Goal: Communication & Community: Answer question/provide support

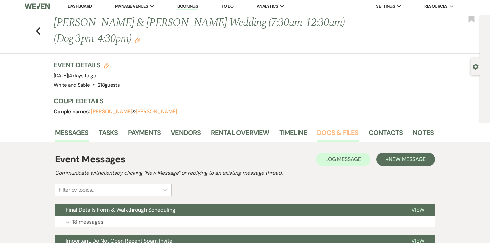
click at [323, 134] on link "Docs & Files" at bounding box center [337, 134] width 41 height 15
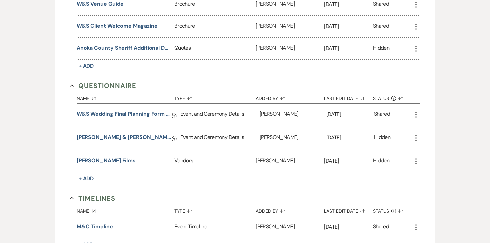
scroll to position [1390, 0]
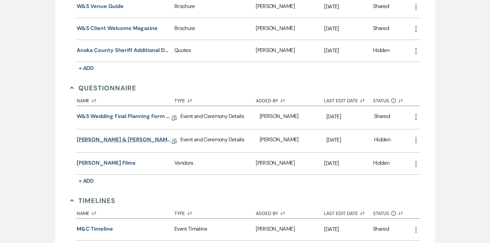
click at [98, 136] on link "Carson & Maddie Final Details" at bounding box center [124, 141] width 95 height 10
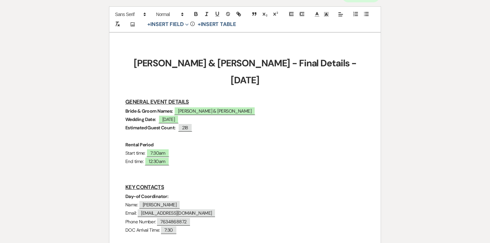
scroll to position [83, 0]
click at [150, 125] on strong "Estimated Guest Count:" at bounding box center [150, 128] width 50 height 6
drag, startPoint x: 149, startPoint y: 111, endPoint x: 109, endPoint y: 112, distance: 40.3
click at [165, 132] on p at bounding box center [244, 136] width 239 height 8
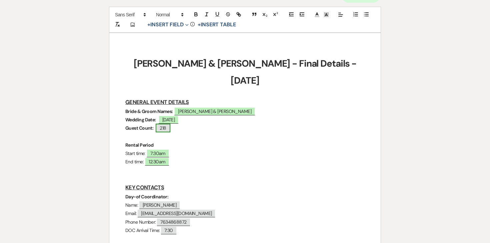
click at [165, 124] on span "218" at bounding box center [163, 128] width 14 height 9
select select "Number"
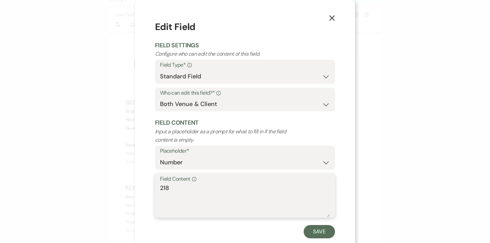
click at [178, 193] on textarea "218" at bounding box center [245, 199] width 170 height 33
type textarea "217"
click at [305, 239] on div "X Edit Field Field Settings Configure who can edit the content of this field. F…" at bounding box center [245, 129] width 220 height 258
click at [313, 234] on button "Save" at bounding box center [318, 231] width 31 height 13
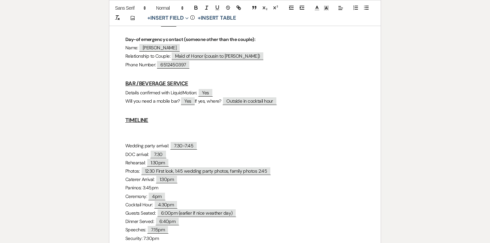
scroll to position [292, 0]
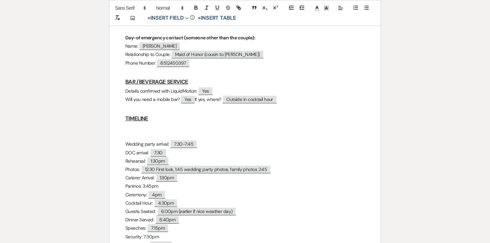
click at [185, 114] on h3 "TIMELINE" at bounding box center [244, 119] width 239 height 10
click at [152, 123] on p at bounding box center [244, 127] width 239 height 8
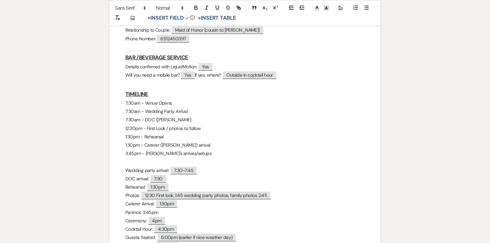
scroll to position [316, 0]
click at [159, 149] on p "3:45pm - Panino's arrives/setups" at bounding box center [244, 153] width 239 height 8
drag, startPoint x: 128, startPoint y: 144, endPoint x: 192, endPoint y: 192, distance: 80.3
click at [192, 192] on div "Carson & Maddie - Final Details - 9.20.25 GENERAL EVENT DETAILS Bride & Groom N…" at bounding box center [244, 206] width 271 height 814
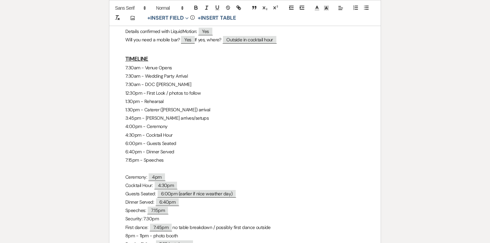
scroll to position [358, 0]
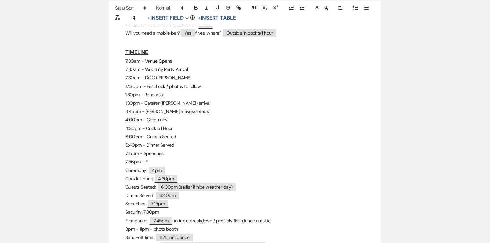
click at [172, 149] on p "7:15pm - Speeches" at bounding box center [244, 153] width 239 height 8
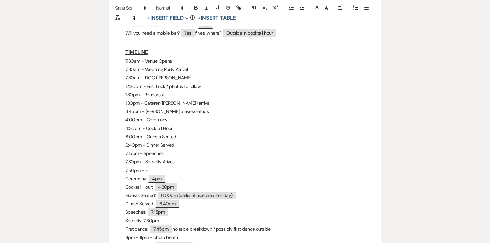
click at [133, 166] on p "7:56pm - Fi" at bounding box center [244, 170] width 239 height 8
click at [153, 166] on p "7:45pm - Fi" at bounding box center [244, 170] width 239 height 8
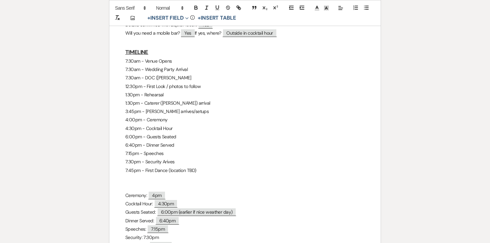
drag, startPoint x: 125, startPoint y: 178, endPoint x: 170, endPoint y: 224, distance: 64.3
click at [170, 224] on div "Carson & Maddie - Final Details - 9.20.25 GENERAL EVENT DETAILS Bride & Groom N…" at bounding box center [244, 173] width 271 height 831
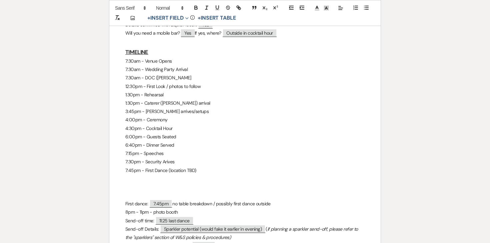
drag, startPoint x: 120, startPoint y: 186, endPoint x: 297, endPoint y: 187, distance: 176.8
click at [297, 188] on div "Carson & Maddie - Final Details - 9.20.25 GENERAL EVENT DETAILS Bride & Groom N…" at bounding box center [244, 152] width 271 height 789
click at [179, 175] on p at bounding box center [244, 179] width 239 height 8
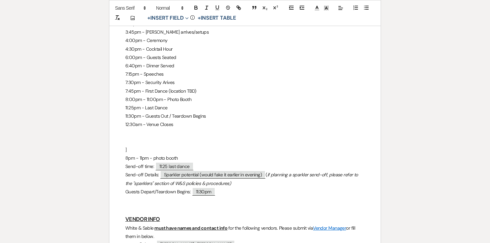
scroll to position [451, 0]
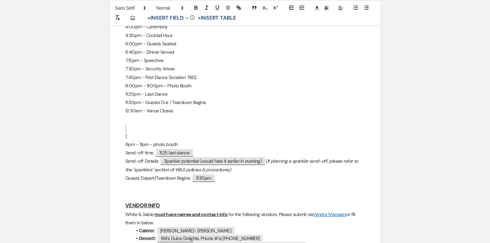
drag, startPoint x: 135, startPoint y: 173, endPoint x: 120, endPoint y: 107, distance: 68.3
click at [120, 107] on div "Carson & Maddie - Final Details - 9.20.25 GENERAL EVENT DETAILS Bride & Groom N…" at bounding box center [244, 72] width 271 height 814
click at [127, 140] on p "8pm - 11pm - photo booth" at bounding box center [244, 144] width 239 height 8
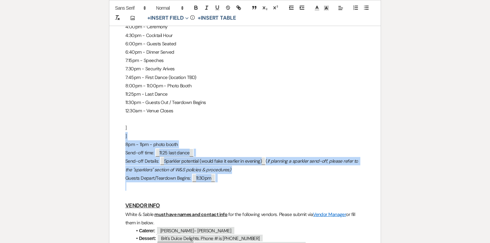
drag, startPoint x: 127, startPoint y: 106, endPoint x: 246, endPoint y: 166, distance: 133.4
click at [246, 166] on div "Carson & Maddie - Final Details - 9.20.25 GENERAL EVENT DETAILS Bride & Groom N…" at bounding box center [244, 72] width 271 height 814
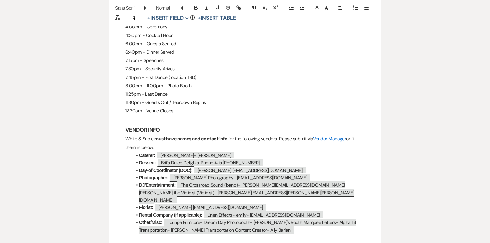
drag, startPoint x: 158, startPoint y: 132, endPoint x: 113, endPoint y: 122, distance: 46.3
click at [113, 122] on div "Carson & Maddie - Final Details - 9.20.25 GENERAL EVENT DETAILS Bride & Groom N…" at bounding box center [244, 34] width 271 height 739
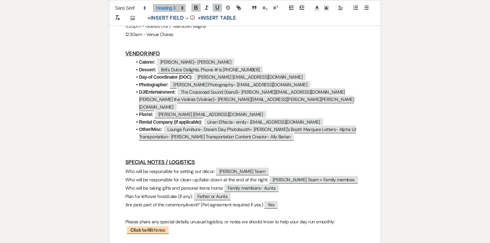
scroll to position [531, 0]
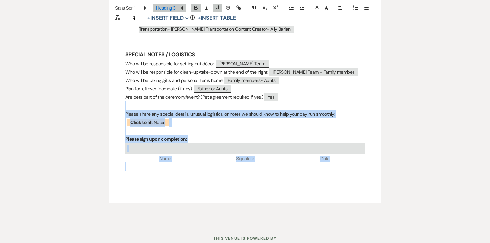
drag, startPoint x: 124, startPoint y: 185, endPoint x: 159, endPoint y: 249, distance: 72.9
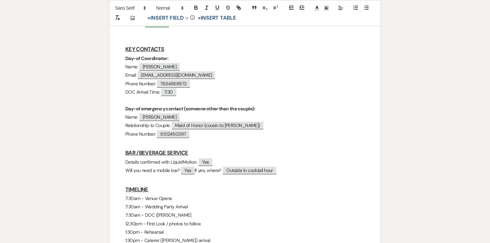
scroll to position [0, 0]
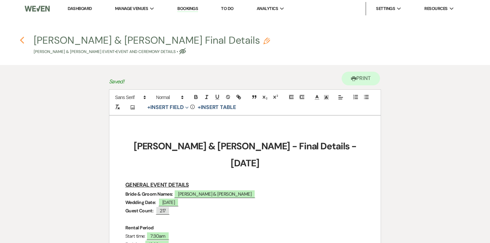
click at [22, 42] on use "button" at bounding box center [22, 40] width 4 height 7
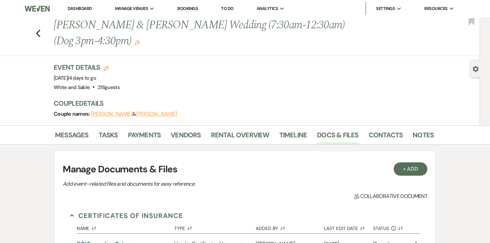
scroll to position [2, 0]
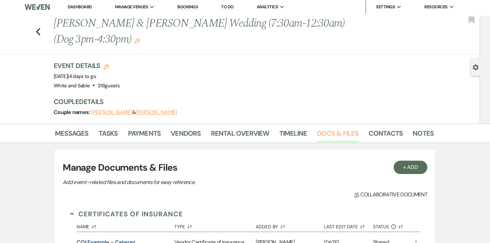
click at [330, 138] on link "Docs & Files" at bounding box center [337, 135] width 41 height 15
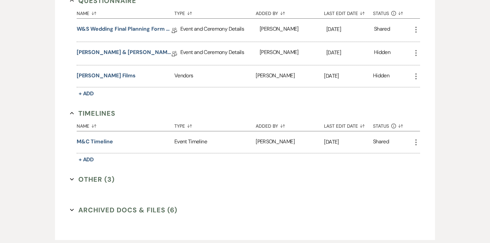
scroll to position [1435, 0]
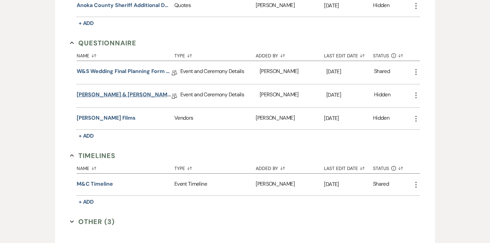
click at [109, 91] on link "Carson & Maddie Final Details" at bounding box center [124, 96] width 95 height 10
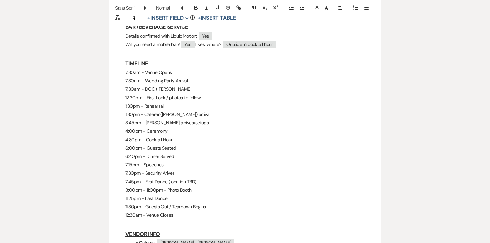
scroll to position [393, 0]
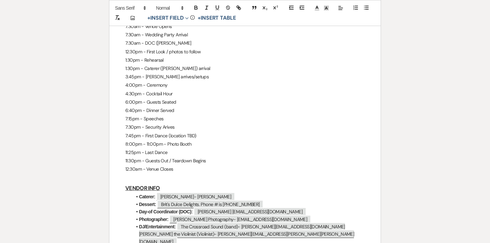
click at [163, 106] on p "6:40pm - Dinner Served" at bounding box center [244, 110] width 239 height 8
click at [201, 64] on p "1:30pm - Caterer (Donatelli's) arrival" at bounding box center [244, 68] width 239 height 8
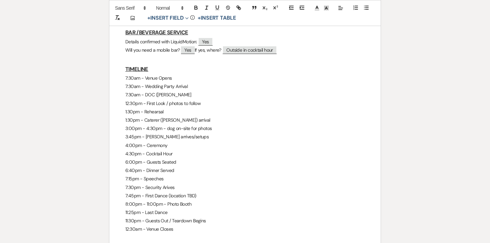
scroll to position [350, 0]
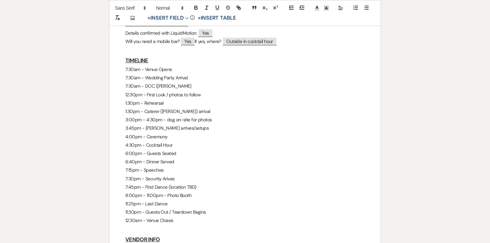
click at [194, 149] on p "6:00pm - Guests Seated" at bounding box center [244, 153] width 239 height 8
drag, startPoint x: 179, startPoint y: 204, endPoint x: 108, endPoint y: 51, distance: 169.0
click at [108, 51] on div "Printer Print Add Photo + Insert Field Expand Standard Field Smart Field Signat…" at bounding box center [245, 81] width 480 height 732
copy div "7:30am - Venue Opens 7:30am - Wedding Party Arrival 7:30am - DOC (Ashley) Arriv…"
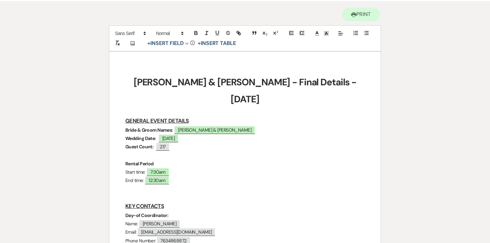
scroll to position [0, 0]
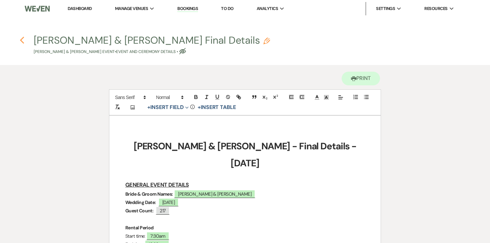
click at [21, 39] on use "button" at bounding box center [22, 40] width 4 height 7
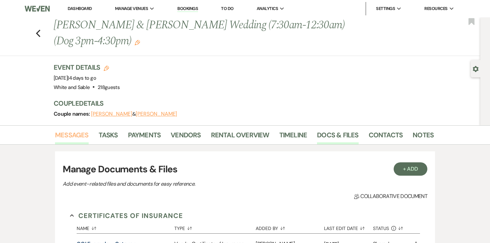
click at [78, 133] on link "Messages" at bounding box center [72, 137] width 34 height 15
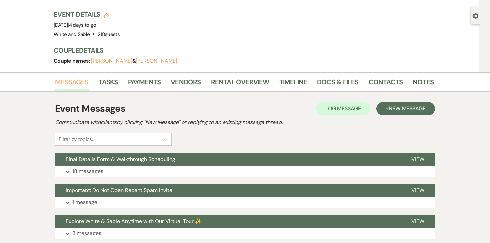
scroll to position [54, 0]
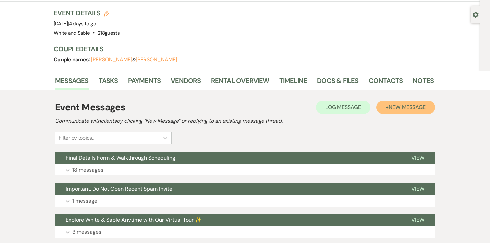
click at [416, 103] on button "+ New Message" at bounding box center [405, 107] width 59 height 13
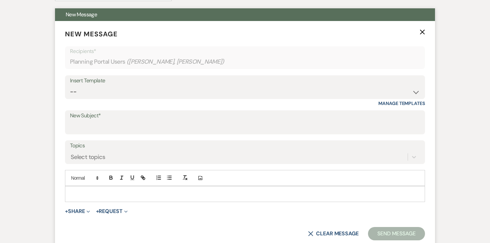
scroll to position [203, 0]
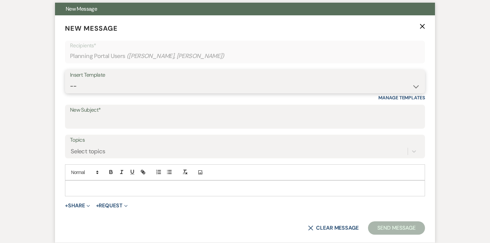
click at [183, 88] on select "-- Inquiry Response (Venue Guide) Schedule - Venue Tour Appt Confirmation Sched…" at bounding box center [245, 86] width 350 height 13
select select "5559"
type input "Happy Wedding Week! 💕 [final details inside]"
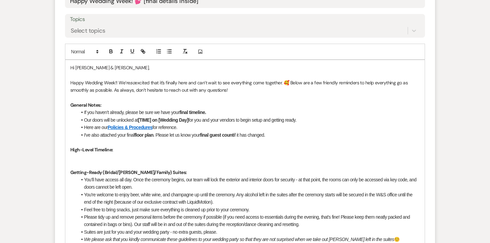
scroll to position [325, 0]
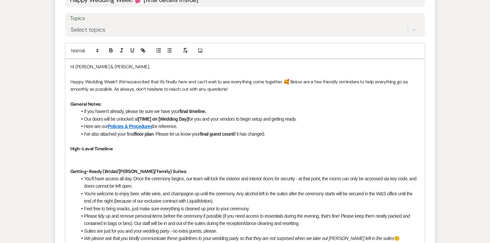
click at [116, 155] on p at bounding box center [244, 156] width 349 height 7
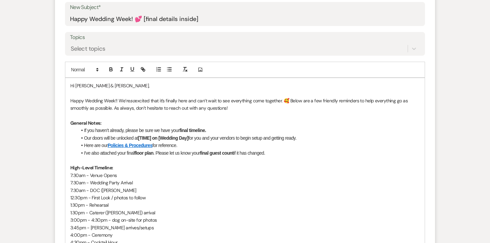
scroll to position [301, 0]
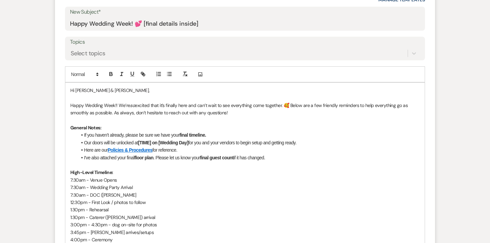
click at [160, 136] on li "If you haven’t already, please be sure we have your final timeline." at bounding box center [248, 134] width 342 height 7
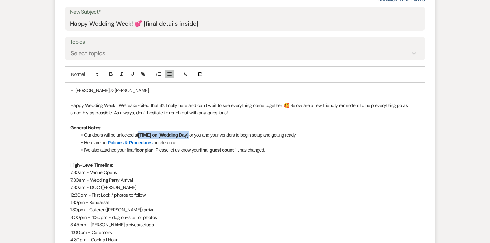
drag, startPoint x: 191, startPoint y: 136, endPoint x: 140, endPoint y: 132, distance: 50.8
click at [140, 132] on li "Our doors will be unlocked at [TIME] on [Wedding Day] for you and your vendors …" at bounding box center [248, 134] width 342 height 7
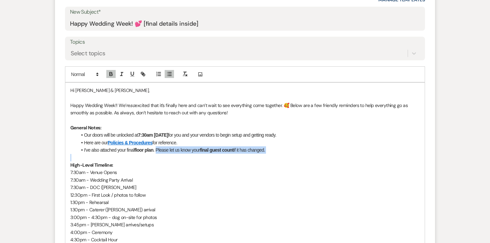
drag, startPoint x: 157, startPoint y: 150, endPoint x: 286, endPoint y: 153, distance: 128.6
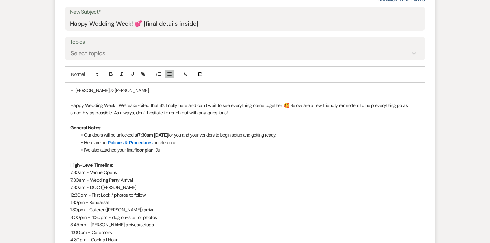
click at [200, 153] on li "I've also attached your final floor plan . Ju" at bounding box center [248, 149] width 342 height 7
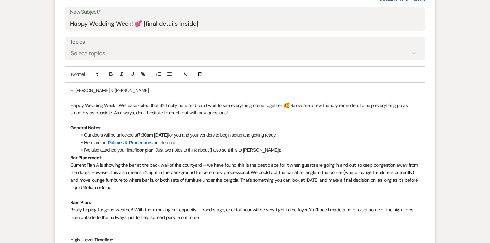
click at [170, 75] on icon "button" at bounding box center [169, 74] width 6 height 6
click at [70, 165] on span "Current Plan A is showing the bar at the back wall of the courtyard – we have f…" at bounding box center [244, 176] width 348 height 28
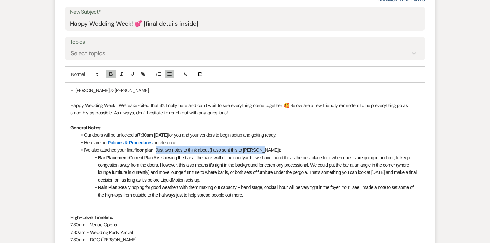
drag, startPoint x: 157, startPoint y: 149, endPoint x: 263, endPoint y: 148, distance: 106.6
click at [263, 148] on li "I've also attached your final floor plan . Just two notes to think about (I als…" at bounding box center [248, 149] width 342 height 7
click at [124, 75] on icon "button" at bounding box center [122, 74] width 6 height 6
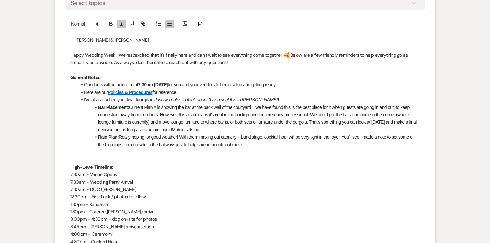
scroll to position [352, 0]
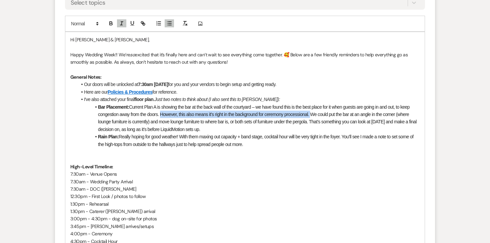
drag, startPoint x: 161, startPoint y: 114, endPoint x: 312, endPoint y: 114, distance: 151.2
click at [312, 114] on span "Current Plan A is showing the bar at the back wall of the courtyard – we have f…" at bounding box center [257, 118] width 319 height 28
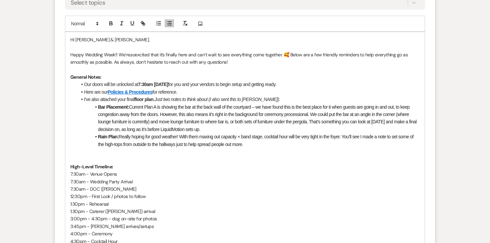
click at [286, 128] on li "Bar Placement: Current Plan A is showing the bar at the back wall of the courty…" at bounding box center [248, 118] width 342 height 30
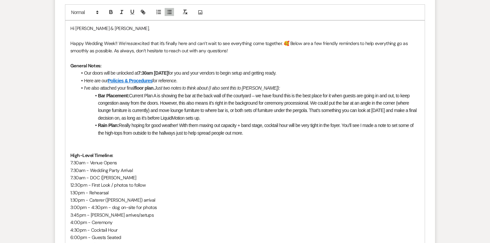
scroll to position [366, 0]
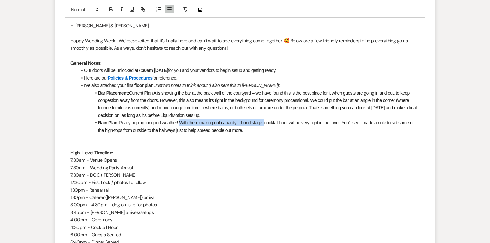
drag, startPoint x: 268, startPoint y: 124, endPoint x: 183, endPoint y: 122, distance: 84.9
click at [183, 122] on span "Really hoping for good weather! With them maxing out capacity + band stage, coc…" at bounding box center [256, 126] width 316 height 13
click at [239, 123] on span "Really hoping for good weather! If it does rain and cocktail hour will be very …" at bounding box center [257, 126] width 318 height 13
click at [314, 123] on span "Really hoping for good weather! If it does rain and cocktail hour is all inside…" at bounding box center [255, 126] width 314 height 13
click at [250, 140] on p at bounding box center [244, 137] width 349 height 7
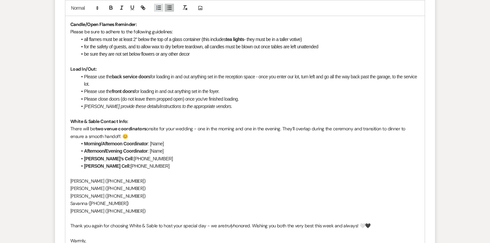
scroll to position [726, 0]
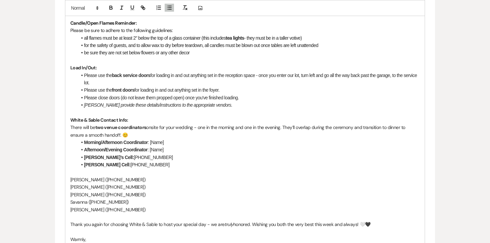
click at [83, 210] on p "Payton ‭(763-354-4833‬)" at bounding box center [244, 209] width 349 height 7
copy p "Payton ‭(763-354-4833‬)"
drag, startPoint x: 170, startPoint y: 142, endPoint x: 150, endPoint y: 141, distance: 20.0
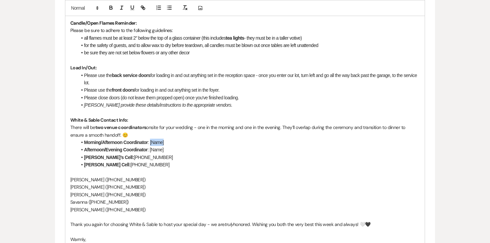
click at [150, 141] on li "Morning/Afternoon Coordinator : [Name]" at bounding box center [248, 142] width 342 height 7
click at [94, 192] on p "Linda (612-702-7742‬)" at bounding box center [244, 194] width 349 height 7
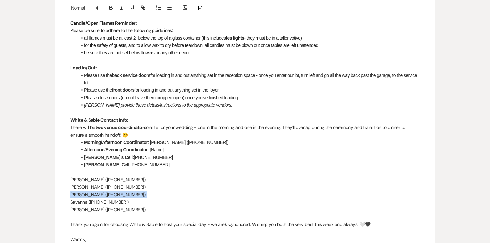
click at [94, 192] on p "Linda (612-702-7742‬)" at bounding box center [244, 194] width 349 height 7
copy p "Linda (612-702-7742‬)"
drag, startPoint x: 166, startPoint y: 151, endPoint x: 150, endPoint y: 150, distance: 16.7
click at [150, 150] on li "Afternoon/Evening Coordinator : [Name]" at bounding box center [248, 149] width 342 height 7
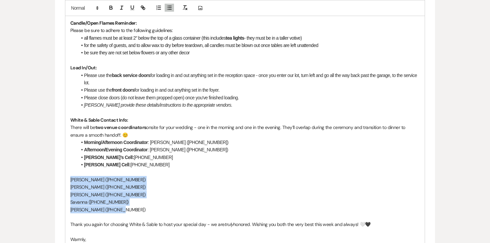
drag, startPoint x: 122, startPoint y: 210, endPoint x: 61, endPoint y: 180, distance: 68.1
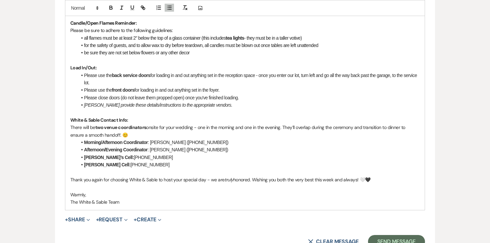
scroll to position [743, 0]
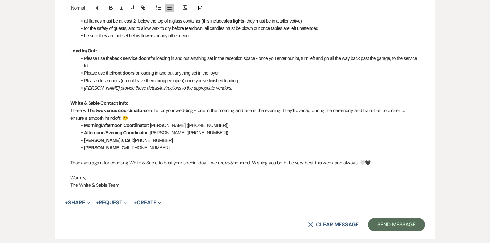
click at [81, 204] on button "+ Share Expand" at bounding box center [77, 202] width 25 height 5
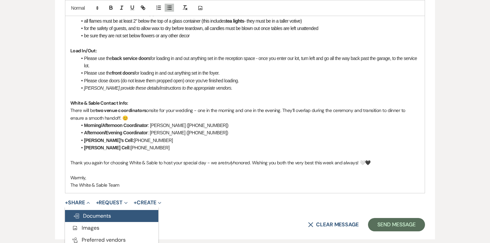
click at [86, 213] on span "Doc Upload Documents" at bounding box center [92, 215] width 38 height 7
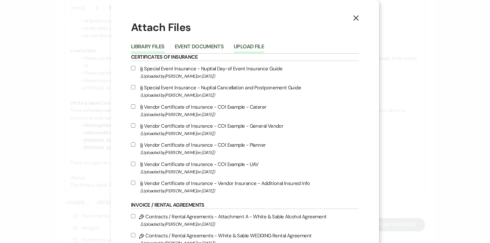
click at [249, 47] on button "Upload File" at bounding box center [248, 48] width 30 height 9
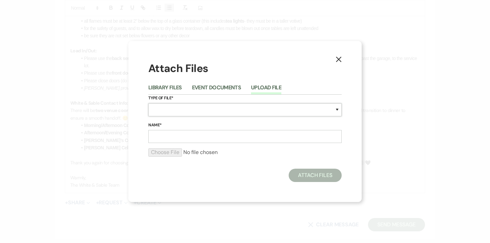
click at [193, 110] on select "Special Event Insurance Vendor Certificate of Insurance Contracts / Rental Agre…" at bounding box center [244, 109] width 193 height 13
select select "24"
click at [221, 138] on input "Name*" at bounding box center [244, 136] width 193 height 13
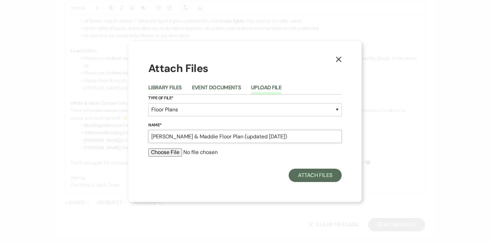
type input "Carson & Maddie Floor Plan (updated 9.15.25)"
click at [174, 154] on input "file" at bounding box center [244, 152] width 193 height 8
type input "C:\fakepath\9.21.25 - Floor Plan - Carson & Maddie (updated 9.15.25).pdf"
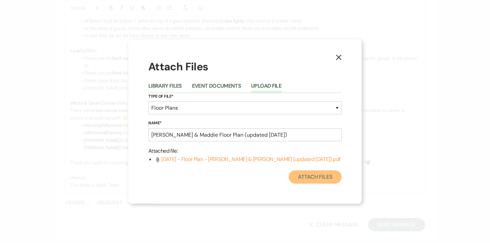
click at [304, 177] on button "Attach Files" at bounding box center [314, 176] width 53 height 13
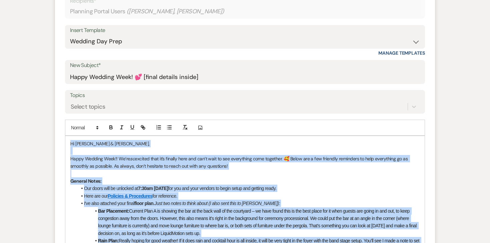
scroll to position [214, 0]
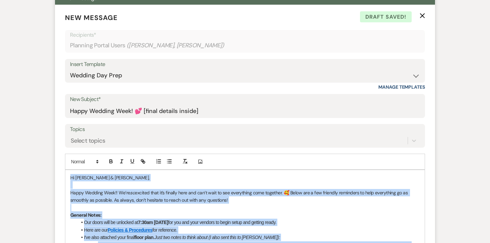
drag, startPoint x: 123, startPoint y: 186, endPoint x: 69, endPoint y: 178, distance: 54.5
copy div "Hi Carson & Maddie, Happy Wedding Week!! We’re so excited that it’s finally her…"
click at [328, 198] on p "Happy Wedding Week!! We’re so excited that it’s finally here and can’t wait to …" at bounding box center [244, 196] width 349 height 15
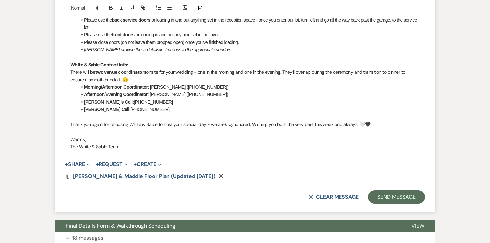
scroll to position [807, 0]
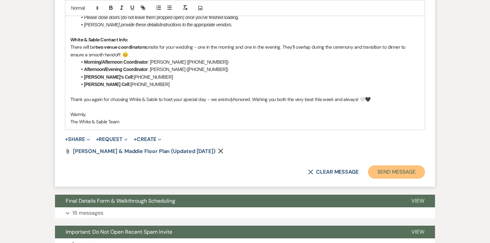
click at [397, 168] on button "Send Message" at bounding box center [396, 171] width 57 height 13
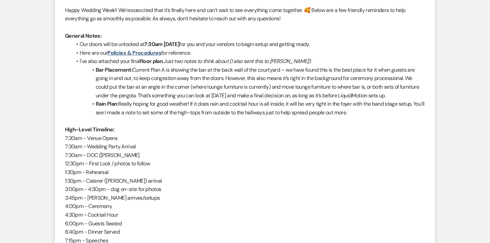
scroll to position [0, 0]
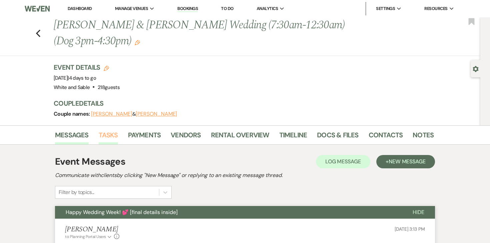
click at [112, 131] on link "Tasks" at bounding box center [108, 137] width 19 height 15
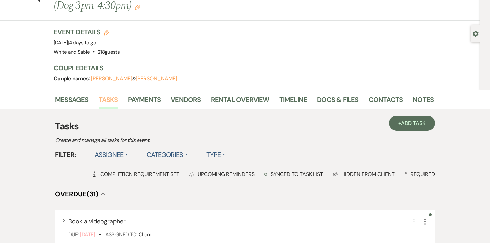
scroll to position [41, 0]
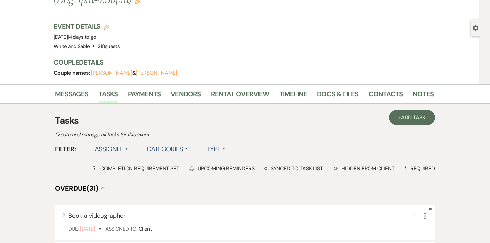
click at [113, 148] on label "Assignee ▲" at bounding box center [112, 149] width 34 height 12
click at [114, 185] on li "Assigned to venue" at bounding box center [128, 177] width 67 height 15
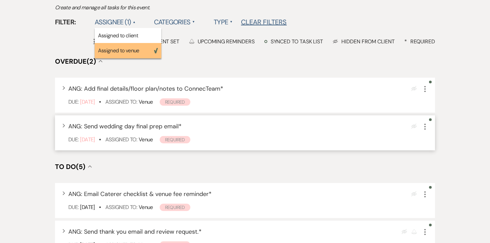
scroll to position [170, 0]
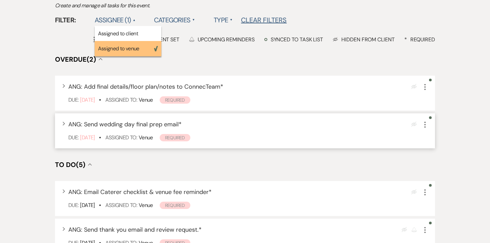
click at [427, 123] on icon "More" at bounding box center [425, 125] width 8 height 8
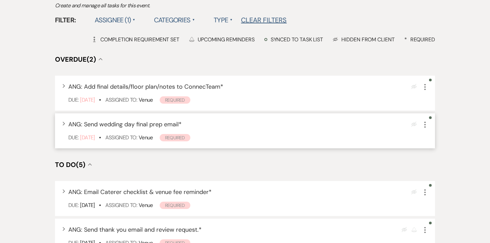
click at [425, 127] on icon "More" at bounding box center [425, 125] width 8 height 8
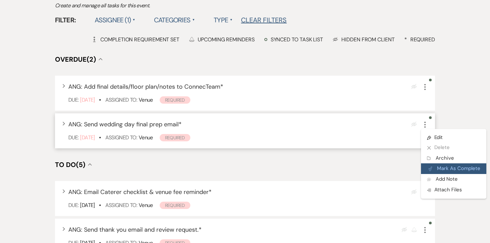
click at [433, 164] on button "Plan Portal Link Mark As Complete" at bounding box center [453, 168] width 65 height 11
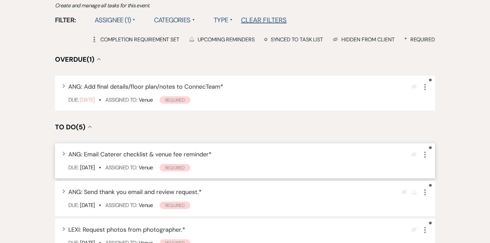
click at [426, 155] on icon "More" at bounding box center [425, 155] width 8 height 8
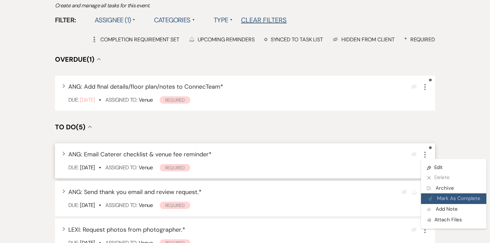
click at [437, 196] on button "Plan Portal Link Mark As Complete" at bounding box center [453, 198] width 65 height 11
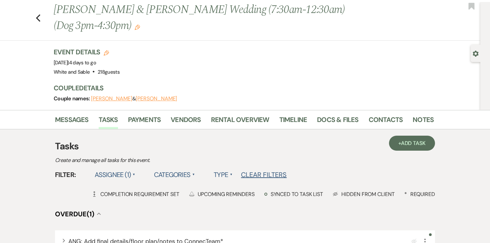
scroll to position [0, 0]
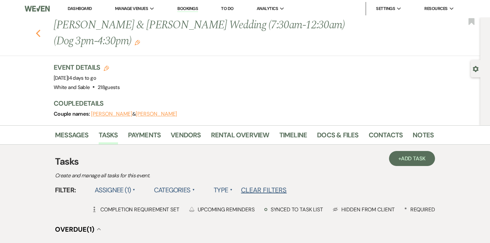
click at [36, 33] on use "button" at bounding box center [38, 33] width 4 height 7
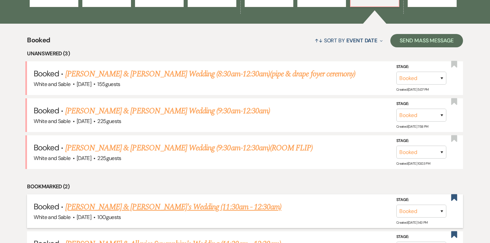
scroll to position [208, 0]
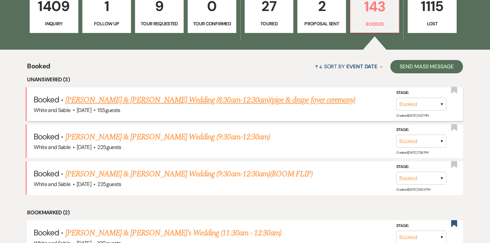
click at [111, 97] on link "Nicole Moritz & Jesse Cole's Wedding (8:30am-12:30am)(pipe & drape foyer ceremo…" at bounding box center [210, 100] width 290 height 12
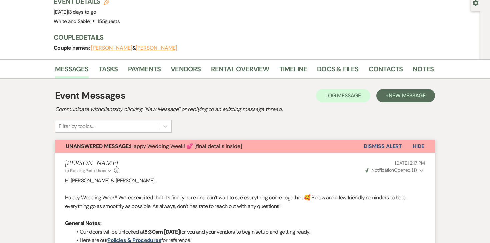
scroll to position [22, 0]
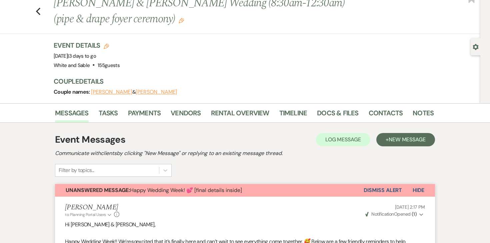
click at [370, 189] on button "Dismiss Alert" at bounding box center [382, 190] width 38 height 13
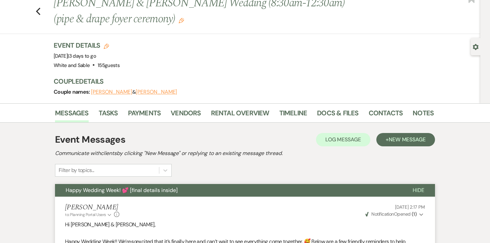
scroll to position [0, 0]
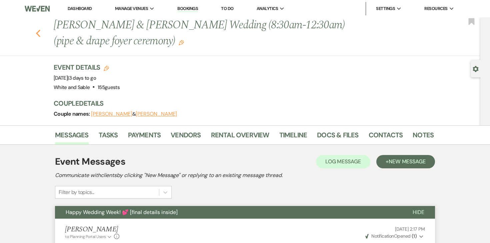
click at [38, 33] on icon "Previous" at bounding box center [38, 33] width 5 height 8
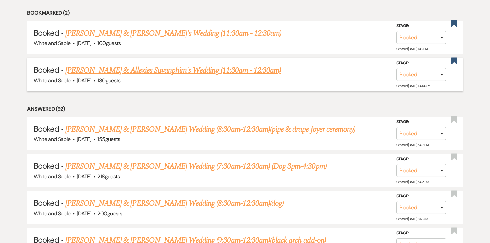
scroll to position [379, 0]
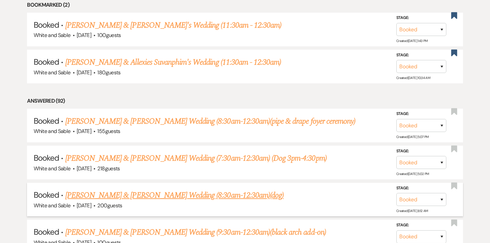
click at [218, 191] on link "Tommy Steffen & Mya Bredemus's Wedding (8:30am-12:30am)(dog)" at bounding box center [174, 195] width 218 height 12
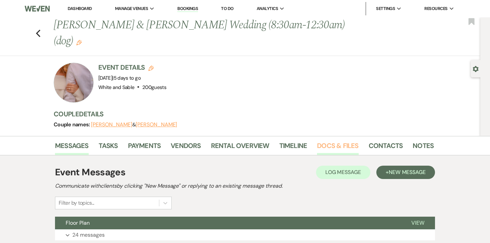
click at [336, 140] on link "Docs & Files" at bounding box center [337, 147] width 41 height 15
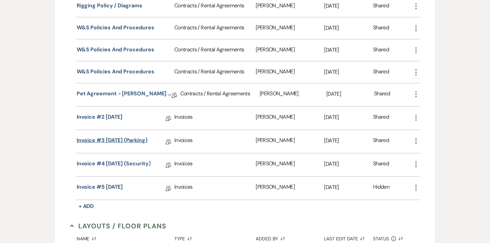
scroll to position [623, 0]
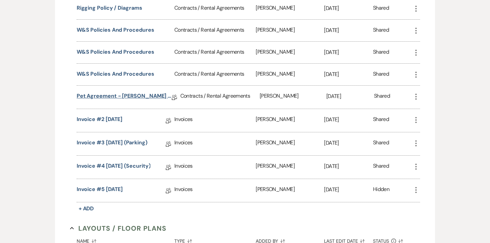
click at [133, 92] on link "Pet Agreement - Tommy & Mya" at bounding box center [124, 97] width 95 height 10
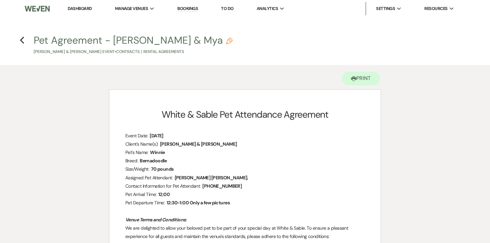
click at [344, 45] on div "Pet Agreement - Tommy & Mya Pencil Tommy Steffen & Mya Bredemus's Event • Contr…" at bounding box center [247, 45] width 427 height 20
click at [23, 39] on icon "Previous" at bounding box center [22, 40] width 5 height 8
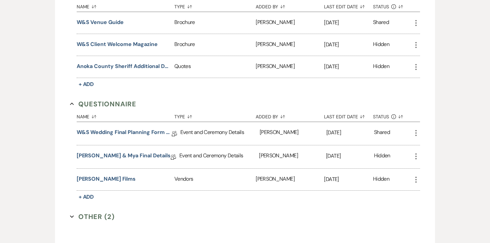
scroll to position [1379, 0]
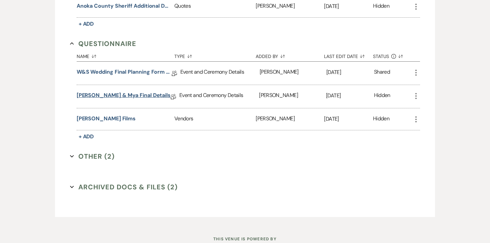
click at [125, 91] on link "Tommy & Mya Final Details" at bounding box center [124, 96] width 94 height 10
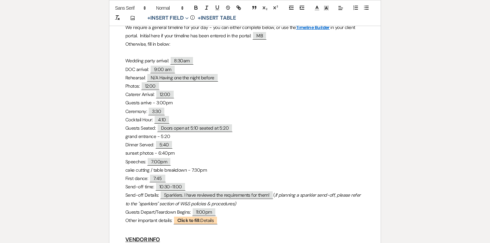
scroll to position [591, 0]
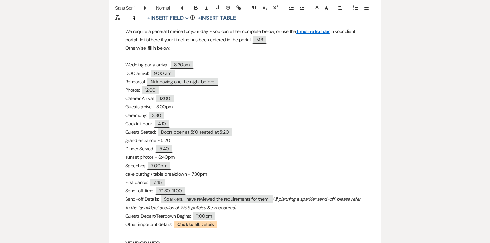
click at [180, 102] on p "Caterer Arrival: ﻿ 12:00 ﻿" at bounding box center [244, 98] width 239 height 8
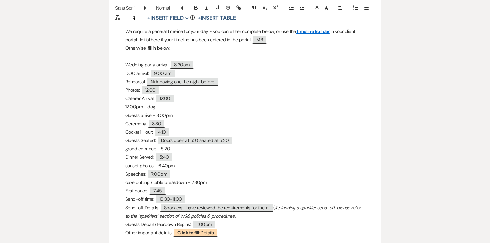
click at [220, 115] on p "Guests arrive - 3:00pm" at bounding box center [244, 115] width 239 height 8
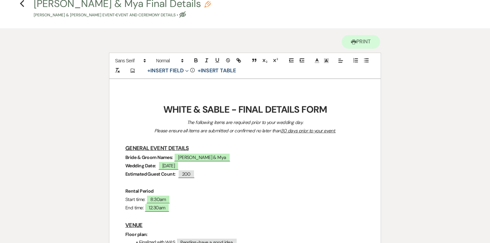
scroll to position [36, 0]
click at [185, 171] on span "200" at bounding box center [186, 174] width 17 height 9
select select "Number"
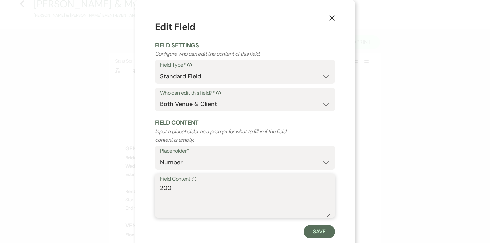
click at [178, 191] on textarea "200" at bounding box center [245, 199] width 170 height 33
click at [178, 189] on textarea "200" at bounding box center [245, 199] width 170 height 33
type textarea "198"
click at [315, 227] on button "Save" at bounding box center [318, 231] width 31 height 13
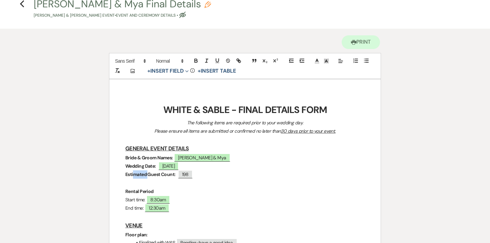
drag, startPoint x: 149, startPoint y: 176, endPoint x: 116, endPoint y: 175, distance: 32.3
click at [337, 125] on p "The following items are required prior to your wedding day." at bounding box center [244, 123] width 239 height 8
click at [279, 105] on strong "WHITE & SABLE - FINAL DETAILS FORM" at bounding box center [245, 110] width 164 height 12
click at [268, 111] on strong "WHITE & SABLE - FINAL DETAILS FORM" at bounding box center [245, 110] width 164 height 12
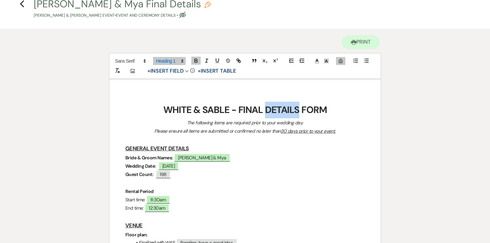
click at [268, 111] on strong "WHITE & SABLE - FINAL DETAILS FORM" at bounding box center [245, 110] width 164 height 12
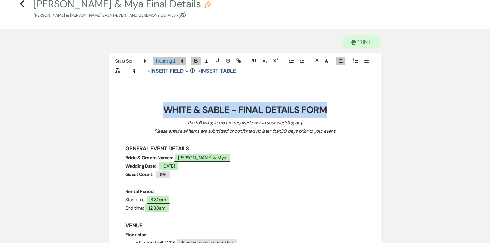
click at [268, 111] on strong "WHITE & SABLE - FINAL DETAILS FORM" at bounding box center [245, 110] width 164 height 12
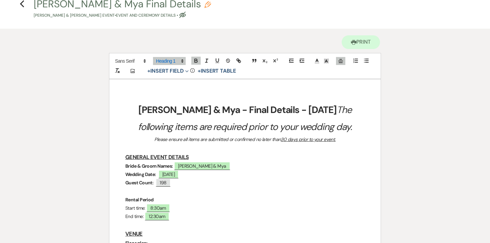
click at [341, 140] on p "Please ensure all items are submitted or confirmed no later than 30 days prior …" at bounding box center [244, 139] width 239 height 8
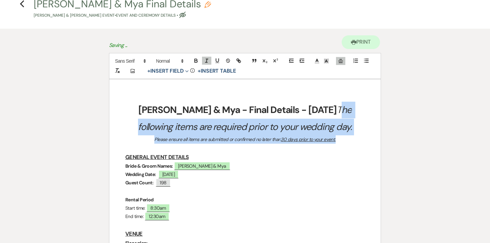
drag, startPoint x: 340, startPoint y: 140, endPoint x: 292, endPoint y: 114, distance: 54.5
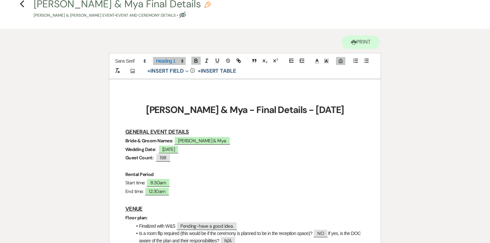
click at [233, 131] on h3 "GENERAL EVENT DETAILS" at bounding box center [244, 132] width 239 height 10
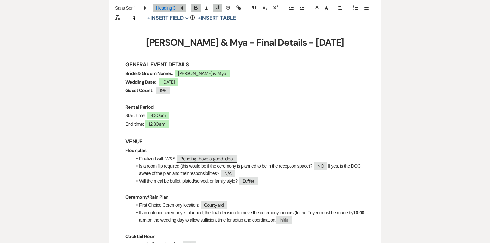
scroll to position [104, 0]
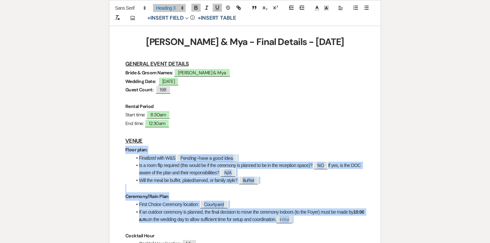
drag, startPoint x: 123, startPoint y: 150, endPoint x: 318, endPoint y: 219, distance: 207.2
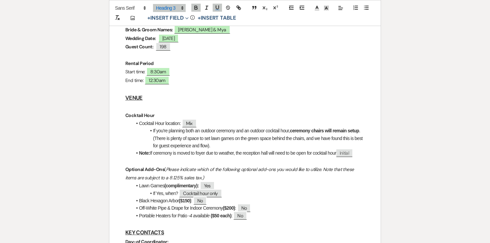
scroll to position [149, 0]
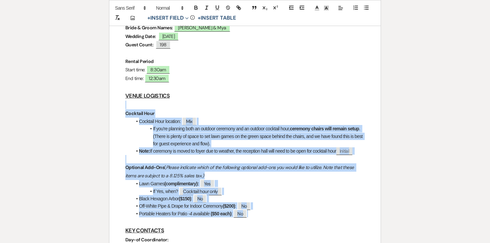
drag, startPoint x: 123, startPoint y: 108, endPoint x: 272, endPoint y: 214, distance: 183.2
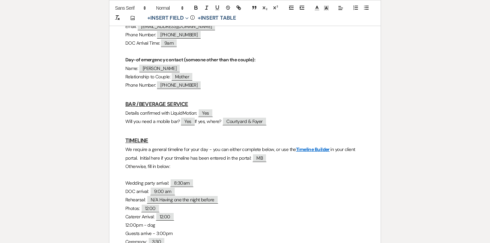
scroll to position [272, 0]
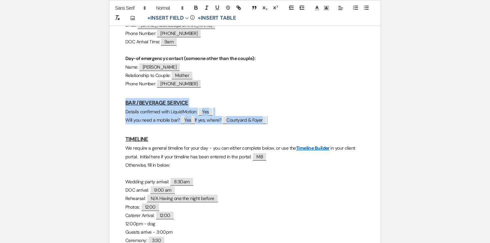
drag, startPoint x: 123, startPoint y: 103, endPoint x: 285, endPoint y: 123, distance: 162.8
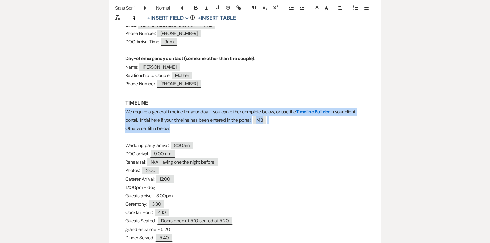
drag, startPoint x: 173, startPoint y: 129, endPoint x: 120, endPoint y: 114, distance: 55.6
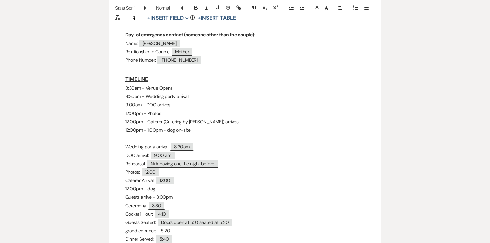
scroll to position [302, 0]
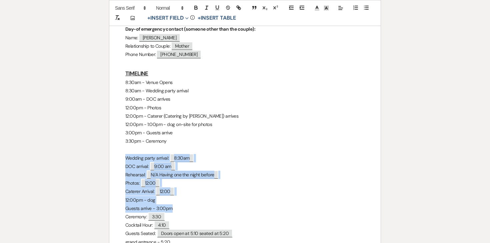
drag, startPoint x: 125, startPoint y: 157, endPoint x: 176, endPoint y: 206, distance: 71.1
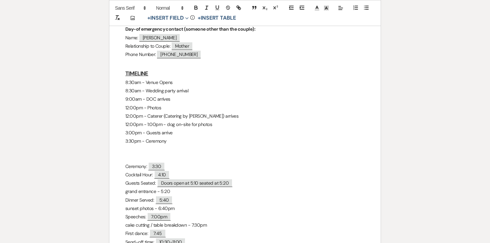
click at [134, 148] on p at bounding box center [244, 150] width 239 height 8
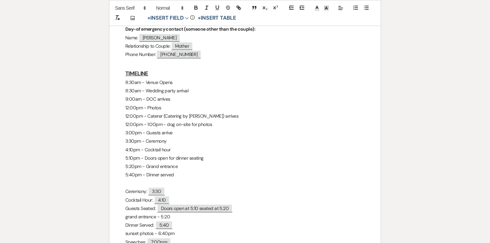
scroll to position [355, 0]
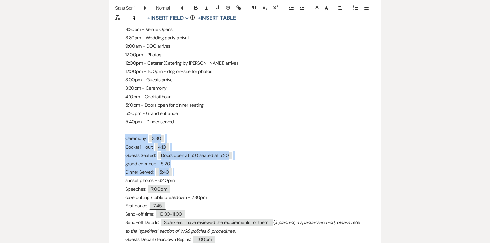
drag, startPoint x: 176, startPoint y: 174, endPoint x: 115, endPoint y: 142, distance: 69.1
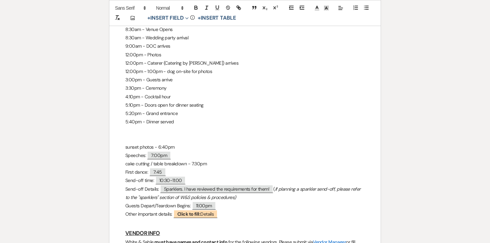
click at [138, 126] on p at bounding box center [244, 130] width 239 height 8
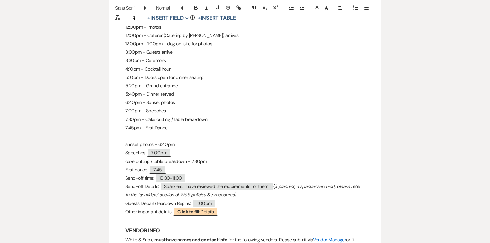
scroll to position [384, 0]
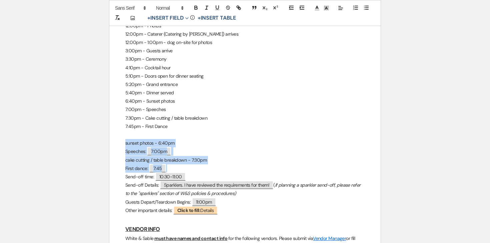
drag, startPoint x: 125, startPoint y: 144, endPoint x: 171, endPoint y: 167, distance: 51.4
click at [171, 167] on div "Tommy & Mya - Final Details - 9.21.25 GENERAL EVENT DETAILS Bride & Groom Names…" at bounding box center [244, 226] width 271 height 989
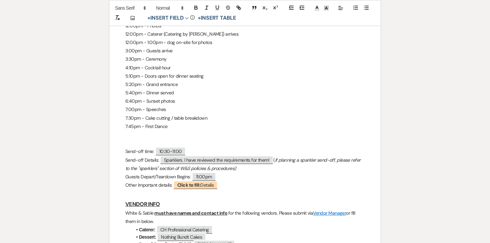
click at [148, 127] on p "7:45pm - First Dance" at bounding box center [244, 126] width 239 height 8
click at [143, 132] on p at bounding box center [244, 135] width 239 height 8
drag, startPoint x: 124, startPoint y: 149, endPoint x: 138, endPoint y: 157, distance: 15.9
click at [138, 157] on div "Tommy & Mya - Final Details - 9.21.25 GENERAL EVENT DETAILS Bride & Groom Names…" at bounding box center [244, 214] width 271 height 964
click at [208, 133] on p "10:30pm/11:00pm - Sparkler Send-off" at bounding box center [244, 135] width 239 height 8
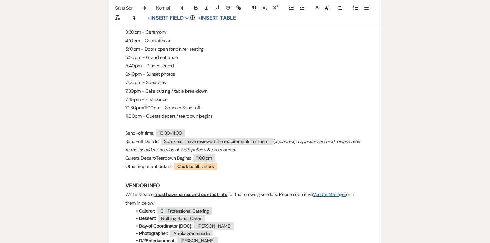
scroll to position [414, 0]
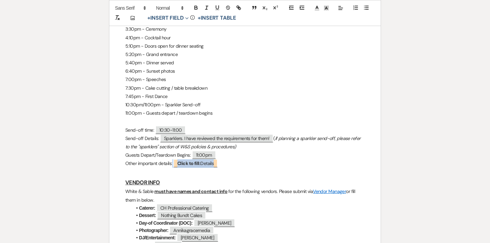
drag, startPoint x: 225, startPoint y: 161, endPoint x: 123, endPoint y: 125, distance: 108.3
click at [123, 125] on div "Tommy & Mya - Final Details - 9.21.25 GENERAL EVENT DETAILS Bride & Groom Names…" at bounding box center [244, 188] width 271 height 972
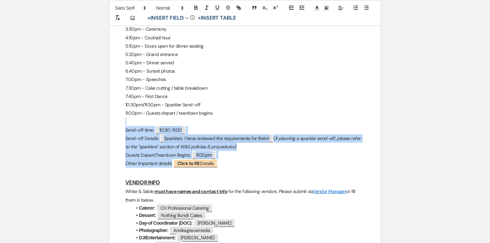
drag, startPoint x: 123, startPoint y: 125, endPoint x: 225, endPoint y: 163, distance: 109.5
click at [225, 163] on div "Tommy & Mya - Final Details - 9.21.25 GENERAL EVENT DETAILS Bride & Groom Names…" at bounding box center [244, 188] width 271 height 972
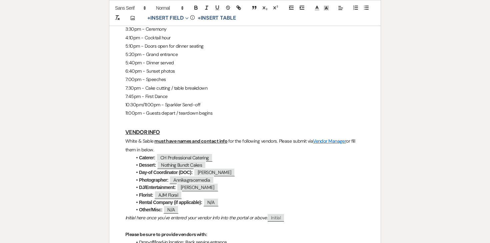
drag, startPoint x: 157, startPoint y: 149, endPoint x: 100, endPoint y: 133, distance: 59.5
click at [100, 133] on div "Printer Print Saving ... Add Photo + Insert Field Expand Standard Field Smart F…" at bounding box center [245, 147] width 480 height 993
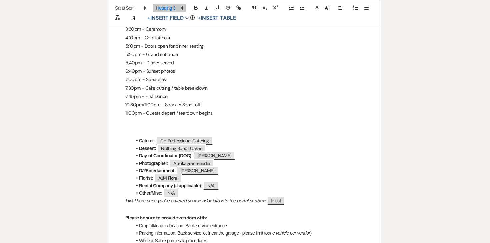
scroll to position [196, 0]
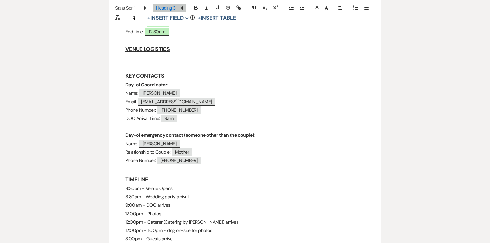
click at [153, 74] on u "KEY CONTACTS" at bounding box center [144, 75] width 39 height 7
copy u "KEY CONTACTS"
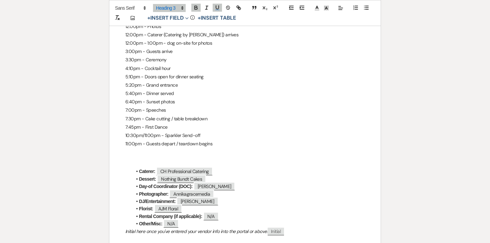
scroll to position [384, 0]
click at [141, 162] on h3 at bounding box center [244, 162] width 239 height 10
click at [140, 162] on u "KEY CONTACTS" at bounding box center [144, 161] width 39 height 7
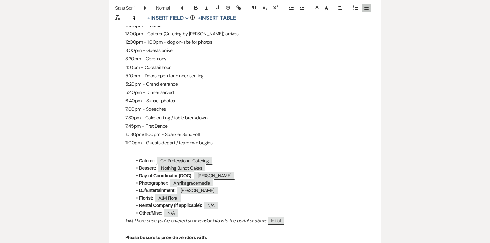
click at [125, 155] on h3 at bounding box center [244, 152] width 239 height 10
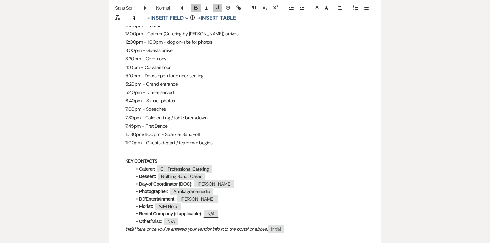
click at [144, 160] on u "KEY CONTACTS" at bounding box center [141, 161] width 32 height 6
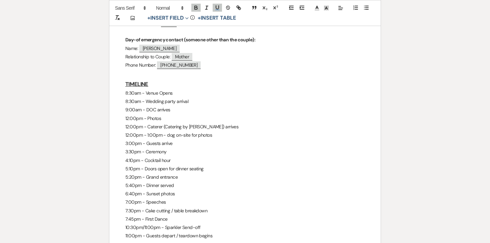
scroll to position [277, 0]
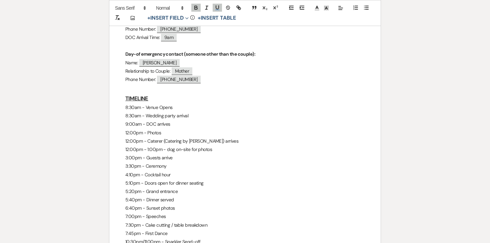
click at [142, 100] on u "TIMELINE" at bounding box center [136, 98] width 23 height 7
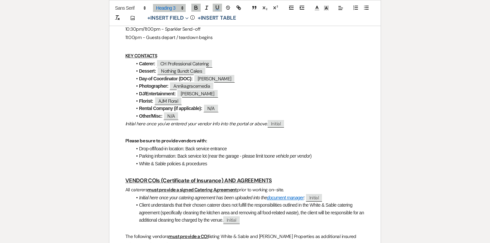
scroll to position [391, 0]
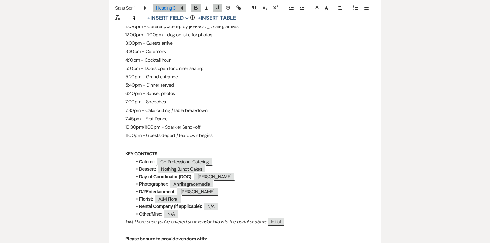
click at [139, 155] on u "KEY CONTACTS" at bounding box center [141, 154] width 32 height 6
click at [139, 154] on u "KEY CONTACTS" at bounding box center [141, 154] width 32 height 6
click at [135, 154] on u "KEY CONTACTS" at bounding box center [141, 154] width 32 height 6
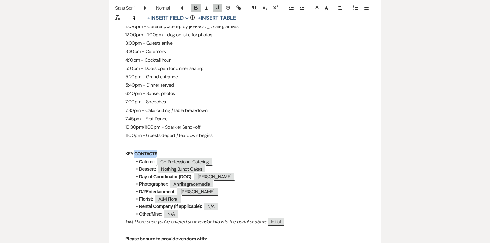
click at [135, 154] on u "KEY CONTACTS" at bounding box center [141, 154] width 32 height 6
click at [155, 156] on u "KEY CONTACTS" at bounding box center [141, 154] width 32 height 6
click at [162, 152] on p "KEY CONTACTS" at bounding box center [244, 154] width 239 height 8
click at [140, 154] on p "VENDOR INFO" at bounding box center [244, 154] width 239 height 8
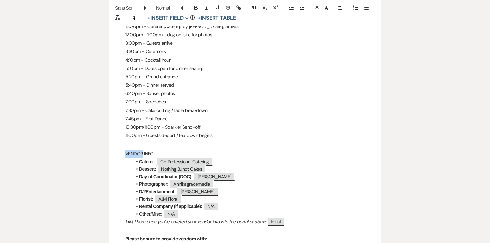
click at [140, 154] on p "VENDOR INFO" at bounding box center [244, 154] width 239 height 8
click at [197, 8] on icon "button" at bounding box center [195, 9] width 3 height 2
click at [215, 8] on icon "button" at bounding box center [217, 8] width 6 height 6
click at [174, 11] on span at bounding box center [169, 8] width 33 height 8
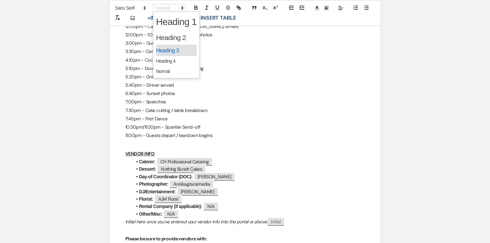
click at [176, 49] on span at bounding box center [176, 51] width 41 height 12
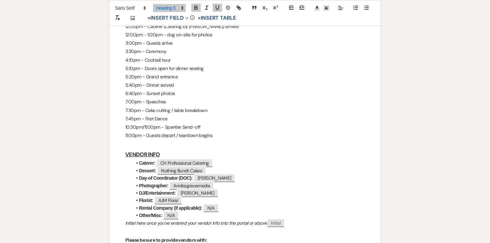
click at [236, 150] on h3 "VENDOR INFO" at bounding box center [244, 155] width 239 height 10
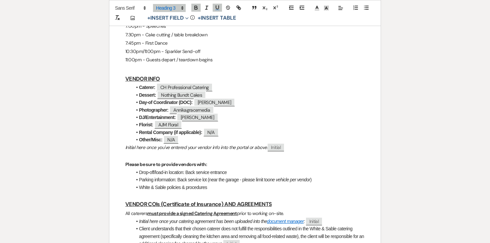
scroll to position [468, 0]
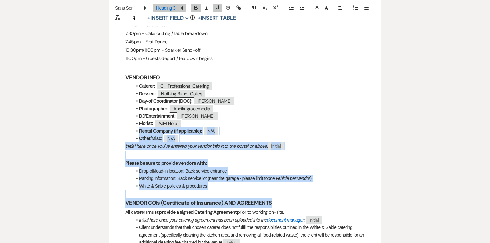
drag, startPoint x: 133, startPoint y: 132, endPoint x: 295, endPoint y: 205, distance: 178.3
click at [295, 205] on div "Tommy & Mya - Final Details - 9.21.25 GENERAL EVENT DETAILS Bride & Groom Names…" at bounding box center [244, 99] width 271 height 905
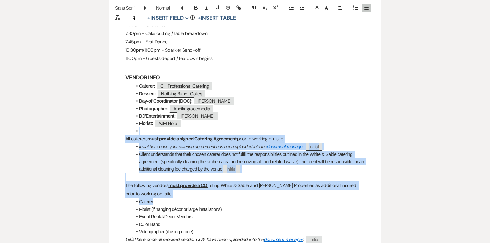
drag, startPoint x: 121, startPoint y: 133, endPoint x: 216, endPoint y: 201, distance: 117.5
click at [216, 201] on div "Tommy & Mya - Final Details - 9.21.25 GENERAL EVENT DETAILS Bride & Groom Names…" at bounding box center [244, 63] width 271 height 832
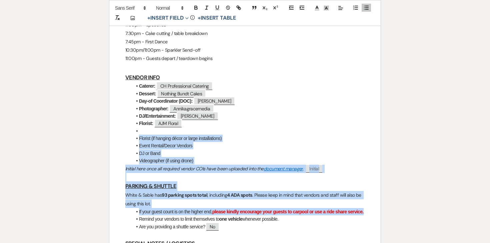
drag, startPoint x: 127, startPoint y: 135, endPoint x: 350, endPoint y: 218, distance: 237.5
click at [350, 218] on div "Tommy & Mya - Final Details - 9.21.25 GENERAL EVENT DETAILS Bride & Groom Names…" at bounding box center [244, 27] width 271 height 761
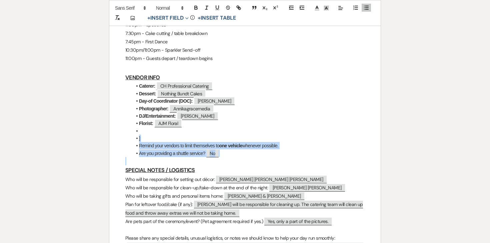
drag, startPoint x: 228, startPoint y: 161, endPoint x: 126, endPoint y: 136, distance: 105.3
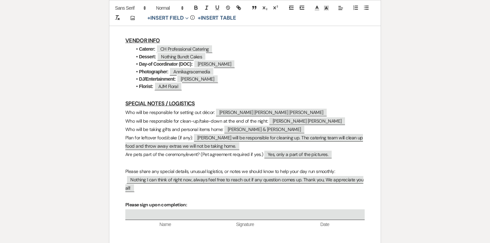
scroll to position [509, 0]
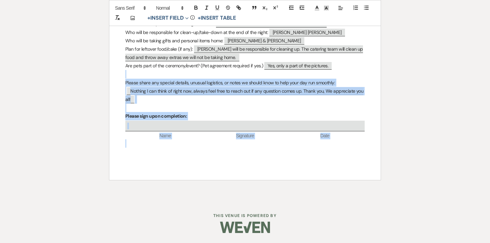
drag, startPoint x: 336, startPoint y: 151, endPoint x: 336, endPoint y: 254, distance: 102.6
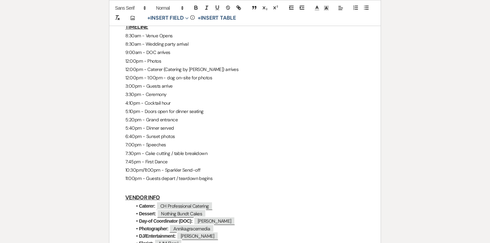
scroll to position [317, 0]
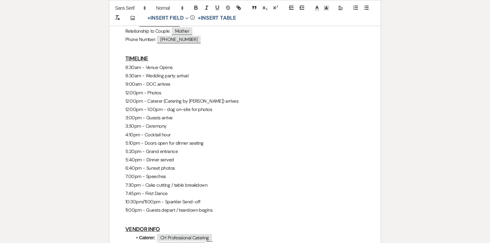
click at [171, 175] on p "7:00pm - Speeches" at bounding box center [244, 176] width 239 height 8
click at [211, 183] on p "7:30pm - Cake cutting / table breakdown" at bounding box center [244, 185] width 239 height 8
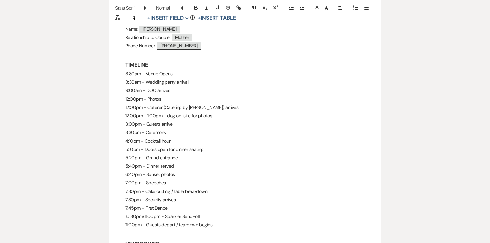
scroll to position [323, 0]
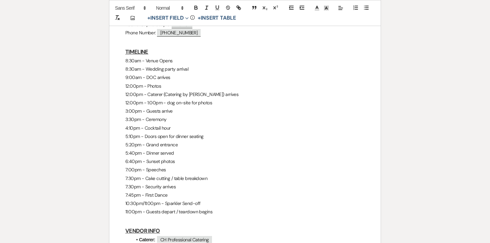
drag, startPoint x: 214, startPoint y: 214, endPoint x: 116, endPoint y: 61, distance: 181.7
click at [116, 61] on div "Tommy & Mya - Final Details - 9.21.25 GENERAL EVENT DETAILS Bride & Groom Names…" at bounding box center [244, 86] width 271 height 588
copy div "8:30am - Venue Opens 8:30am - Wedding party arrival 9:00am - DOC arrives 12:00p…"
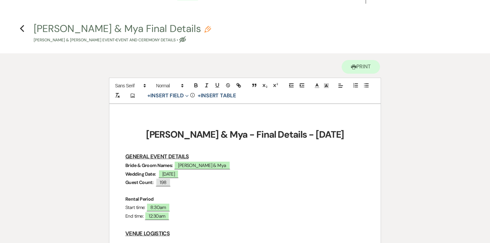
scroll to position [0, 0]
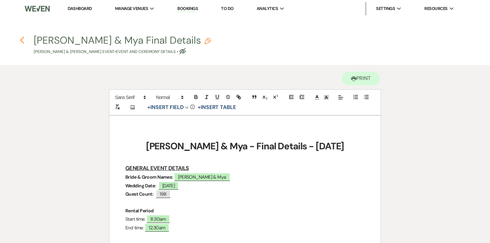
click at [22, 40] on use "button" at bounding box center [22, 40] width 4 height 7
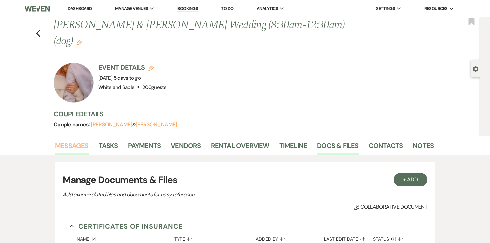
click at [74, 140] on link "Messages" at bounding box center [72, 147] width 34 height 15
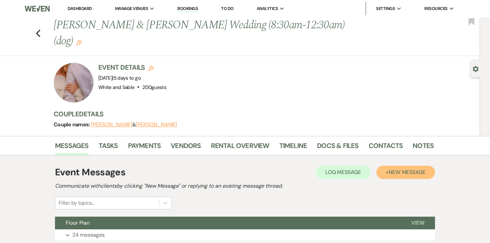
click at [379, 166] on button "+ New Message" at bounding box center [405, 172] width 59 height 13
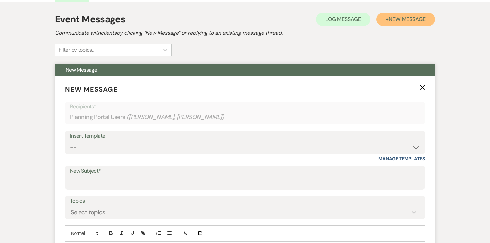
scroll to position [153, 0]
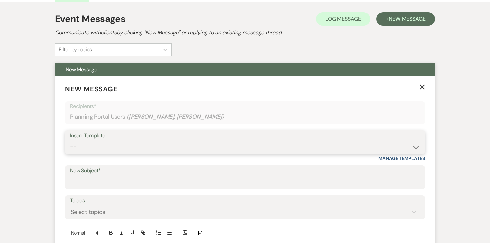
click at [119, 140] on select "-- Inquiry Response (Venue Guide) Schedule - Venue Tour Appt Confirmation Sched…" at bounding box center [245, 146] width 350 height 13
select select "5559"
type input "Happy Wedding Week! 💕 [final details inside]"
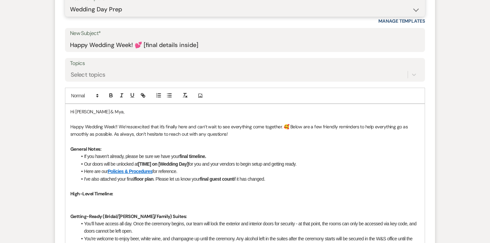
scroll to position [292, 0]
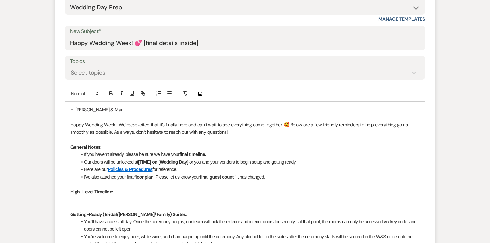
click at [143, 151] on li "If you haven’t already, please be sure we have your final timeline." at bounding box center [248, 154] width 342 height 7
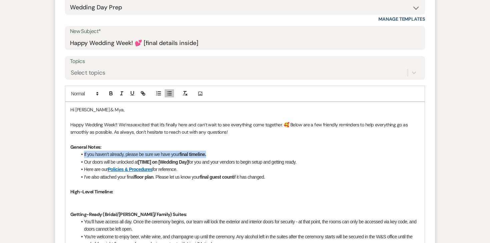
click at [143, 151] on li "If you haven’t already, please be sure we have your final timeline." at bounding box center [248, 154] width 342 height 7
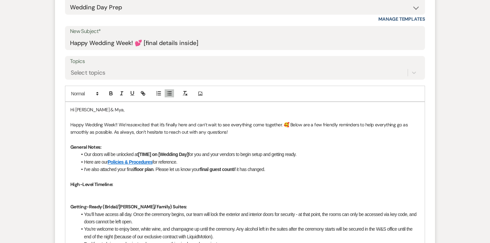
click at [118, 188] on p at bounding box center [244, 191] width 349 height 7
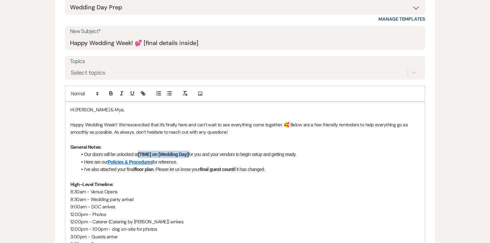
drag, startPoint x: 191, startPoint y: 139, endPoint x: 140, endPoint y: 138, distance: 51.0
click at [140, 151] on li "Our doors will be unlocked at [TIME] on [Wedding Day] for you and your vendors …" at bounding box center [248, 154] width 342 height 7
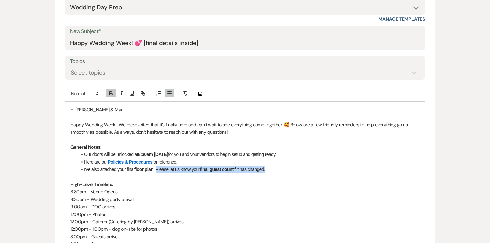
drag, startPoint x: 157, startPoint y: 152, endPoint x: 269, endPoint y: 154, distance: 111.9
click at [269, 166] on li "I've also attached your final floor plan . Please let us know your final guest …" at bounding box center [248, 169] width 342 height 7
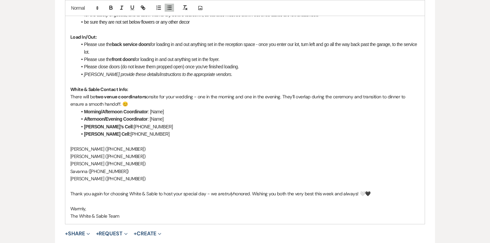
scroll to position [724, 0]
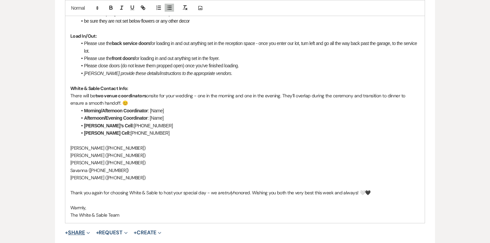
click at [78, 230] on button "+ Share Expand" at bounding box center [77, 232] width 25 height 5
click at [82, 242] on span "Doc Upload Documents" at bounding box center [92, 245] width 38 height 7
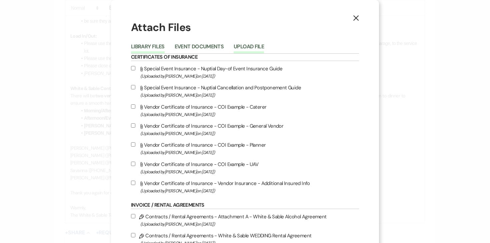
click at [244, 45] on button "Upload File" at bounding box center [248, 48] width 30 height 9
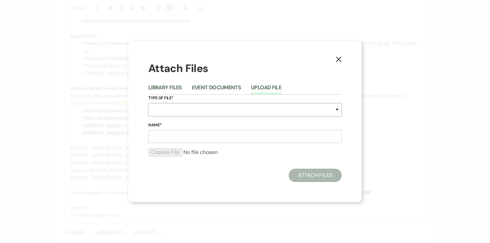
click at [174, 110] on select "Special Event Insurance Vendor Certificate of Insurance Contracts / Rental Agre…" at bounding box center [244, 109] width 193 height 13
click at [214, 112] on select "Special Event Insurance Vendor Certificate of Insurance Contracts / Rental Agre…" at bounding box center [244, 109] width 193 height 13
select select "24"
click at [190, 136] on input "Name*" at bounding box center [244, 136] width 193 height 13
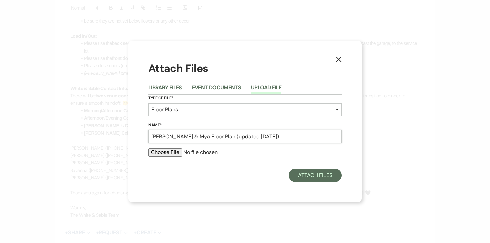
click at [246, 136] on input "Tommy & Mya Floor Plan (updated 8.29.25)" at bounding box center [244, 136] width 193 height 13
type input "Tommy & Mya Floor Plan (updated 9.15.25)"
click at [178, 151] on input "file" at bounding box center [244, 152] width 193 height 8
type input "C:\fakepath\9.21.25 - Floor Plan - Tommy & Mya (updated 9.15.25).pdf"
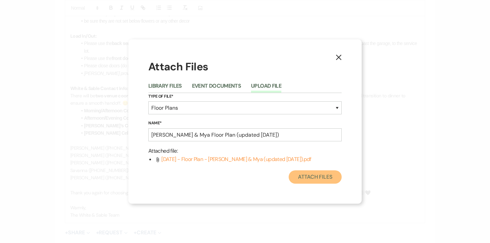
click at [321, 181] on button "Attach Files" at bounding box center [314, 176] width 53 height 13
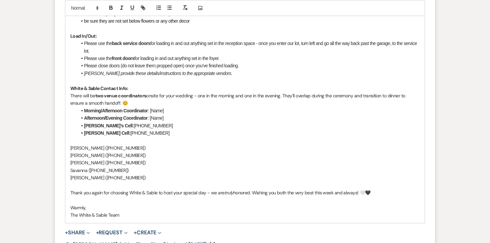
click at [85, 152] on p "Kaitlyn (763-412-7292‬)" at bounding box center [244, 155] width 349 height 7
copy p "Kaitlyn (763-412-7292‬)"
drag, startPoint x: 172, startPoint y: 94, endPoint x: 150, endPoint y: 93, distance: 22.4
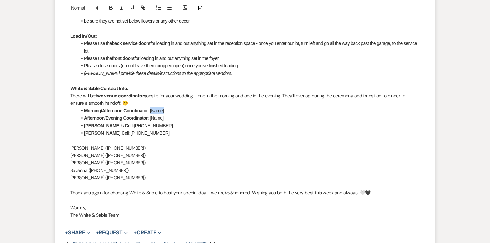
click at [150, 107] on li "Morning/Afternoon Coordinator : [Name]" at bounding box center [248, 110] width 342 height 7
click at [84, 144] on p "Brooke (763-291-9518‬)" at bounding box center [244, 147] width 349 height 7
copy p "Brooke (763-291-9518‬)"
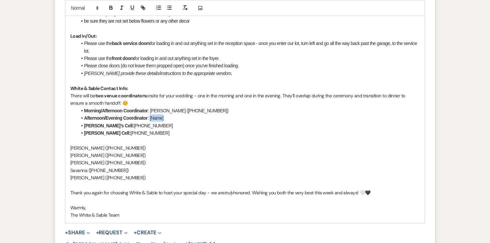
drag, startPoint x: 168, startPoint y: 102, endPoint x: 150, endPoint y: 101, distance: 17.7
click at [150, 114] on li "Afternoon/Evening Coordinator : [Name]" at bounding box center [248, 117] width 342 height 7
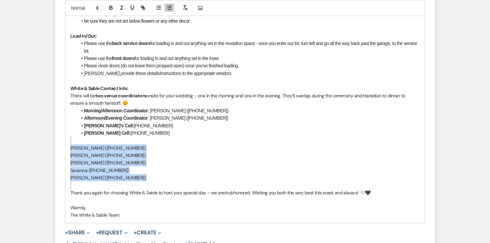
drag, startPoint x: 124, startPoint y: 166, endPoint x: 60, endPoint y: 123, distance: 77.1
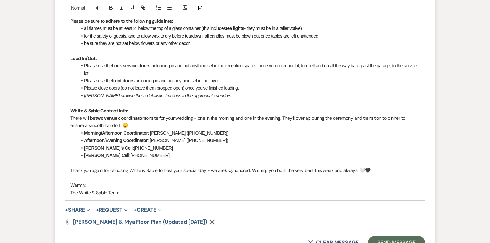
scroll to position [725, 0]
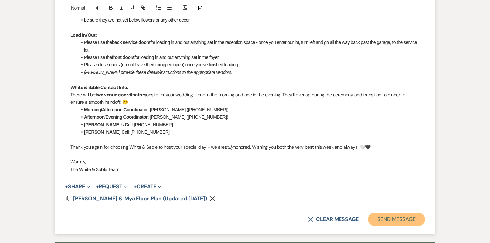
click at [393, 212] on button "Send Message" at bounding box center [396, 218] width 57 height 13
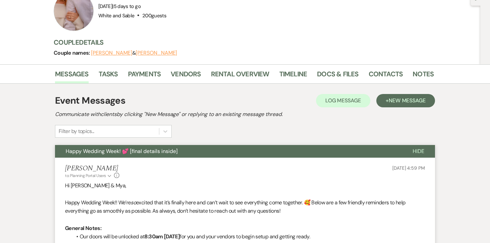
scroll to position [0, 0]
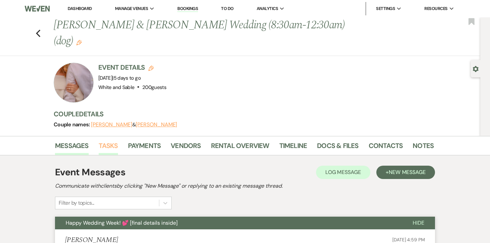
click at [109, 140] on link "Tasks" at bounding box center [108, 147] width 19 height 15
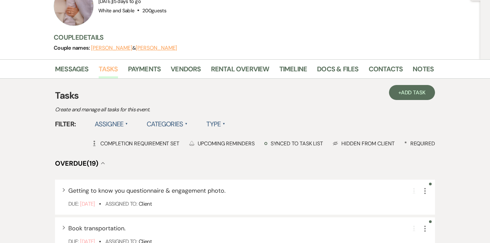
scroll to position [84, 0]
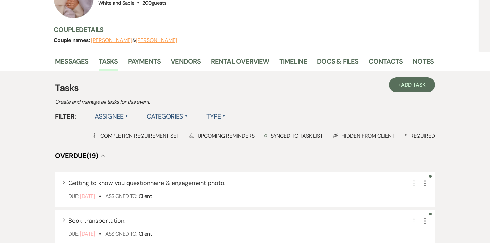
click at [110, 110] on label "Assignee ▲" at bounding box center [112, 116] width 34 height 12
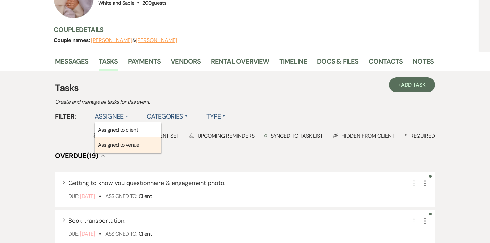
click at [111, 137] on li "Assigned to venue" at bounding box center [128, 144] width 67 height 15
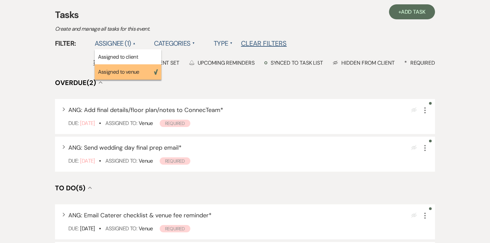
scroll to position [160, 0]
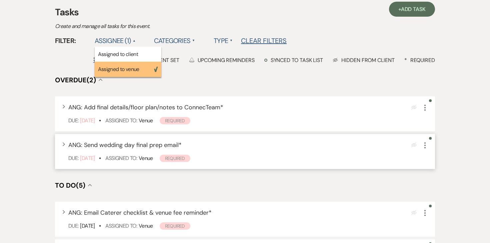
click at [424, 141] on icon "More" at bounding box center [425, 145] width 8 height 8
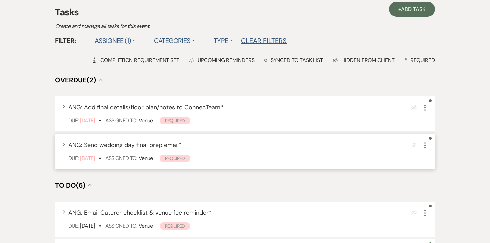
click at [426, 141] on icon "More" at bounding box center [425, 145] width 8 height 8
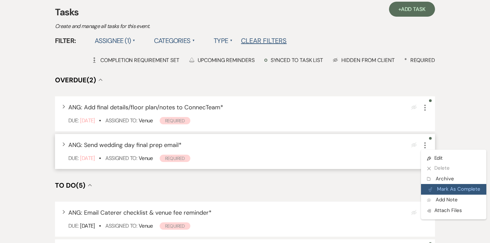
click at [438, 184] on button "Plan Portal Link Mark As Complete" at bounding box center [453, 189] width 65 height 11
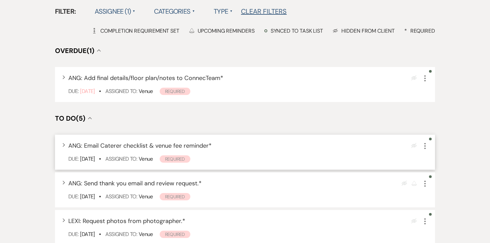
scroll to position [190, 0]
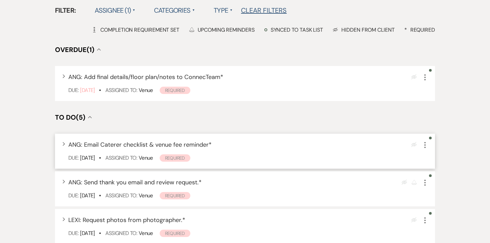
click at [424, 141] on icon "More" at bounding box center [425, 145] width 8 height 8
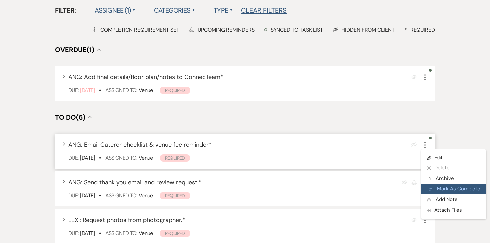
click at [441, 183] on button "Plan Portal Link Mark As Complete" at bounding box center [453, 188] width 65 height 11
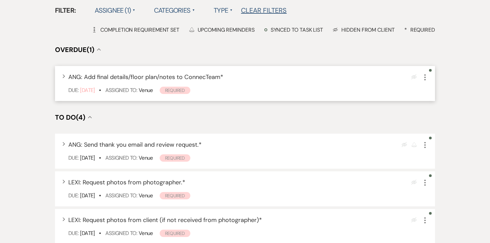
scroll to position [0, 0]
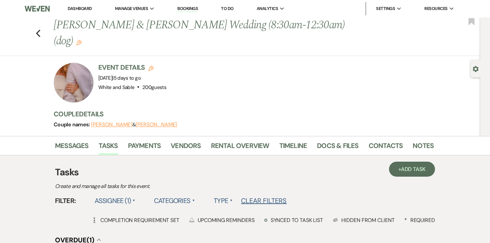
click at [231, 9] on link "To Do" at bounding box center [227, 9] width 12 height 6
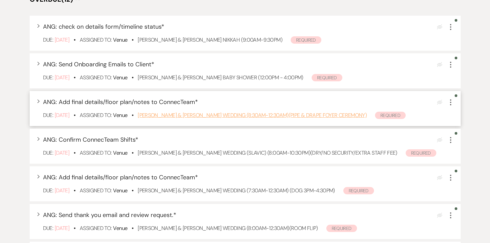
scroll to position [119, 0]
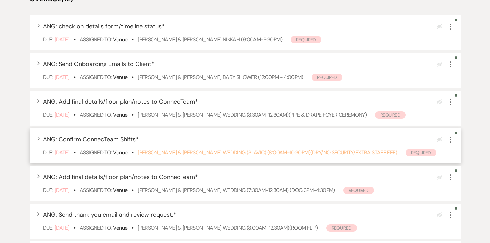
click at [180, 153] on link "Jennifer Isaykina & Pavel Strelchuk's Wedding (SLAVIC) (8:00am-10:30pm)(Dry/No …" at bounding box center [267, 152] width 259 height 7
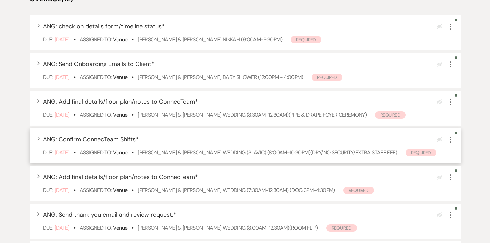
click at [450, 142] on use "button" at bounding box center [450, 140] width 1 height 6
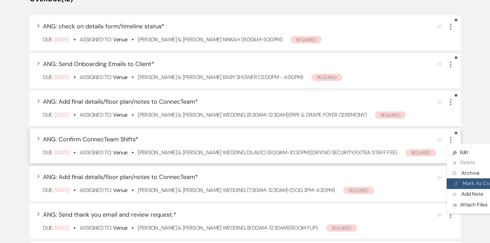
click at [458, 183] on button "Plan Portal Link Mark As Complete" at bounding box center [478, 183] width 65 height 11
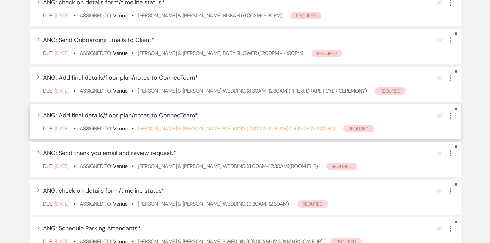
scroll to position [143, 0]
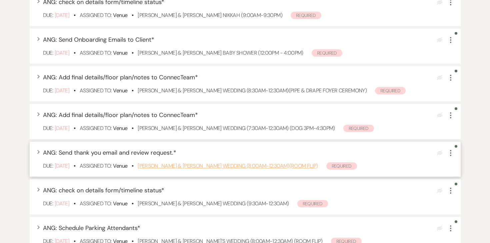
click at [206, 165] on link "Erin Stranik & Luke Helmbrecht's Wedding (8:00am-12:30am)(ROOM FLIP)" at bounding box center [228, 165] width 180 height 7
click at [451, 155] on icon "More" at bounding box center [450, 153] width 8 height 8
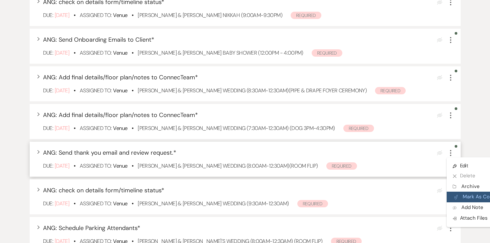
click at [458, 193] on button "Plan Portal Link Mark As Complete" at bounding box center [478, 196] width 65 height 11
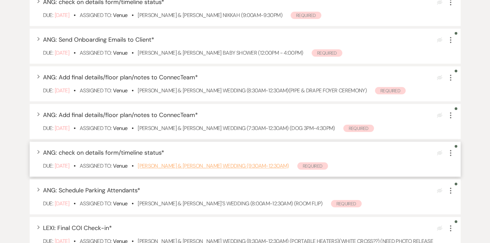
click at [207, 166] on link "Shannon Gehring & Collin Nelson's Wedding (9:30am-12:30am)" at bounding box center [213, 165] width 151 height 7
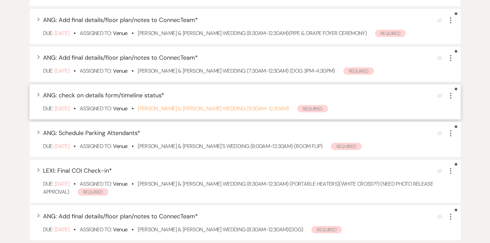
scroll to position [211, 0]
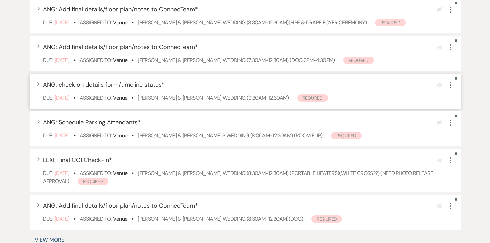
click at [449, 87] on icon "More" at bounding box center [450, 85] width 8 height 8
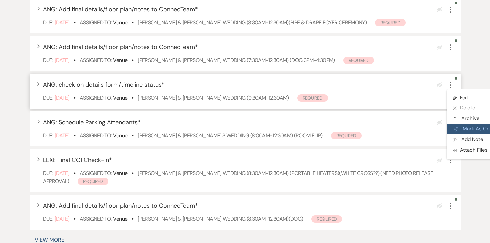
click at [459, 126] on button "Plan Portal Link Mark As Complete" at bounding box center [478, 129] width 65 height 11
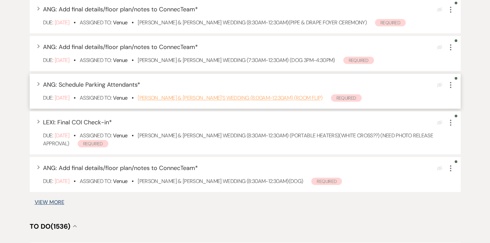
click at [185, 98] on link "Kristina Yang & Bill Kourchj's Wedding (8:00am-12:30am) (ROOM FLIP)" at bounding box center [230, 97] width 184 height 7
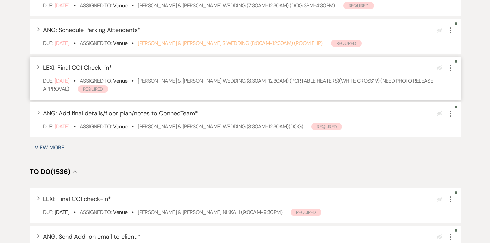
scroll to position [266, 0]
click at [48, 149] on button "View More" at bounding box center [50, 146] width 30 height 5
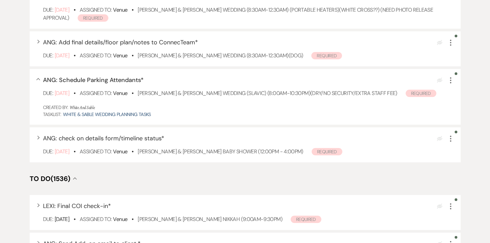
scroll to position [331, 0]
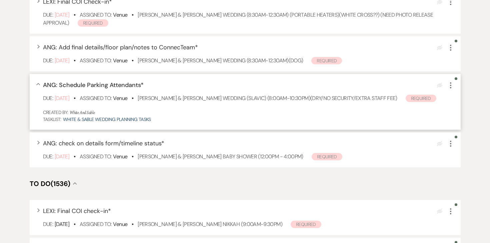
click at [450, 85] on use "button" at bounding box center [450, 85] width 1 height 6
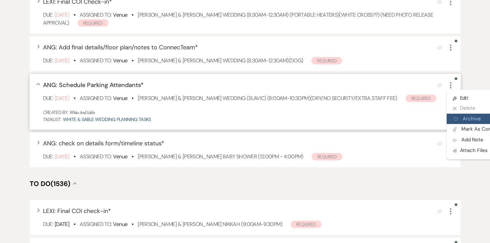
click at [459, 119] on button "Archive Archive" at bounding box center [478, 119] width 64 height 11
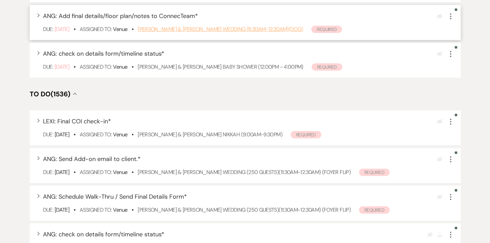
scroll to position [364, 0]
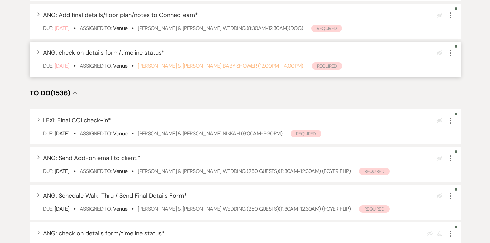
click at [179, 65] on link "Luke Anderson & Lydia Anderson's Baby Shower (12:00pm - 4:00pm)" at bounding box center [221, 65] width 166 height 7
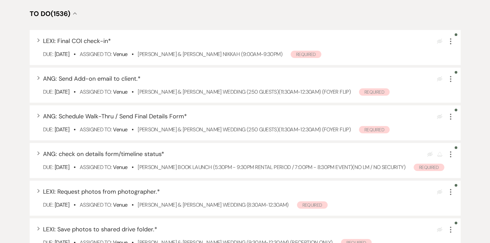
scroll to position [446, 0]
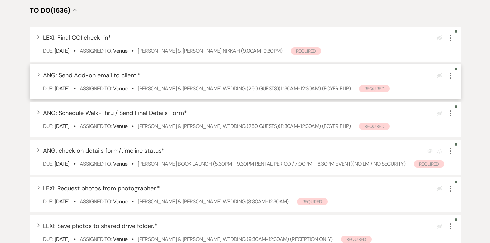
click at [449, 77] on icon "More" at bounding box center [450, 76] width 8 height 8
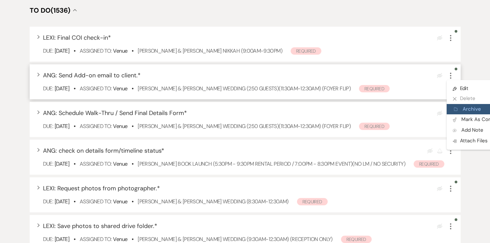
click at [460, 112] on button "Archive Archive" at bounding box center [478, 109] width 64 height 11
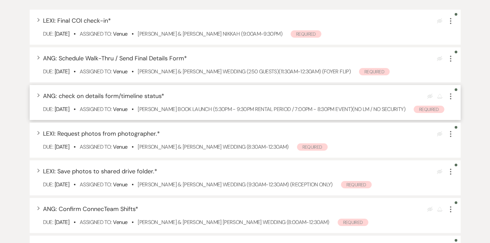
scroll to position [457, 0]
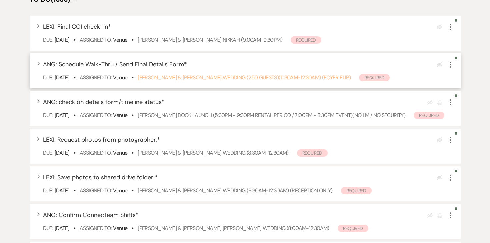
click at [205, 76] on link "Abby Knight & Michael Kaufman's Wedding (250 Guests)(11:30am-12:30am) (FOYER FL…" at bounding box center [244, 77] width 213 height 7
click at [452, 65] on icon "More" at bounding box center [450, 65] width 8 height 8
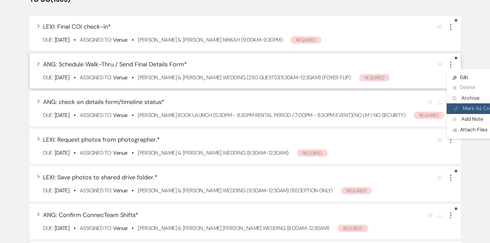
click at [461, 107] on button "Plan Portal Link Mark As Complete" at bounding box center [478, 108] width 65 height 11
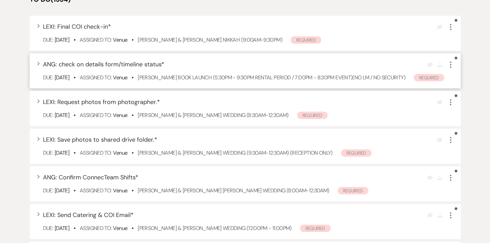
click at [272, 81] on div "Due: Sep 16 25 • Assigned To: Venue • Heidi Lee Anderson's Book Launch (5:30pm …" at bounding box center [248, 78] width 411 height 8
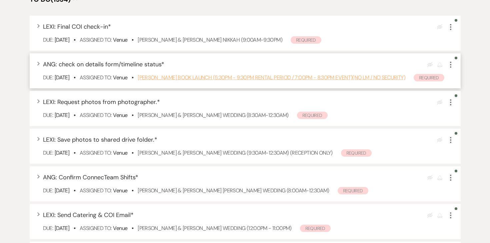
click at [270, 77] on link "Heidi Lee Anderson's Book Launch (5:30pm - 9:30pm Rental Period / 7:00pm - 8:30…" at bounding box center [271, 77] width 267 height 7
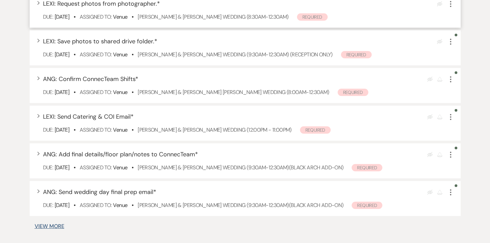
scroll to position [556, 0]
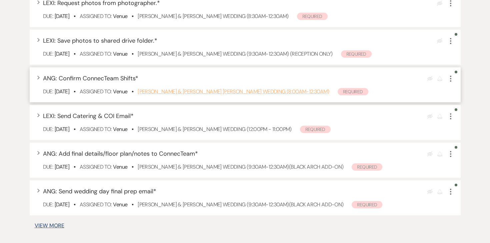
click at [228, 95] on link "Cyann Nielsen & Jackson Diedrich's Wedding (8:00am-12:30am)" at bounding box center [233, 91] width 191 height 7
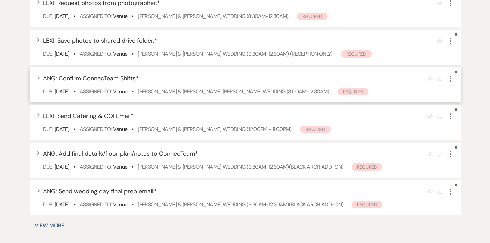
click at [453, 83] on icon "More" at bounding box center [450, 79] width 8 height 8
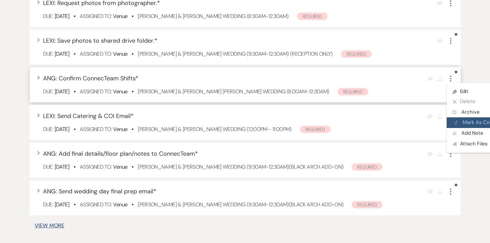
click at [465, 128] on button "Plan Portal Link Mark As Complete" at bounding box center [478, 122] width 65 height 11
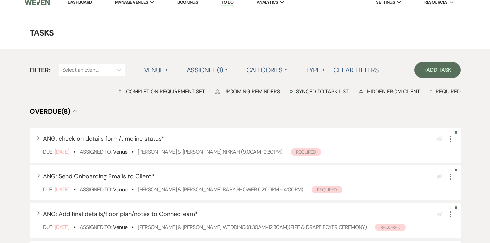
scroll to position [0, 0]
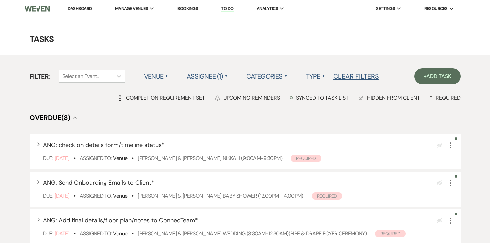
click at [80, 9] on link "Dashboard" at bounding box center [80, 9] width 24 height 6
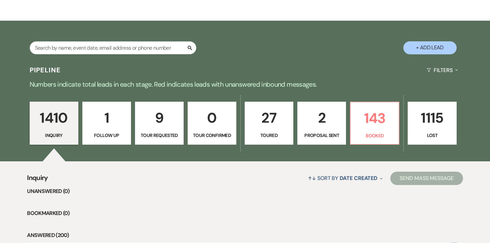
scroll to position [122, 0]
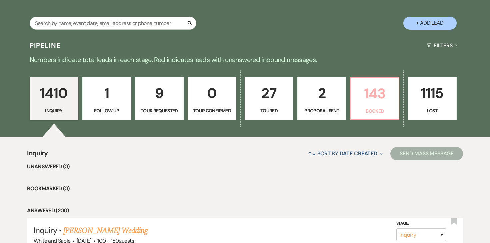
click at [382, 95] on p "143" at bounding box center [374, 93] width 40 height 22
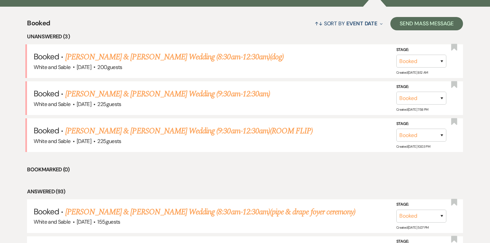
scroll to position [261, 0]
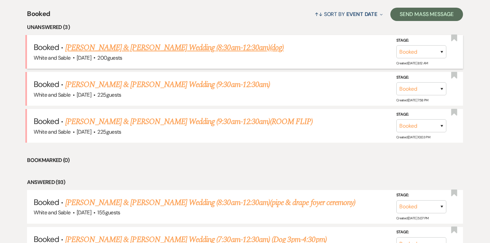
click at [235, 44] on link "Tommy Steffen & Mya Bredemus's Wedding (8:30am-12:30am)(dog)" at bounding box center [174, 48] width 218 height 12
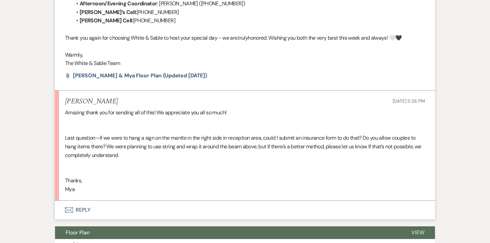
scroll to position [793, 0]
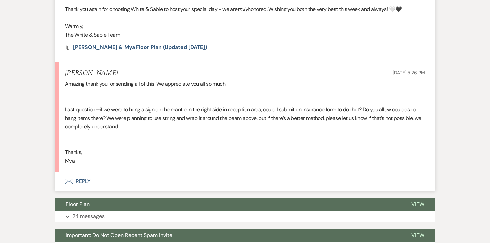
click at [85, 172] on button "Envelope Reply" at bounding box center [245, 181] width 380 height 19
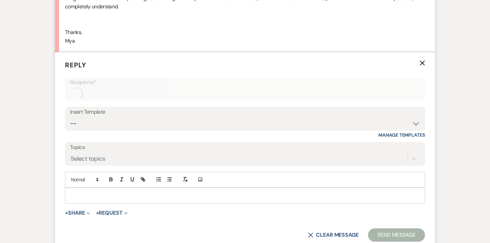
scroll to position [926, 0]
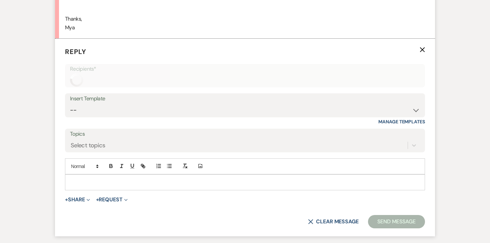
click at [118, 179] on p at bounding box center [244, 182] width 349 height 7
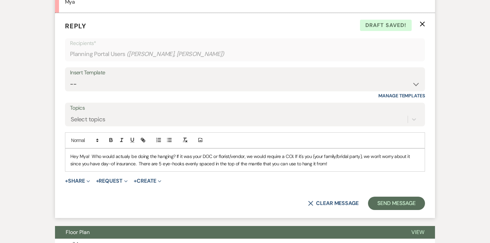
scroll to position [955, 0]
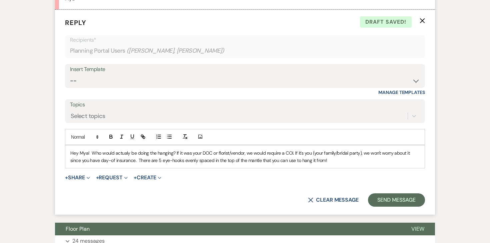
click at [280, 149] on p "Hey Mya! Who would actualy be doing the hanging? If it was your DOC or florist/…" at bounding box center [244, 156] width 349 height 15
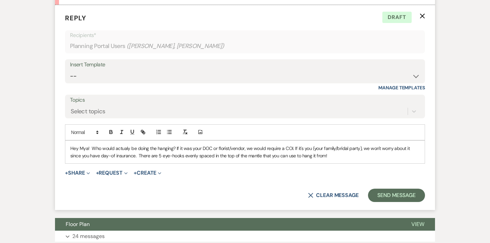
scroll to position [965, 0]
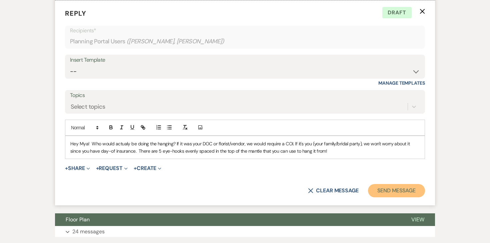
click at [394, 184] on button "Send Message" at bounding box center [396, 190] width 57 height 13
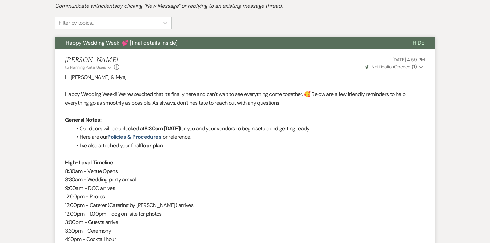
scroll to position [0, 0]
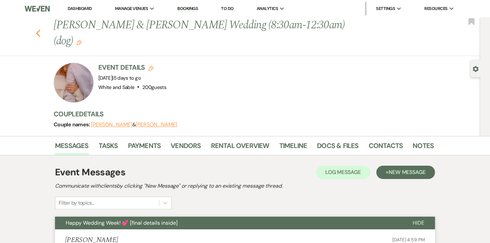
click at [36, 30] on use "button" at bounding box center [38, 33] width 4 height 7
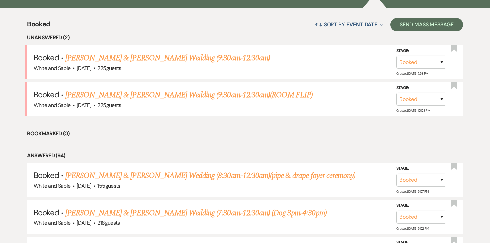
scroll to position [250, 0]
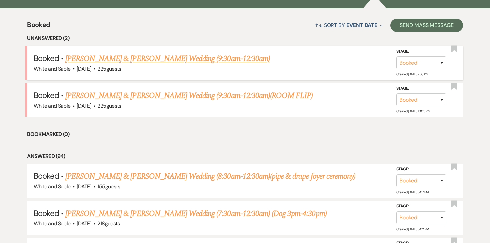
click at [191, 60] on link "Ly Trinh & Adam Spear's Wedding (9:30am-12:30am)" at bounding box center [167, 59] width 204 height 12
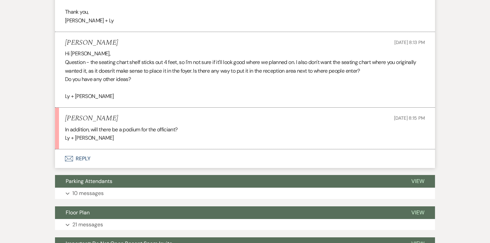
scroll to position [1011, 0]
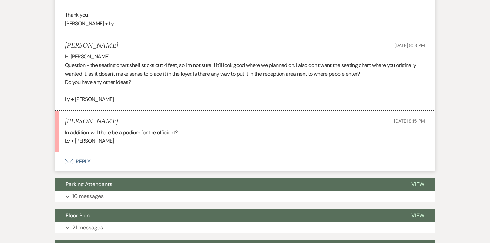
click at [86, 154] on button "Envelope Reply" at bounding box center [245, 161] width 380 height 19
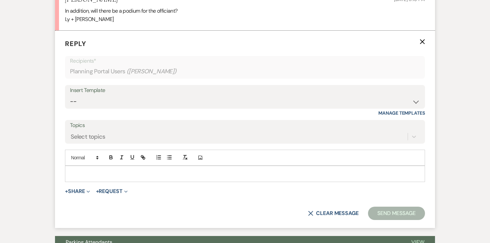
scroll to position [1133, 0]
click at [131, 170] on p at bounding box center [244, 173] width 349 height 7
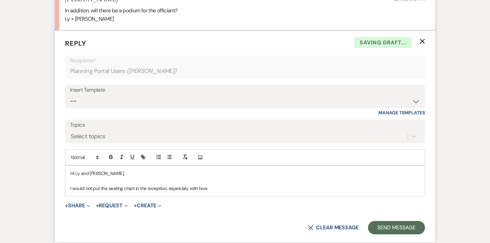
click at [68, 180] on div "Hi Ly and Adam, I would not put the seating chart in the reception, espeiclaly …" at bounding box center [244, 181] width 359 height 30
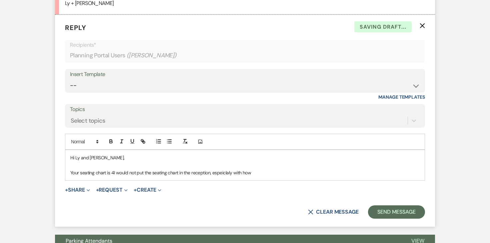
scroll to position [1152, 0]
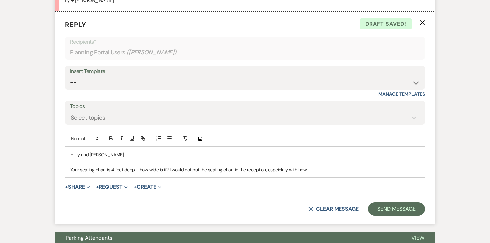
click at [217, 166] on p "Your seating chart is 4 feet deep - how wide is it? I would not put the seating…" at bounding box center [244, 169] width 349 height 7
drag, startPoint x: 231, startPoint y: 162, endPoint x: 206, endPoint y: 162, distance: 25.3
click at [206, 166] on p "Your seating chart is 4 feet deep - how wide is it? I would not put the seating…" at bounding box center [244, 169] width 349 height 7
click at [280, 166] on p "Your seating chart is 4 feet deep - how wide is it? I would not put it in the r…" at bounding box center [244, 169] width 349 height 7
click at [245, 166] on p "Your seating chart is 4 feet deep - how wide is it? I would not put it in the r…" at bounding box center [244, 169] width 349 height 7
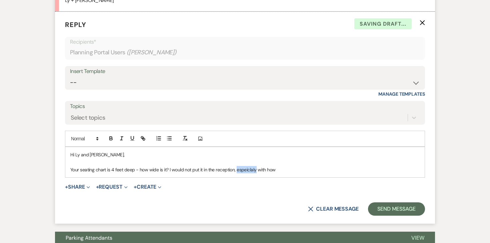
click at [245, 166] on p "Your seating chart is 4 feet deep - how wide is it? I would not put it in the r…" at bounding box center [244, 169] width 349 height 7
click at [279, 166] on p "Your seating chart is 4 feet deep - how wide is it? I would not put it in the r…" at bounding box center [244, 169] width 349 height 7
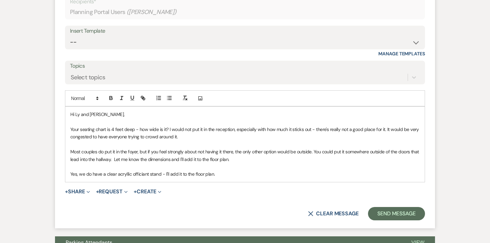
scroll to position [1203, 0]
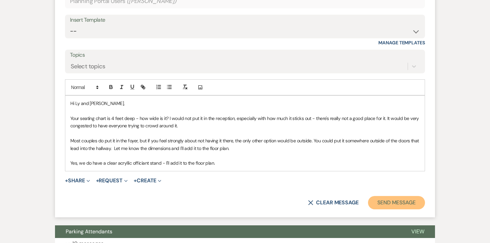
click at [383, 196] on button "Send Message" at bounding box center [396, 202] width 57 height 13
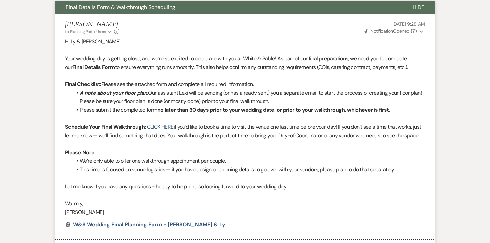
scroll to position [0, 0]
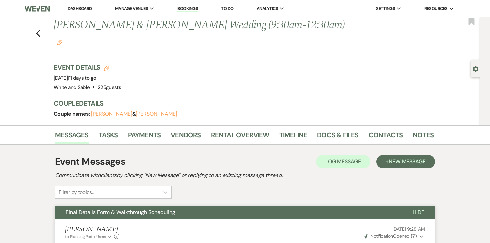
click at [79, 12] on li "Dashboard" at bounding box center [79, 8] width 31 height 13
click at [80, 8] on link "Dashboard" at bounding box center [80, 9] width 24 height 6
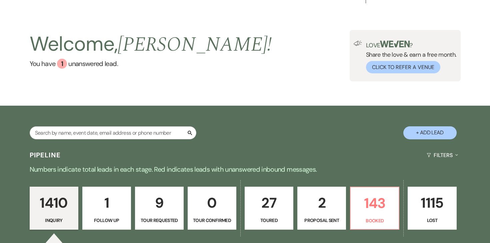
scroll to position [113, 0]
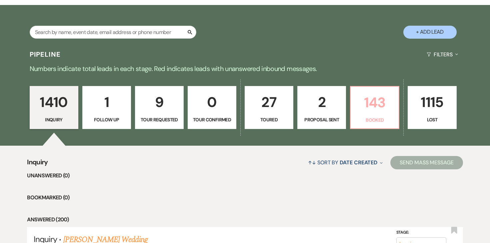
click at [379, 109] on p "143" at bounding box center [374, 102] width 40 height 22
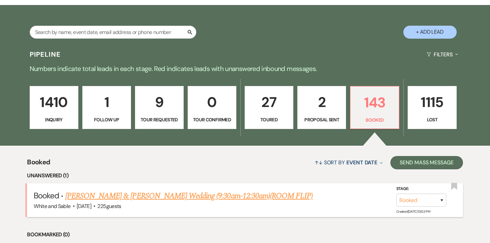
click at [208, 198] on link "Alivia Ostendorf & Jake Miller's Wedding (9:30am-12:30am)(ROOM FLIP)" at bounding box center [188, 196] width 247 height 12
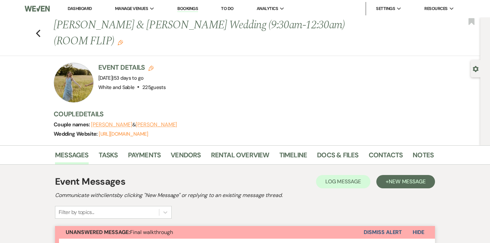
click at [370, 49] on div "Previous Alivia Ostendorf & Jake Miller's Wedding (9:30am-12:30am)(ROOM FLIP) E…" at bounding box center [238, 36] width 483 height 39
click at [358, 63] on div "Event Details Edit Event Date: Saturday, November 8th, 2025 | 53 days to go Ven…" at bounding box center [240, 83] width 373 height 40
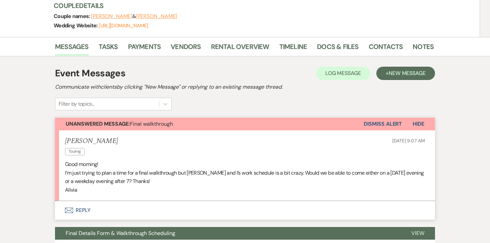
scroll to position [139, 0]
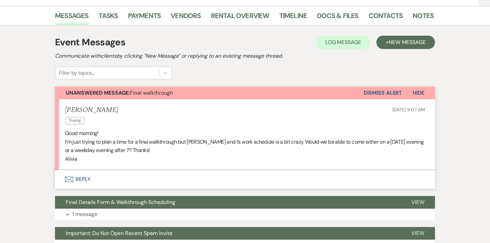
click at [88, 180] on button "Envelope Reply" at bounding box center [245, 179] width 380 height 19
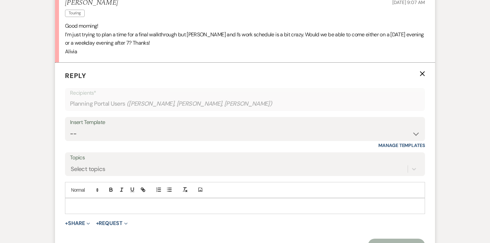
scroll to position [286, 0]
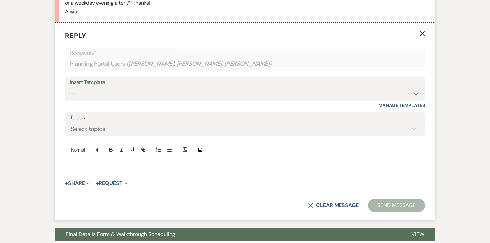
click at [153, 164] on p at bounding box center [244, 165] width 349 height 7
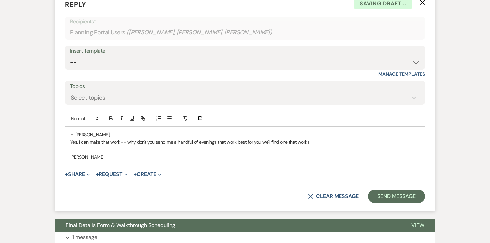
scroll to position [324, 0]
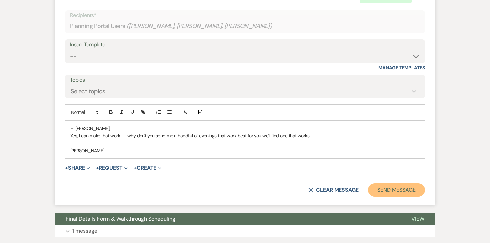
click at [383, 188] on button "Send Message" at bounding box center [396, 189] width 57 height 13
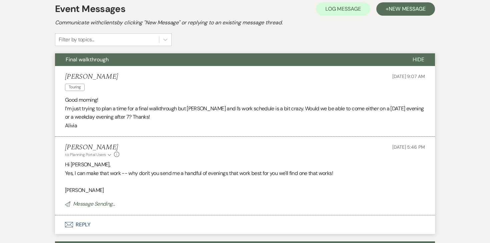
scroll to position [0, 0]
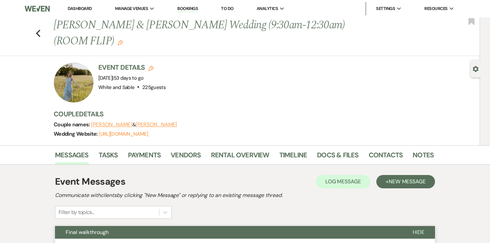
click at [41, 35] on div "Previous Alivia Ostendorf & Jake Miller's Wedding (9:30am-12:30am)(ROOM FLIP) E…" at bounding box center [238, 36] width 483 height 39
click at [37, 35] on icon "Previous" at bounding box center [38, 33] width 5 height 8
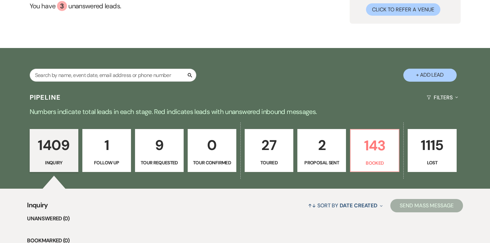
scroll to position [89, 0]
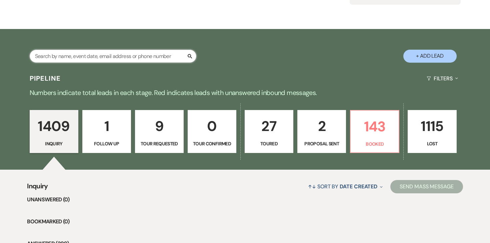
click at [89, 60] on input "text" at bounding box center [113, 56] width 167 height 13
type input "cyann"
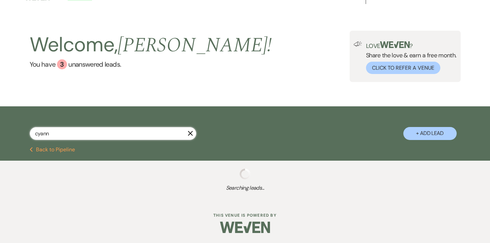
select select "8"
select select "4"
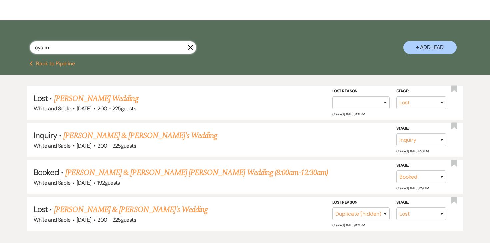
scroll to position [105, 0]
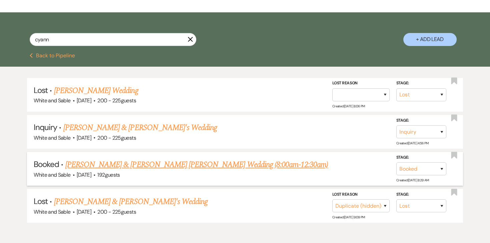
click at [98, 165] on link "Cyann Nielsen & Jackson Diedrich's Wedding (8:00am-12:30am)" at bounding box center [196, 165] width 263 height 12
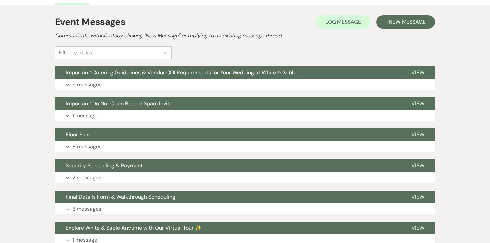
scroll to position [154, 0]
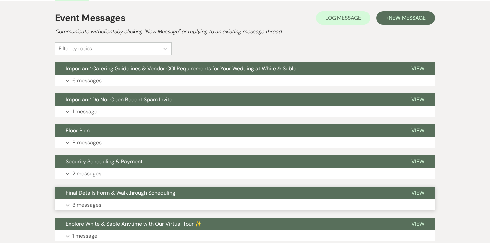
click at [88, 200] on p "3 messages" at bounding box center [86, 204] width 29 height 9
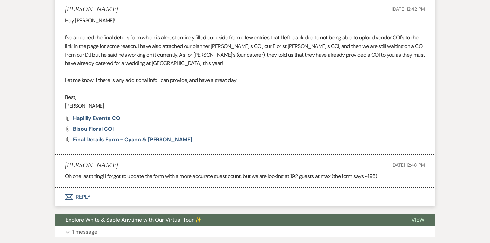
scroll to position [580, 0]
click at [126, 136] on span "Final Details Form - Cyann & Jackson" at bounding box center [132, 139] width 119 height 7
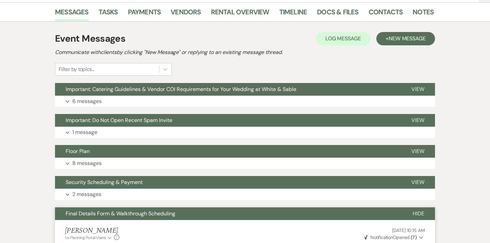
scroll to position [176, 0]
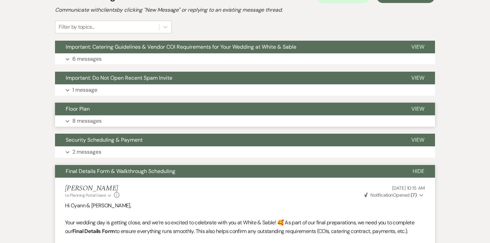
click at [85, 117] on p "8 messages" at bounding box center [86, 121] width 29 height 9
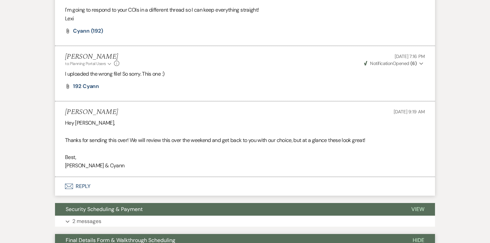
scroll to position [1223, 0]
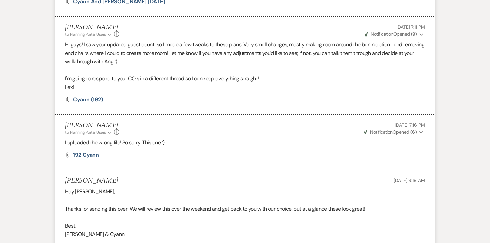
click at [91, 151] on span "192 Cyann" at bounding box center [86, 154] width 26 height 7
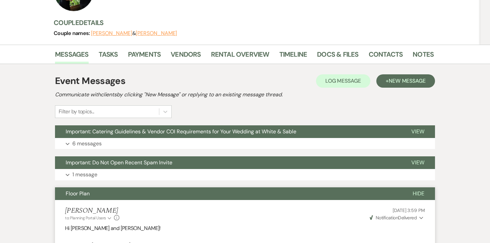
scroll to position [95, 0]
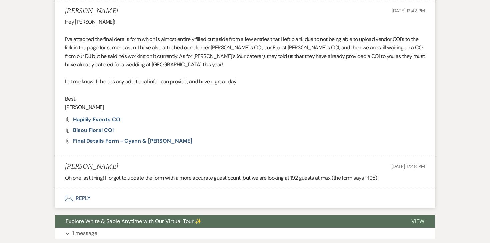
click at [87, 197] on button "Envelope Reply" at bounding box center [245, 198] width 380 height 19
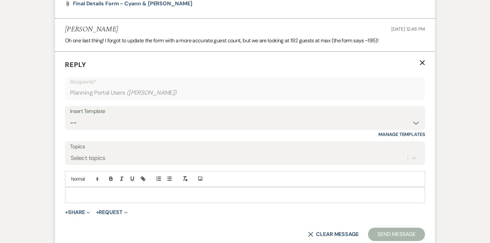
scroll to position [1901, 0]
click at [121, 189] on div at bounding box center [244, 194] width 359 height 15
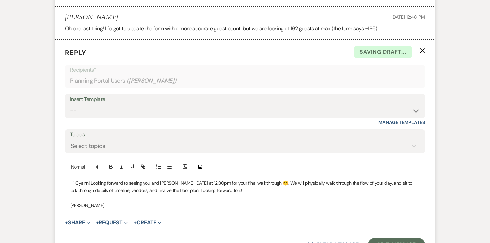
scroll to position [1914, 0]
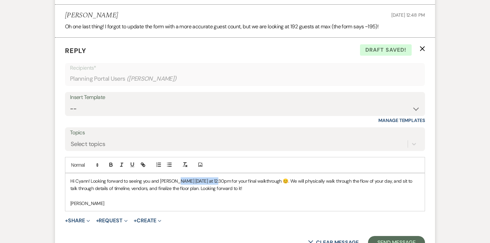
drag, startPoint x: 176, startPoint y: 182, endPoint x: 218, endPoint y: 185, distance: 41.7
click at [218, 185] on p "Hi Cyann! Looking forward to seeing you and Jackson tomorrow at 12:30pm for you…" at bounding box center [244, 184] width 349 height 15
click at [113, 166] on icon "button" at bounding box center [111, 165] width 6 height 6
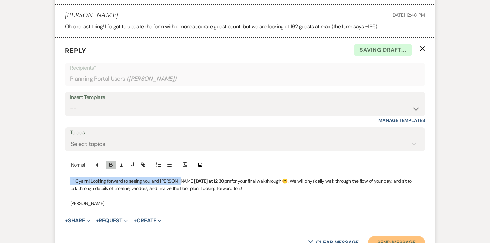
click at [400, 240] on button "Send Message" at bounding box center [396, 242] width 57 height 13
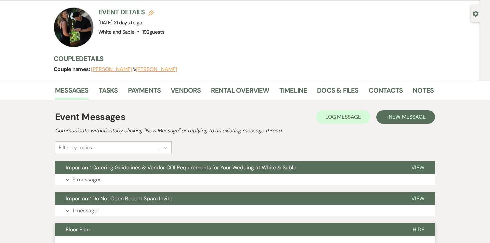
scroll to position [0, 0]
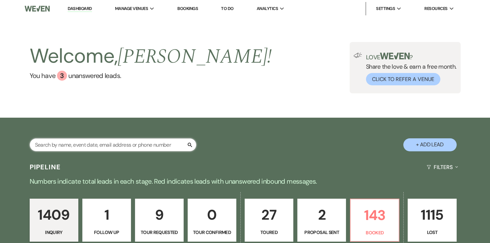
click at [83, 145] on input "text" at bounding box center [113, 144] width 167 height 13
type input "alina"
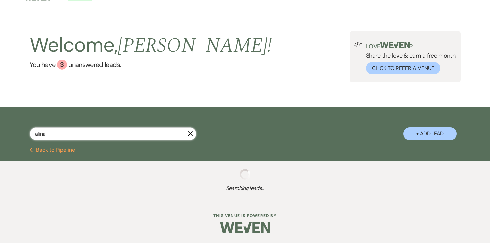
select select "8"
select select "5"
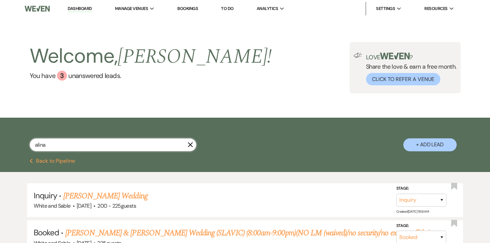
click at [47, 144] on input "alina" at bounding box center [113, 144] width 167 height 13
type input "arina"
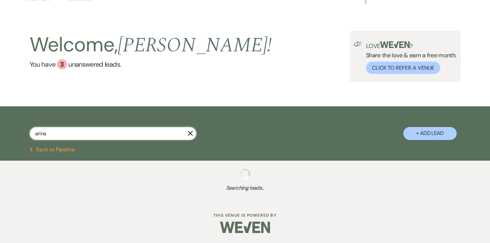
select select "8"
select select "5"
select select "8"
select select "5"
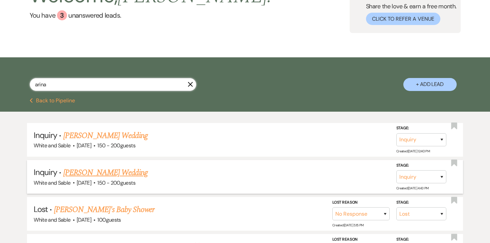
scroll to position [62, 0]
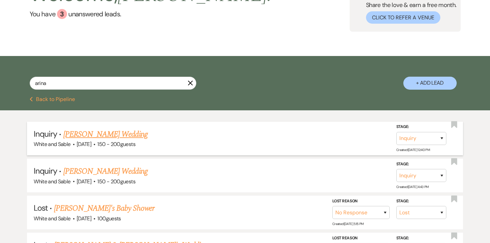
click at [123, 134] on link "Arina Ungureanu's Wedding" at bounding box center [105, 134] width 84 height 12
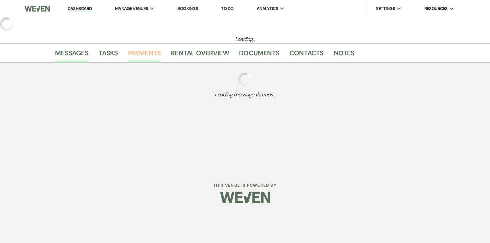
select select "5"
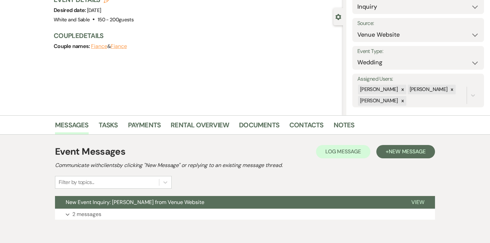
scroll to position [52, 0]
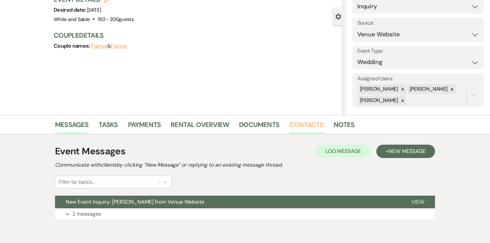
click at [293, 129] on link "Contacts" at bounding box center [306, 126] width 34 height 15
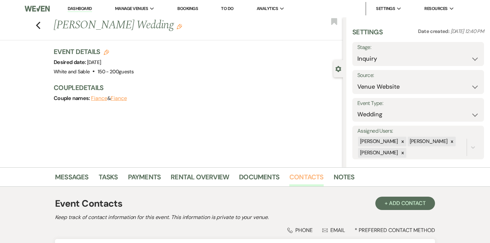
scroll to position [83, 0]
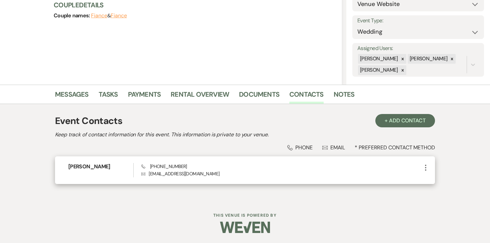
click at [172, 175] on p "Envelope arinaelisau@gmail.com" at bounding box center [281, 173] width 280 height 7
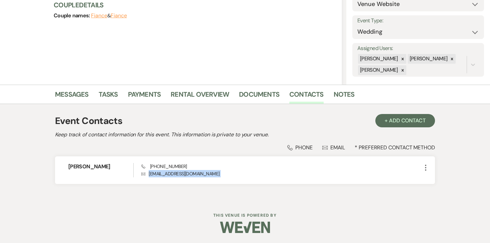
copy div "arinaelisau@gmail.com More"
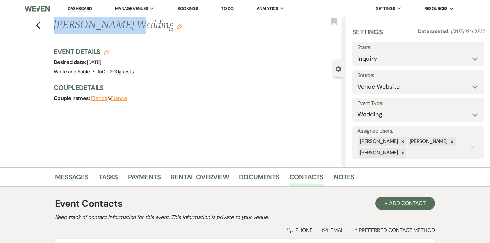
drag, startPoint x: 126, startPoint y: 28, endPoint x: 55, endPoint y: 24, distance: 71.0
click at [55, 24] on h1 "Arina Ungureanu's Wedding Edit" at bounding box center [168, 25] width 228 height 16
copy h1 "Arina Ungureanu"
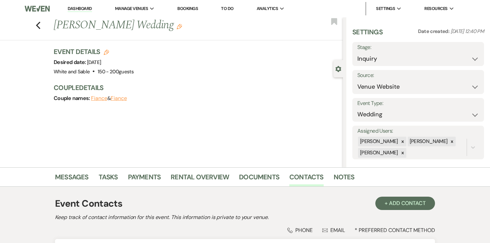
click at [223, 57] on div "Event Details Edit Desired date: Sunday, February 1st, 2026 Venue: White and Sa…" at bounding box center [195, 61] width 282 height 29
click at [302, 176] on link "Contacts" at bounding box center [306, 179] width 34 height 15
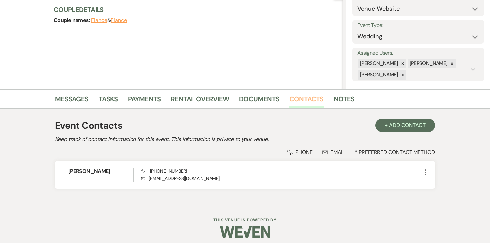
scroll to position [83, 0]
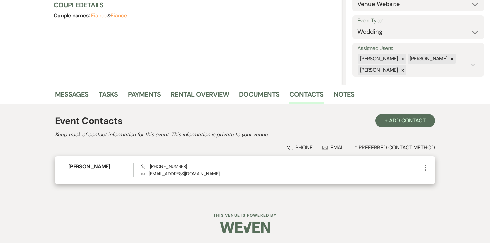
click at [426, 167] on icon "More" at bounding box center [425, 168] width 8 height 8
click at [428, 183] on button "Pencil Edit" at bounding box center [441, 180] width 40 height 11
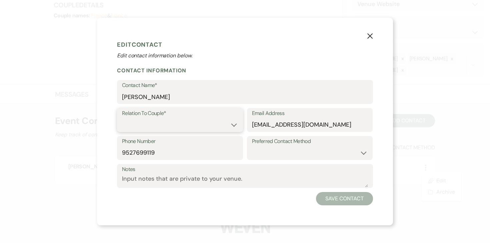
click at [203, 122] on select "Couple Planner Parent of Couple Family Member Friend Other" at bounding box center [180, 124] width 116 height 13
select select "1"
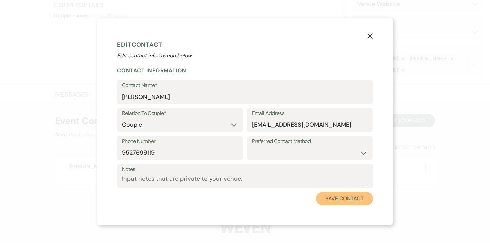
click at [333, 202] on button "Save Contact" at bounding box center [344, 198] width 57 height 13
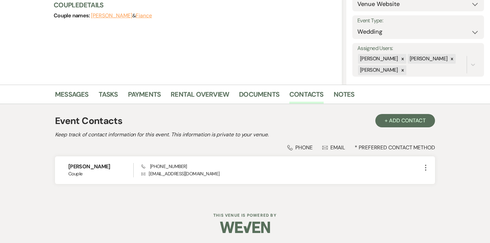
click at [148, 13] on button "Fiance" at bounding box center [144, 15] width 16 height 5
select select "1"
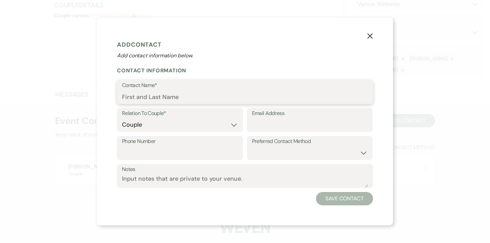
click at [183, 99] on input "Contact Name*" at bounding box center [245, 96] width 246 height 13
paste input "Serghei"
type input "Serghei"
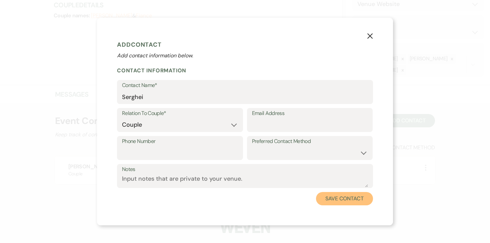
click at [344, 193] on button "Save Contact" at bounding box center [344, 198] width 57 height 13
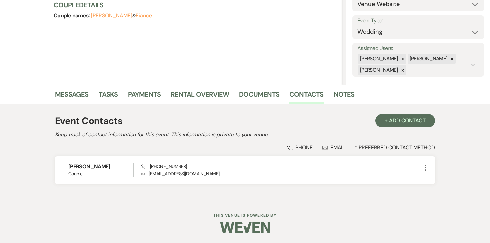
scroll to position [46, 0]
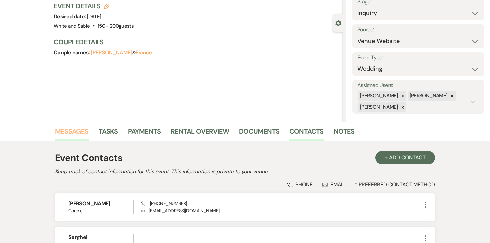
click at [67, 132] on link "Messages" at bounding box center [72, 133] width 34 height 15
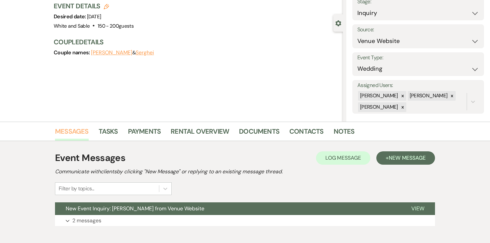
scroll to position [82, 0]
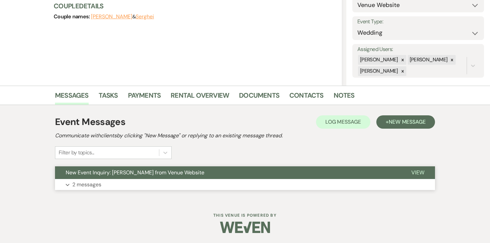
click at [93, 182] on p "2 messages" at bounding box center [86, 184] width 29 height 9
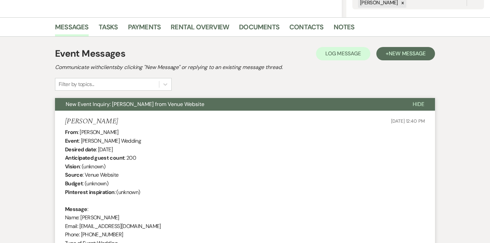
scroll to position [0, 0]
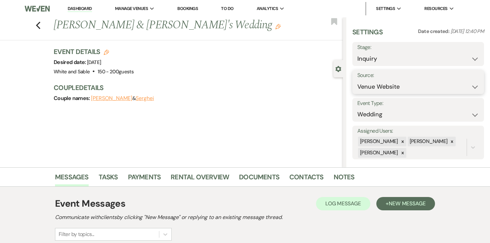
click at [424, 89] on select "Weven Venue Website Instagram Facebook Pinterest Google The Knot Wedding Wire H…" at bounding box center [418, 86] width 122 height 13
select select "25"
click at [461, 83] on button "Save" at bounding box center [466, 81] width 36 height 13
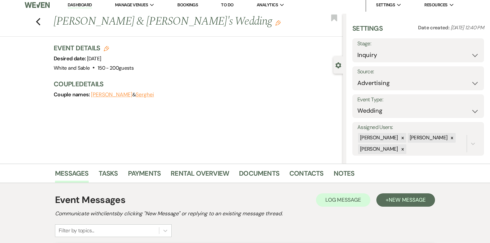
click at [259, 99] on div "Couple names: Arina Ungureanu & Serghei" at bounding box center [195, 94] width 282 height 9
click at [86, 2] on li "Dashboard" at bounding box center [79, 4] width 31 height 13
click at [85, 6] on link "Dashboard" at bounding box center [80, 5] width 24 height 6
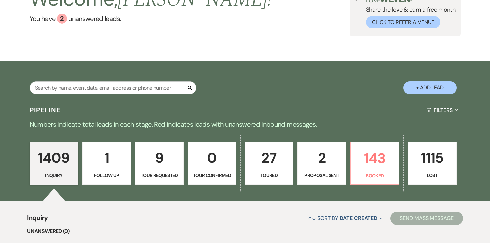
scroll to position [61, 0]
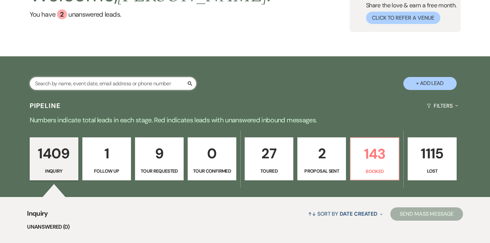
click at [156, 87] on input "text" at bounding box center [113, 83] width 167 height 13
type input "soderberg"
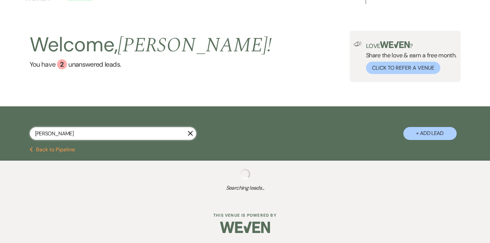
select select "2"
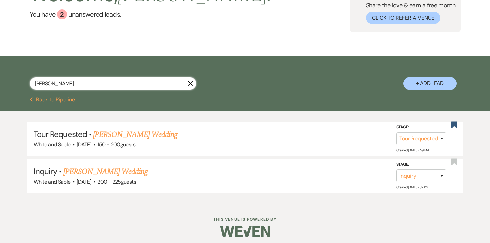
scroll to position [65, 0]
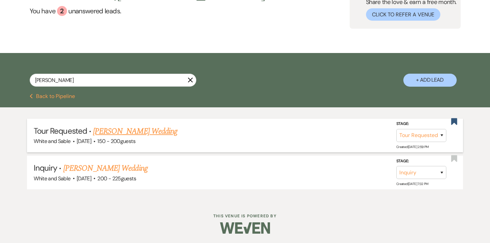
click at [120, 138] on span "150 - 200 guests" at bounding box center [116, 141] width 38 height 7
click at [126, 131] on link "Anna Soderberg's Wedding" at bounding box center [135, 131] width 84 height 12
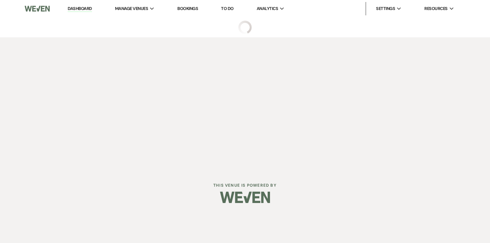
select select "2"
select select "5"
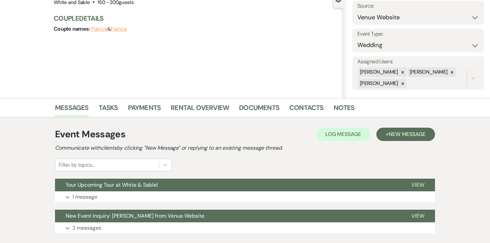
scroll to position [113, 0]
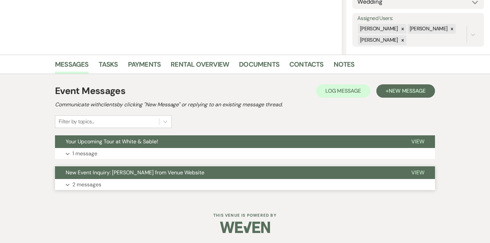
click at [89, 184] on p "2 messages" at bounding box center [86, 184] width 29 height 9
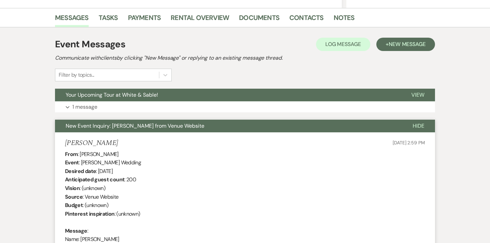
scroll to position [23, 0]
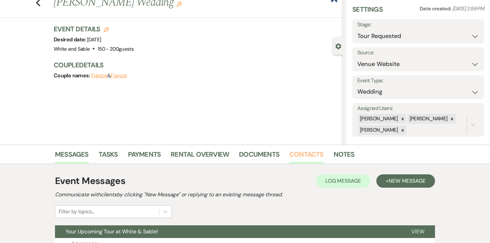
click at [294, 155] on link "Contacts" at bounding box center [306, 156] width 34 height 15
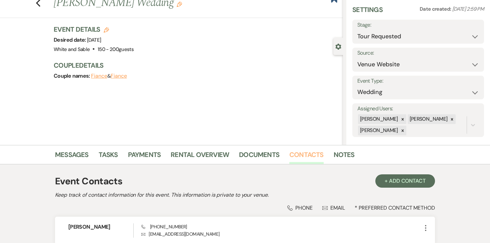
scroll to position [83, 0]
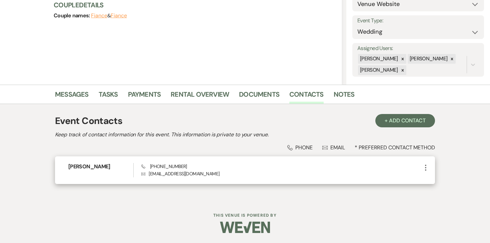
click at [425, 165] on use "button" at bounding box center [425, 168] width 1 height 6
click at [430, 177] on button "Pencil Edit" at bounding box center [441, 180] width 40 height 11
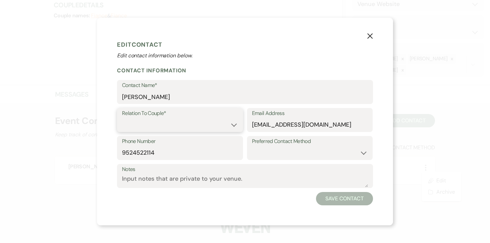
click at [185, 122] on select "Couple Planner Parent of Couple Family Member Friend Other" at bounding box center [180, 124] width 116 height 13
select select "1"
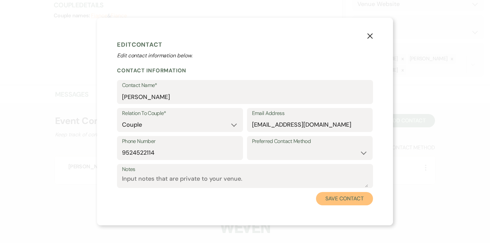
click at [327, 195] on button "Save Contact" at bounding box center [344, 198] width 57 height 13
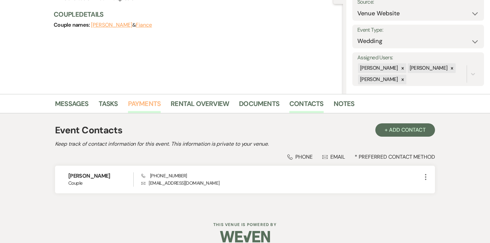
scroll to position [70, 0]
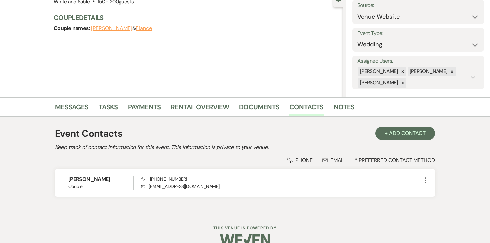
click at [147, 29] on button "Fiance" at bounding box center [144, 28] width 16 height 5
select select "1"
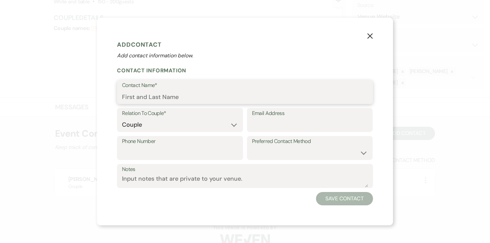
click at [175, 95] on input "Contact Name*" at bounding box center [245, 96] width 246 height 13
type input "Jason Putnam"
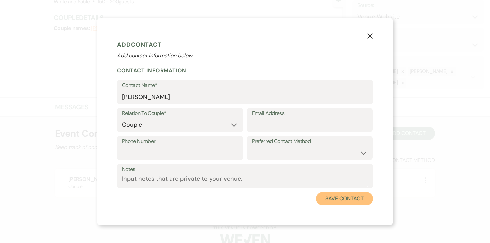
click at [361, 198] on button "Save Contact" at bounding box center [344, 198] width 57 height 13
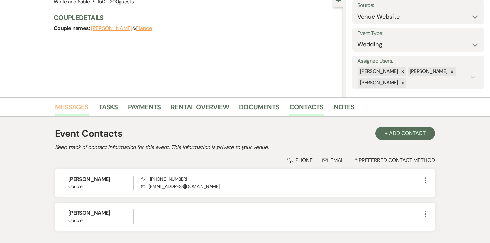
click at [82, 106] on link "Messages" at bounding box center [72, 109] width 34 height 15
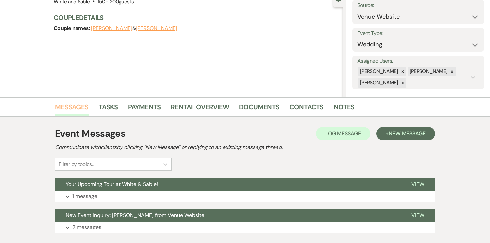
scroll to position [113, 0]
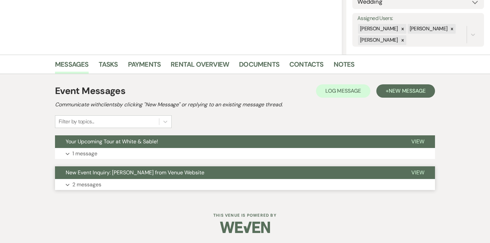
click at [90, 185] on p "2 messages" at bounding box center [86, 184] width 29 height 9
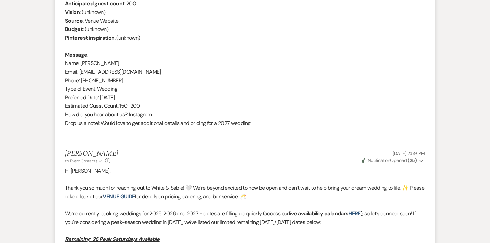
scroll to position [0, 0]
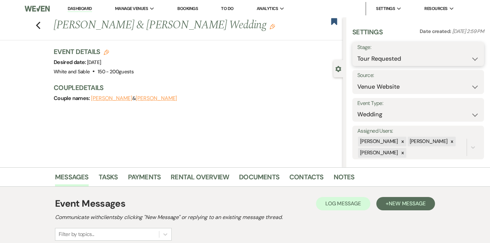
click at [408, 57] on select "Inquiry Follow Up Tour Requested Tour Confirmed Toured Proposal Sent Booked Lost" at bounding box center [418, 58] width 122 height 13
click at [391, 82] on select "Weven Venue Website Instagram Facebook Pinterest Google The Knot Wedding Wire H…" at bounding box center [418, 86] width 122 height 13
select select "7"
click at [469, 85] on button "Save" at bounding box center [466, 81] width 36 height 13
click at [37, 26] on use "button" at bounding box center [38, 25] width 4 height 7
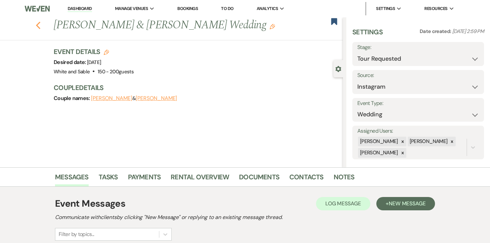
scroll to position [65, 0]
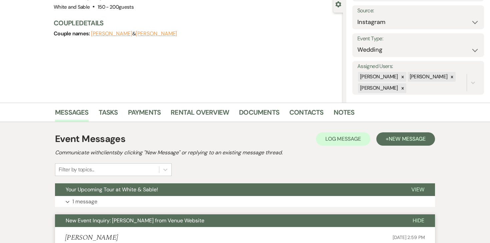
select select "2"
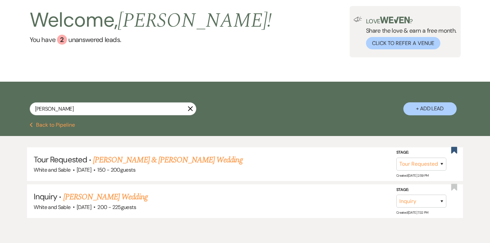
scroll to position [23, 0]
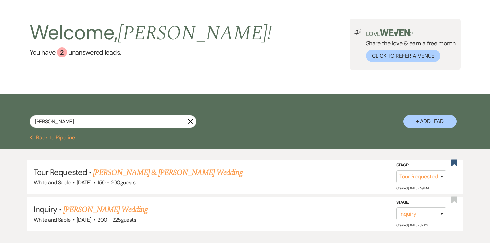
click at [40, 138] on button "Previous Back to Pipeline" at bounding box center [53, 137] width 46 height 5
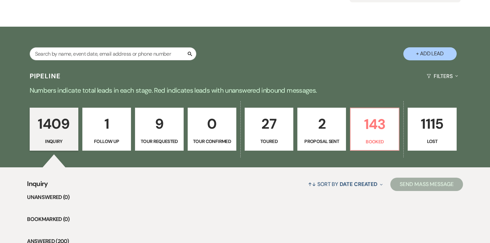
scroll to position [90, 0]
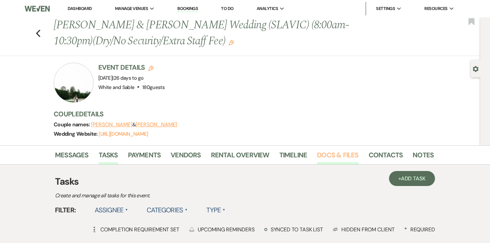
click at [322, 153] on link "Docs & Files" at bounding box center [337, 157] width 41 height 15
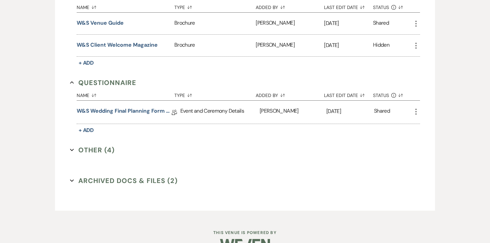
scroll to position [905, 0]
click at [124, 107] on link "W&S Wedding Final Planning Form - Jennifer & Pavel" at bounding box center [124, 112] width 95 height 10
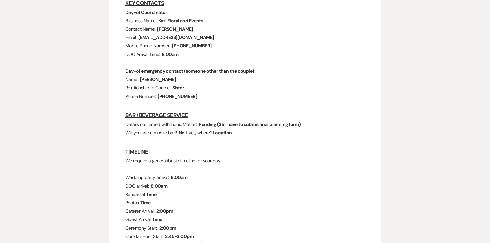
scroll to position [465, 0]
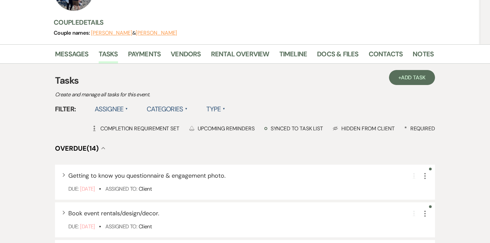
scroll to position [86, 0]
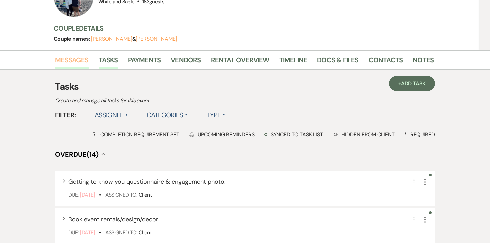
click at [80, 59] on link "Messages" at bounding box center [72, 62] width 34 height 15
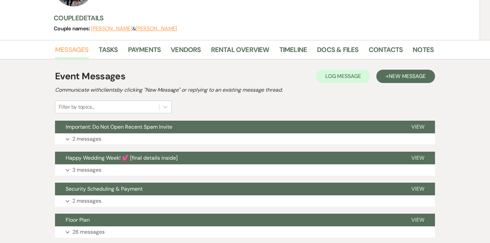
scroll to position [96, 0]
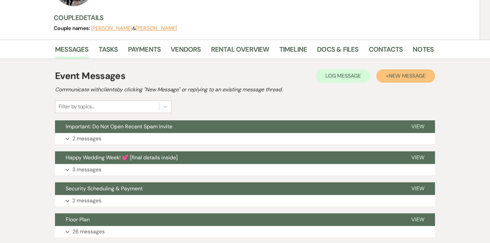
click at [399, 77] on span "New Message" at bounding box center [406, 75] width 37 height 7
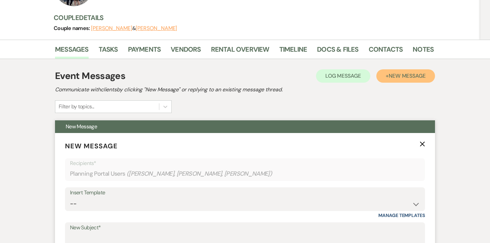
scroll to position [164, 0]
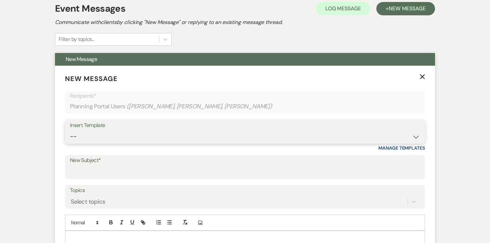
click at [139, 137] on select "--" at bounding box center [245, 136] width 350 height 13
click at [129, 139] on select "-- Inquiry Response (Venue Guide) Schedule - Venue Tour Appt Confirmation Sched…" at bounding box center [245, 136] width 350 height 13
select select "5771"
type input "Thank you! 💕"
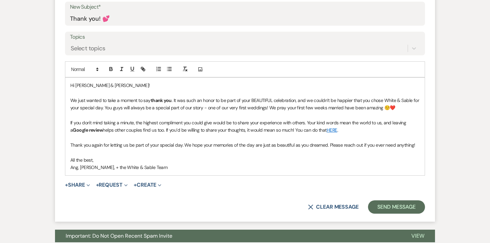
scroll to position [321, 0]
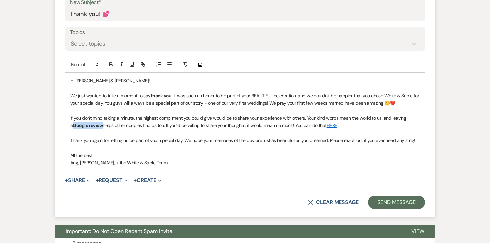
drag, startPoint x: 104, startPoint y: 125, endPoint x: 75, endPoint y: 125, distance: 29.3
click at [75, 125] on p "If you don't mind taking a minute, the highest compliment you could give would …" at bounding box center [244, 121] width 349 height 15
click at [113, 68] on button "button" at bounding box center [110, 64] width 9 height 8
click at [242, 122] on span "If you don't mind taking a minute, the highest compliment you could give would …" at bounding box center [238, 121] width 337 height 13
drag, startPoint x: 326, startPoint y: 125, endPoint x: 339, endPoint y: 125, distance: 12.7
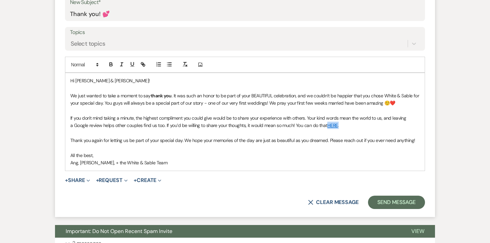
click at [339, 125] on p "If you don't mind taking a minute, the highest compliment you could give would …" at bounding box center [244, 121] width 349 height 15
click at [112, 64] on icon "button" at bounding box center [111, 65] width 3 height 2
click at [198, 130] on p at bounding box center [244, 132] width 349 height 7
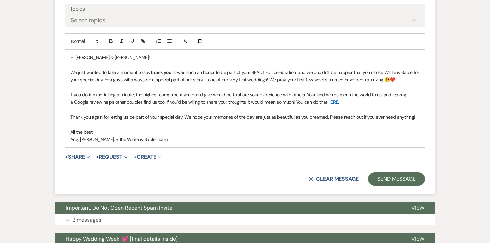
scroll to position [346, 0]
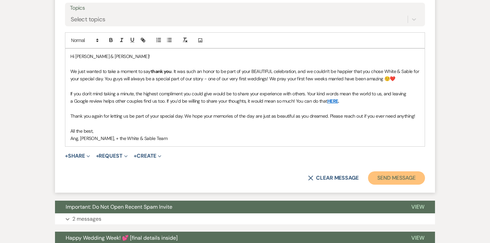
click at [387, 176] on button "Send Message" at bounding box center [396, 177] width 57 height 13
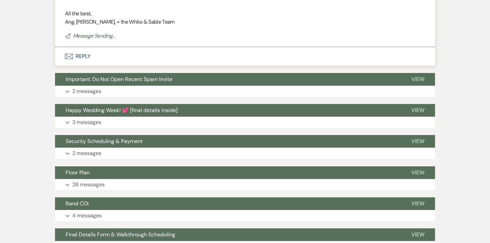
scroll to position [98, 0]
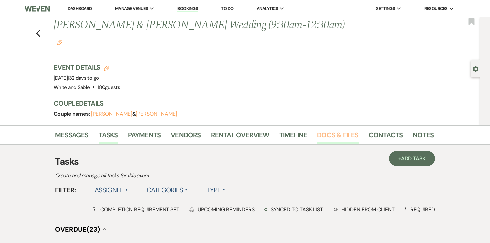
click at [341, 130] on link "Docs & Files" at bounding box center [337, 137] width 41 height 15
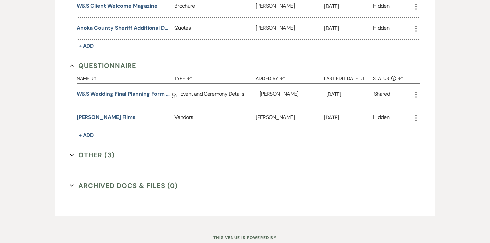
scroll to position [1140, 0]
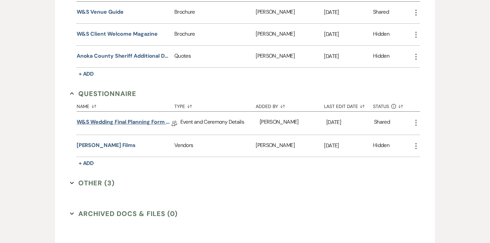
click at [116, 118] on link "W&S Wedding Final Planning Form - [PERSON_NAME] & [PERSON_NAME]" at bounding box center [124, 123] width 95 height 10
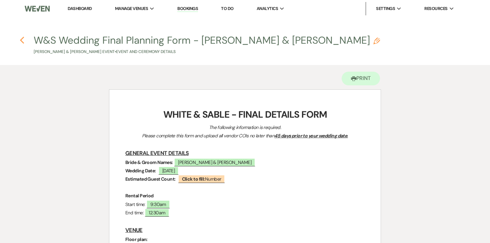
click at [20, 43] on icon "Previous" at bounding box center [22, 40] width 5 height 8
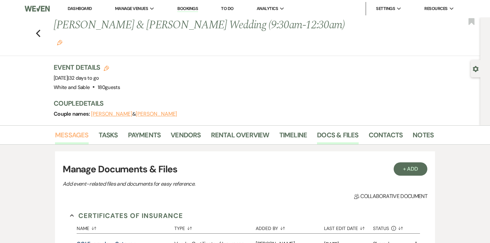
click at [85, 130] on link "Messages" at bounding box center [72, 137] width 34 height 15
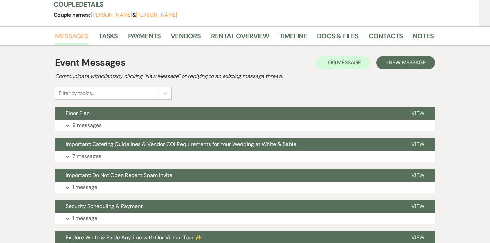
scroll to position [99, 0]
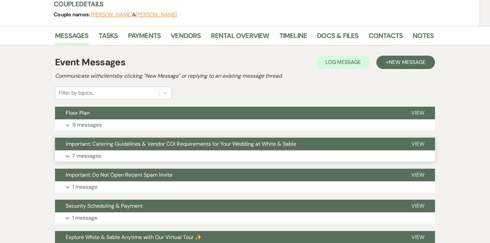
click at [93, 152] on p "7 messages" at bounding box center [86, 156] width 29 height 9
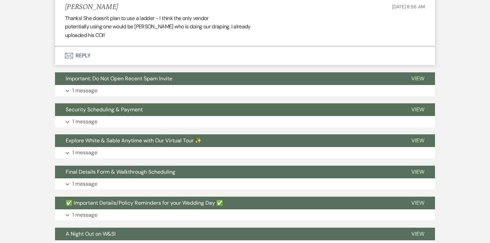
scroll to position [1336, 0]
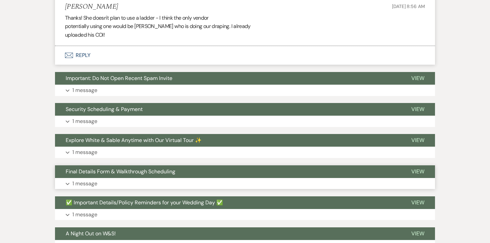
click at [89, 179] on p "1 message" at bounding box center [84, 183] width 25 height 9
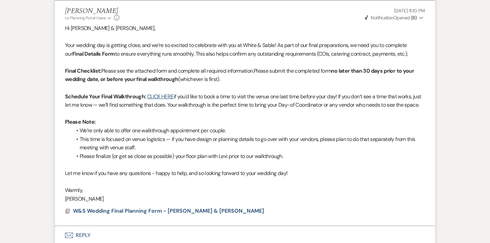
scroll to position [1515, 0]
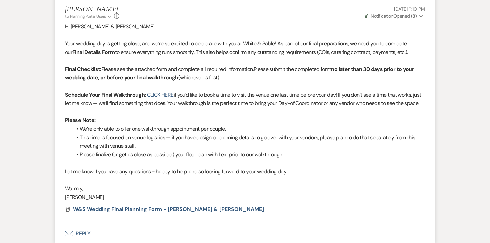
click at [84, 224] on button "Envelope Reply" at bounding box center [245, 233] width 380 height 19
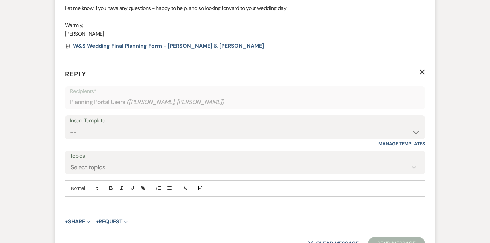
scroll to position [1683, 0]
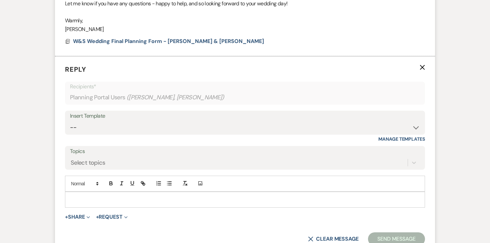
click at [145, 196] on p at bounding box center [244, 199] width 349 height 7
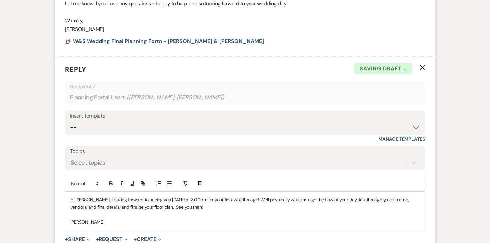
click at [174, 196] on p "Hi [PERSON_NAME]! Looking forward to seeing you [DATE] at 3:00pm for your final…" at bounding box center [244, 203] width 349 height 15
click at [192, 196] on p "Hi [PERSON_NAME]! Looking forward to seeing you [DATE] at 3:00pm for your final…" at bounding box center [244, 203] width 349 height 15
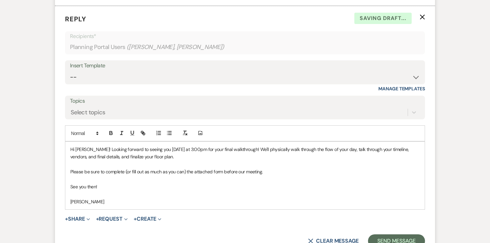
scroll to position [1738, 0]
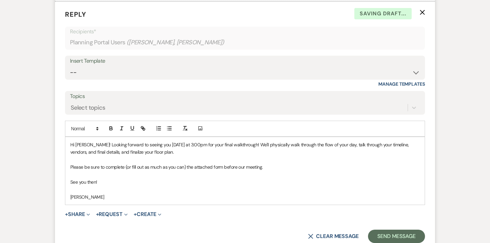
click at [85, 163] on p "Please be sure to complete (or fill out as much as you can) the attached form b…" at bounding box center [244, 166] width 349 height 7
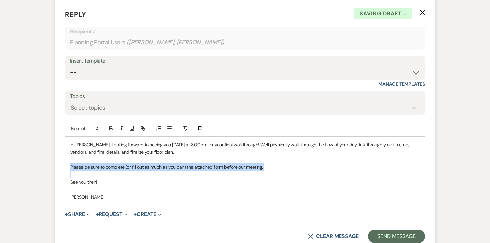
click at [85, 163] on p "Please be sure to complete (or fill out as much as you can) the attached form b…" at bounding box center [244, 166] width 349 height 7
click at [120, 125] on icon "button" at bounding box center [122, 128] width 6 height 6
click at [112, 125] on icon "button" at bounding box center [111, 128] width 6 height 6
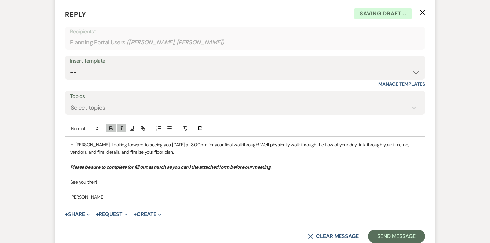
click at [121, 140] on div "Hi Shannon! Looking forward to seeing you this Wednesday at 3:00pm for your fin…" at bounding box center [244, 171] width 359 height 68
click at [82, 211] on button "+ Share Expand" at bounding box center [77, 213] width 25 height 5
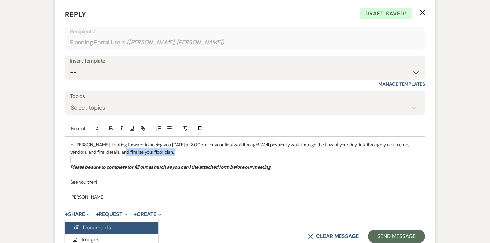
click at [84, 221] on button "Doc Upload Documents" at bounding box center [111, 227] width 93 height 12
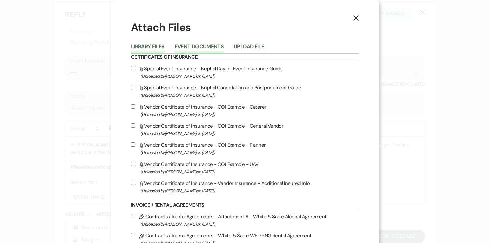
click at [214, 48] on button "Event Documents" at bounding box center [199, 48] width 49 height 9
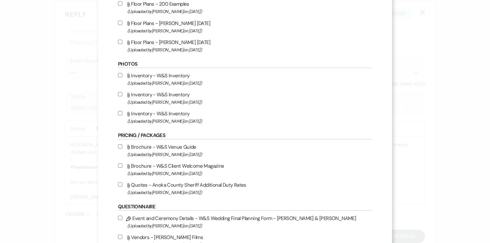
scroll to position [732, 0]
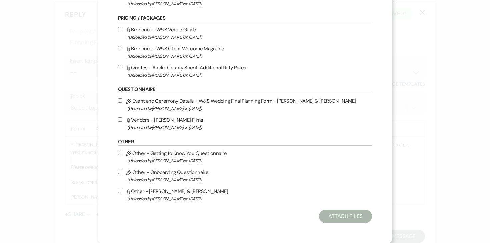
click at [122, 100] on input "Pencil Event and Ceremony Details - W&S Wedding Final Planning Form - Shannon &…" at bounding box center [120, 100] width 4 height 4
checkbox input "true"
click at [319, 216] on button "Attach Files" at bounding box center [345, 215] width 53 height 13
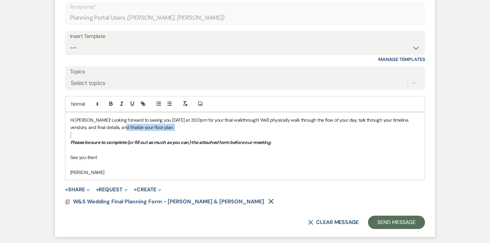
scroll to position [1768, 0]
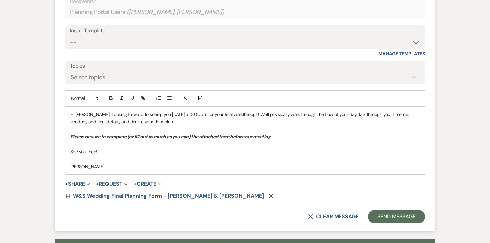
click at [278, 140] on p at bounding box center [244, 143] width 349 height 7
drag, startPoint x: 164, startPoint y: 98, endPoint x: 209, endPoint y: 99, distance: 45.7
click at [209, 111] on p "Hi Shannon! Looking forward to seeing you this Wednesday at 3:00pm for your fin…" at bounding box center [244, 118] width 349 height 15
click at [109, 95] on icon "button" at bounding box center [111, 98] width 6 height 6
click at [341, 162] on form "Reply X Saving draft... Recipients* Planning Portal Users ( Shannon Gehring, Lu…" at bounding box center [245, 101] width 380 height 260
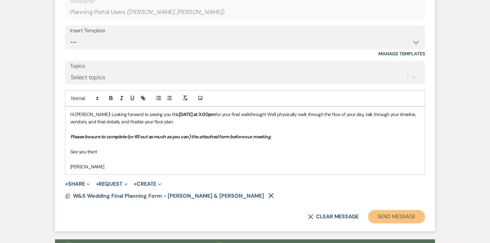
click at [379, 210] on button "Send Message" at bounding box center [396, 216] width 57 height 13
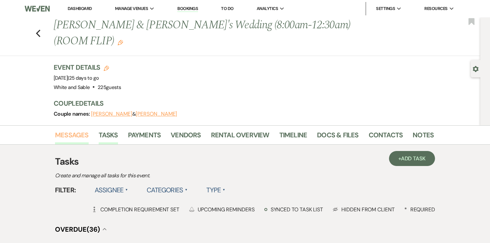
click at [83, 132] on link "Messages" at bounding box center [72, 137] width 34 height 15
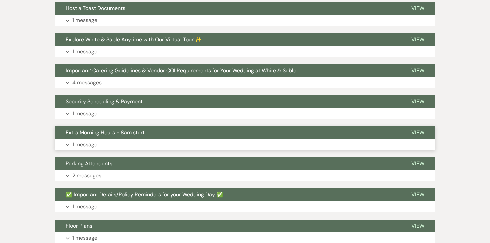
scroll to position [305, 0]
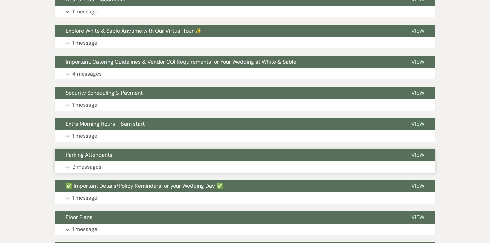
click at [90, 171] on button "Expand 2 messages" at bounding box center [245, 166] width 380 height 11
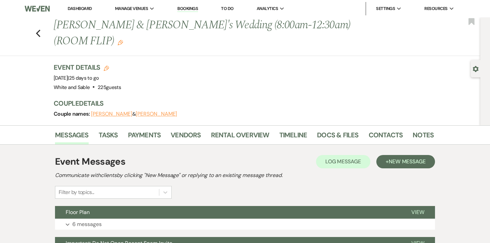
scroll to position [0, 0]
click at [211, 140] on link "Rental Overview" at bounding box center [240, 137] width 58 height 15
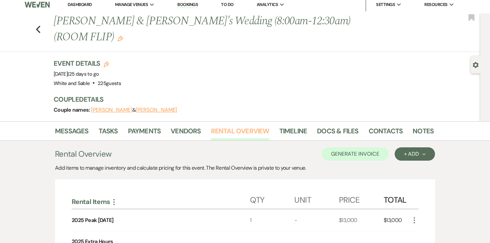
scroll to position [3, 0]
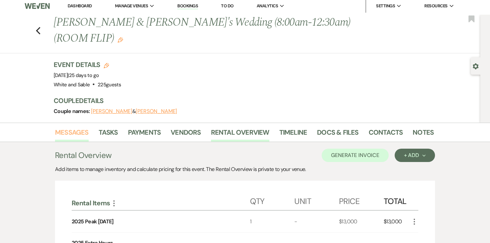
click at [83, 134] on link "Messages" at bounding box center [72, 134] width 34 height 15
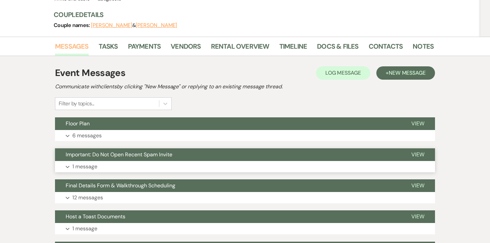
scroll to position [91, 0]
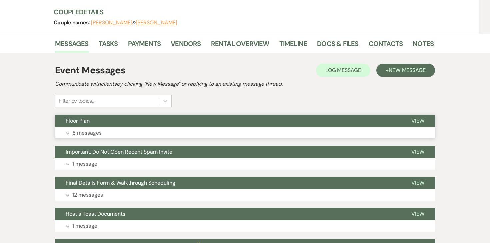
click at [86, 136] on p "6 messages" at bounding box center [86, 133] width 29 height 9
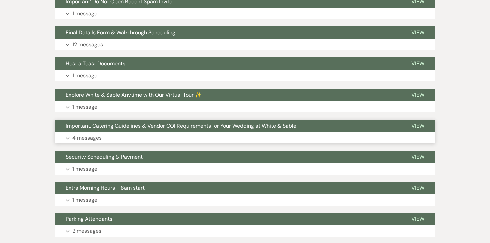
scroll to position [1240, 0]
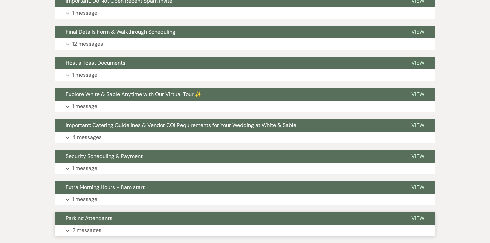
click at [89, 226] on p "2 messages" at bounding box center [86, 230] width 29 height 9
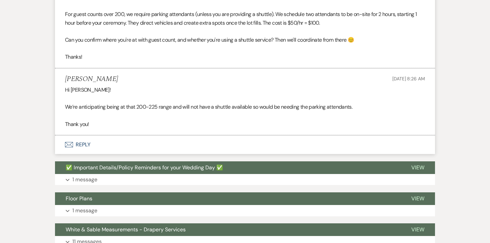
click at [90, 146] on button "Envelope Reply" at bounding box center [245, 144] width 380 height 19
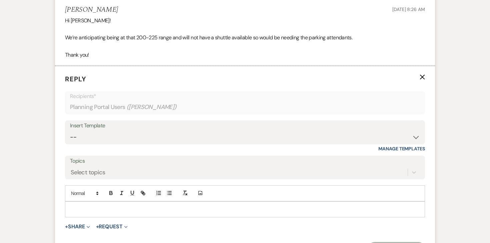
scroll to position [1578, 0]
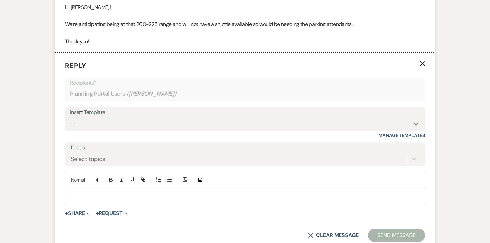
click at [95, 196] on p at bounding box center [244, 195] width 349 height 7
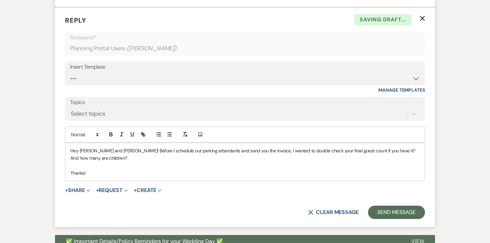
scroll to position [1630, 0]
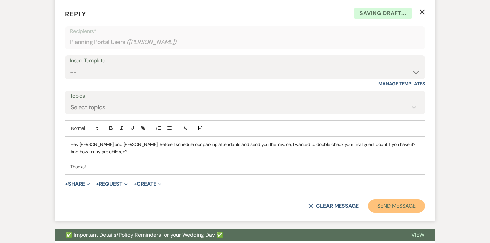
click at [385, 203] on button "Send Message" at bounding box center [396, 205] width 57 height 13
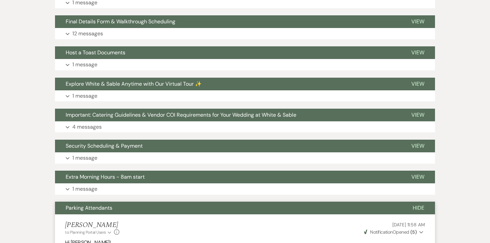
scroll to position [1249, 0]
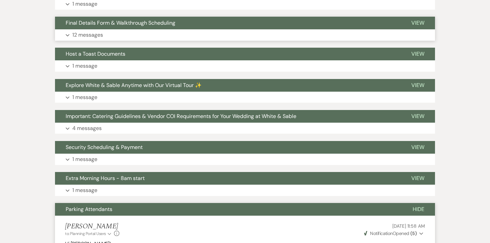
click at [100, 35] on p "12 messages" at bounding box center [87, 35] width 31 height 9
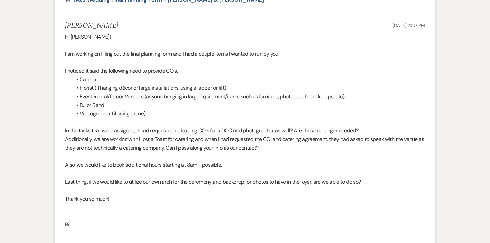
scroll to position [1490, 0]
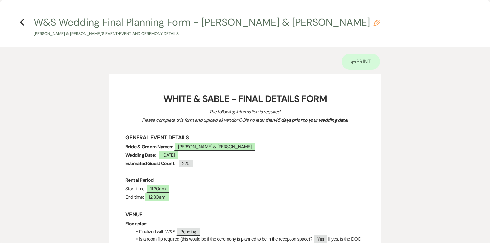
scroll to position [0, 0]
click at [21, 20] on icon "Previous" at bounding box center [22, 23] width 5 height 8
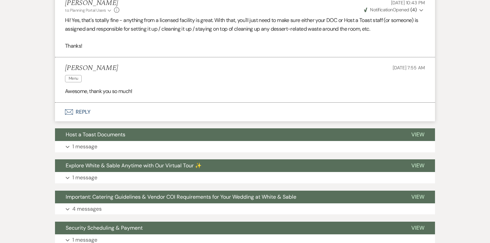
click at [82, 120] on button "Envelope Reply" at bounding box center [245, 112] width 380 height 19
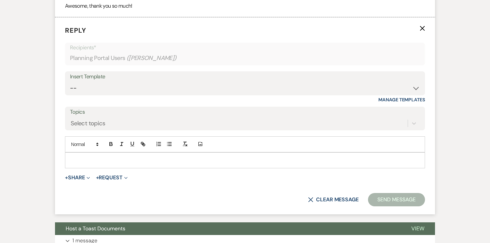
scroll to position [2376, 0]
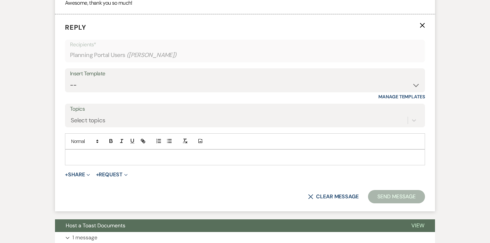
click at [116, 165] on div at bounding box center [244, 157] width 359 height 15
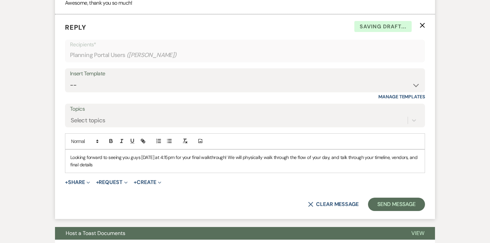
click at [348, 166] on p "Looking forward to seeing you guys on Wednesday at 4:15pm for your final walkth…" at bounding box center [244, 161] width 349 height 15
click at [183, 169] on p "Looking forward to seeing you guys on Wednesday at 4:15pm for your final walkth…" at bounding box center [244, 161] width 349 height 15
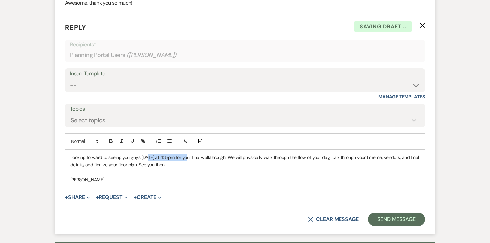
drag, startPoint x: 147, startPoint y: 166, endPoint x: 192, endPoint y: 166, distance: 45.3
click at [192, 166] on p "Looking forward to seeing you guys on Wednesday at 4:15pm for your final walkth…" at bounding box center [244, 161] width 349 height 15
click at [110, 144] on icon "button" at bounding box center [111, 141] width 6 height 6
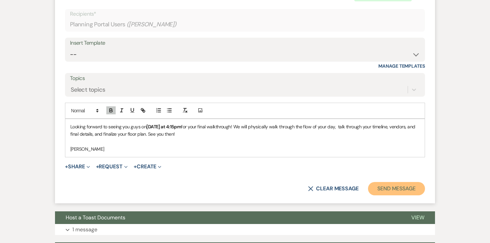
click at [399, 195] on button "Send Message" at bounding box center [396, 188] width 57 height 13
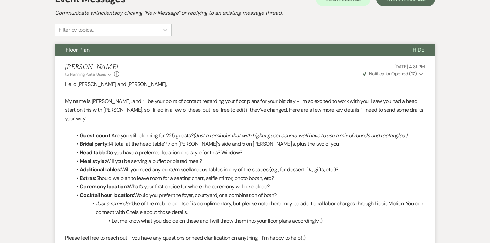
scroll to position [0, 0]
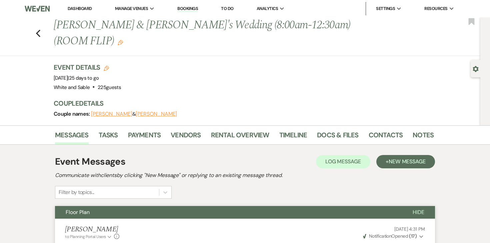
click at [176, 99] on h3 "Couple Details" at bounding box center [240, 103] width 373 height 9
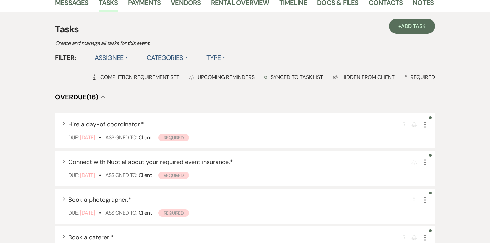
scroll to position [189, 0]
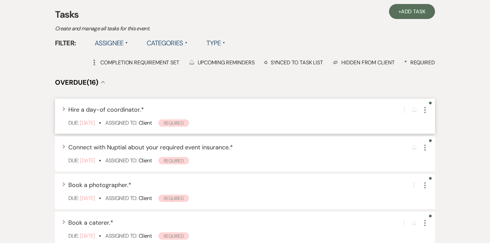
click at [425, 112] on icon "More" at bounding box center [425, 110] width 8 height 8
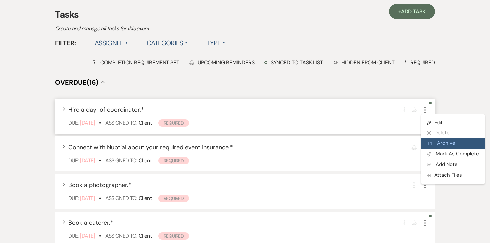
click at [442, 146] on button "Archive Archive" at bounding box center [453, 143] width 64 height 11
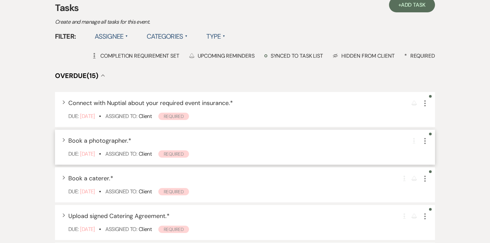
scroll to position [197, 0]
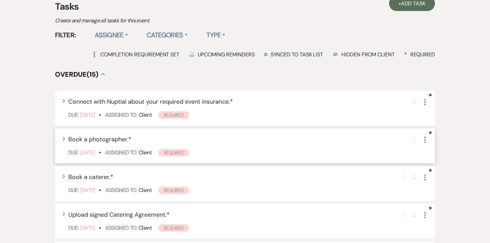
click at [426, 139] on icon "More" at bounding box center [425, 140] width 8 height 8
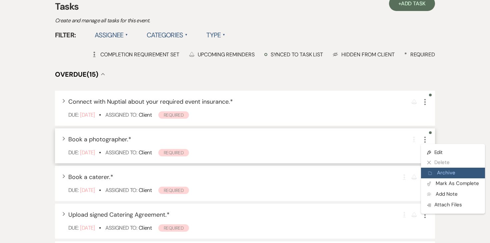
click at [429, 175] on icon "Archive" at bounding box center [430, 173] width 4 height 5
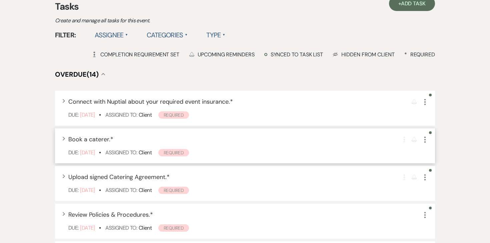
click at [424, 141] on icon "More" at bounding box center [425, 140] width 8 height 8
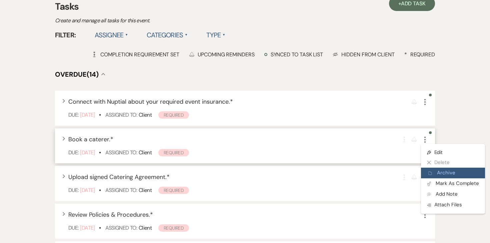
click at [427, 172] on button "Archive Archive" at bounding box center [453, 173] width 64 height 11
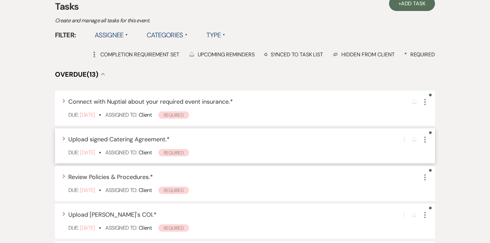
click at [424, 140] on use "button" at bounding box center [424, 140] width 1 height 6
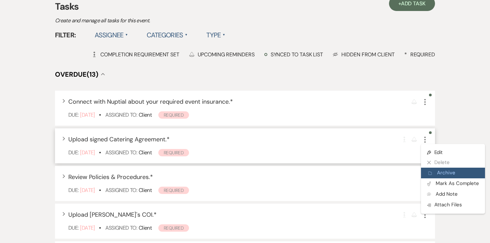
click at [428, 171] on button "Archive Archive" at bounding box center [453, 173] width 64 height 11
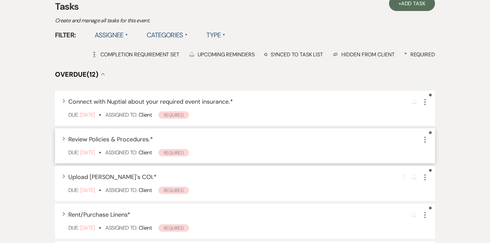
click at [424, 140] on use "button" at bounding box center [424, 140] width 1 height 6
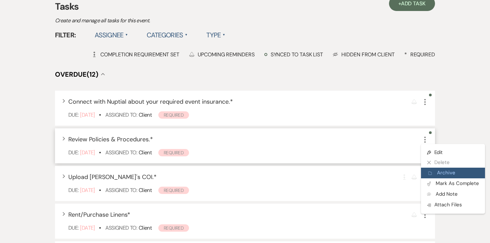
click at [427, 172] on button "Archive Archive" at bounding box center [453, 173] width 64 height 11
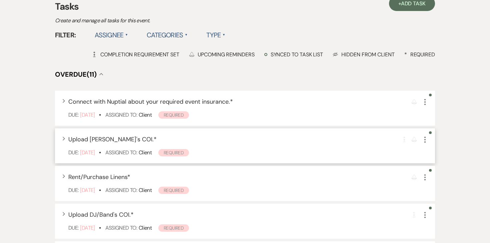
click at [424, 140] on icon "More" at bounding box center [425, 140] width 8 height 8
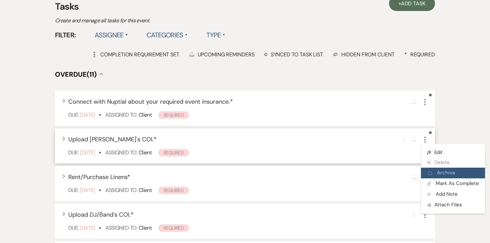
click at [427, 170] on button "Archive Archive" at bounding box center [453, 173] width 64 height 11
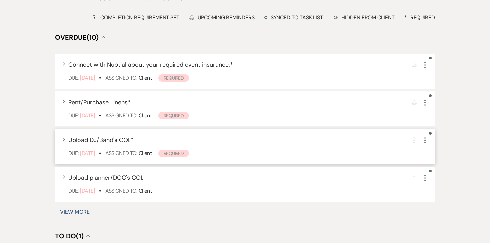
scroll to position [234, 0]
click at [425, 141] on icon "More" at bounding box center [425, 140] width 8 height 8
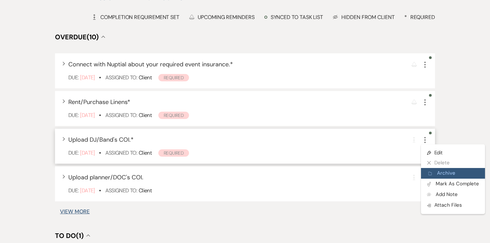
click at [435, 174] on button "Archive Archive" at bounding box center [453, 173] width 64 height 11
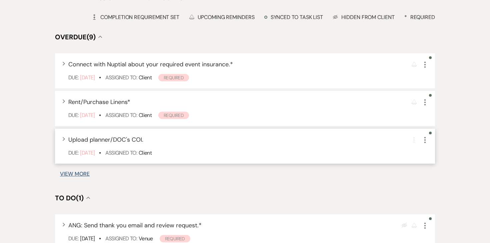
click at [426, 141] on icon "More" at bounding box center [425, 140] width 8 height 8
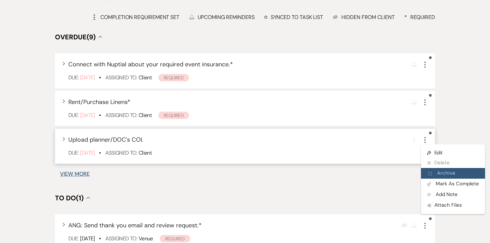
click at [432, 172] on button "Archive Archive" at bounding box center [453, 173] width 64 height 11
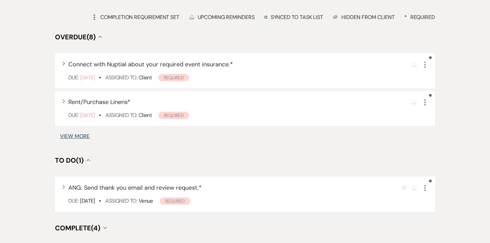
click at [82, 138] on button "View More" at bounding box center [75, 136] width 30 height 5
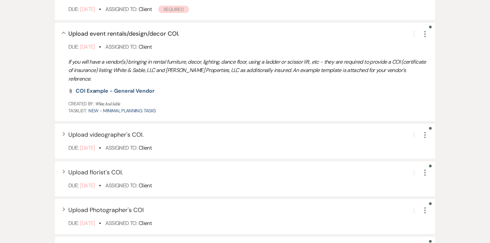
scroll to position [302, 0]
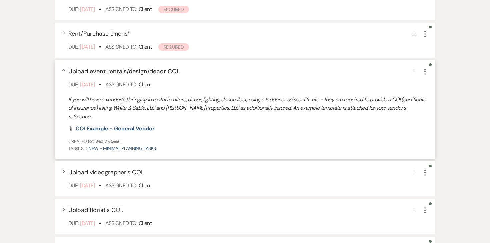
click at [425, 69] on use "button" at bounding box center [424, 72] width 1 height 6
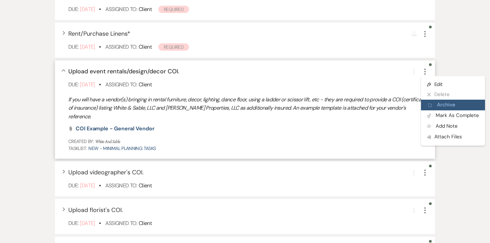
click at [433, 102] on button "Archive Archive" at bounding box center [453, 105] width 64 height 11
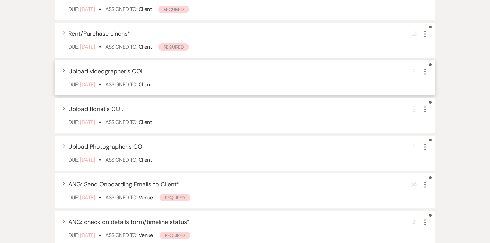
click at [424, 72] on use "button" at bounding box center [424, 72] width 1 height 6
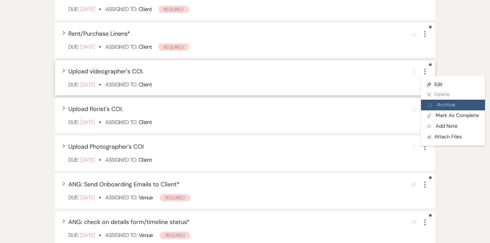
click at [430, 103] on icon "Archive" at bounding box center [430, 105] width 4 height 5
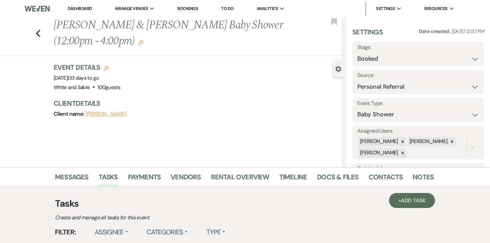
scroll to position [203, 0]
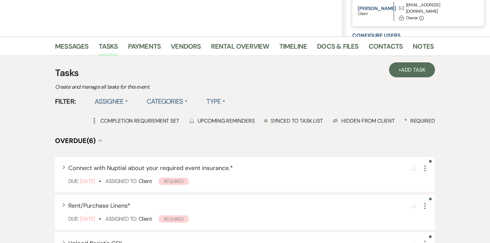
click at [371, 87] on div "Tasks Create and manage all tasks for this event." at bounding box center [245, 78] width 380 height 25
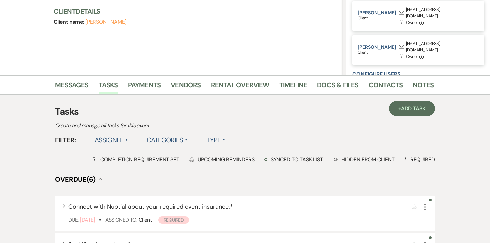
scroll to position [15, 0]
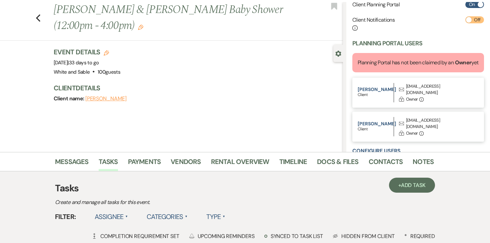
click at [323, 75] on div "Event Details Edit Event Date: Sunday, October 19th, 2025 | 33 days to go Venue…" at bounding box center [195, 61] width 282 height 29
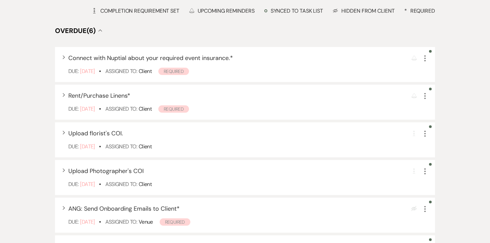
scroll to position [250, 0]
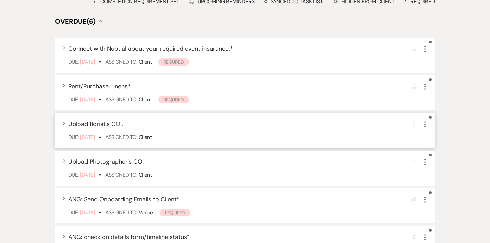
click at [424, 123] on icon "More" at bounding box center [425, 124] width 8 height 8
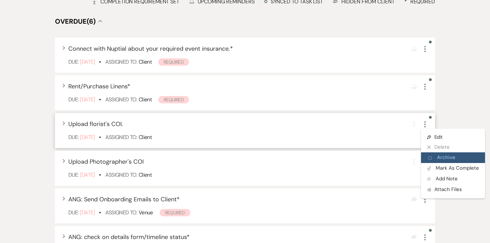
click at [431, 158] on use "button" at bounding box center [429, 157] width 3 height 3
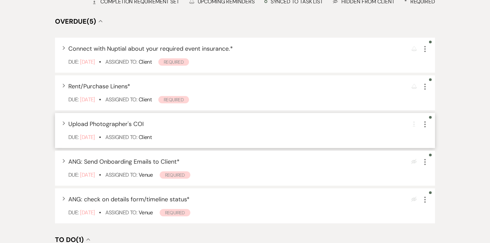
click at [425, 124] on use "button" at bounding box center [424, 124] width 1 height 6
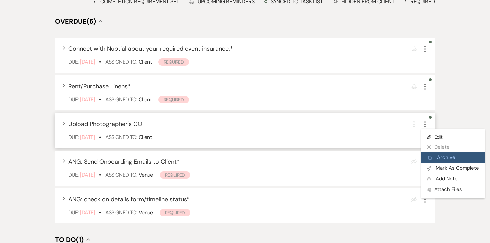
click at [433, 159] on button "Archive Archive" at bounding box center [453, 157] width 64 height 11
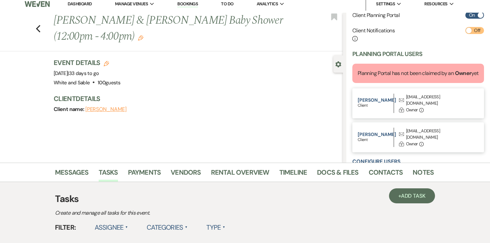
scroll to position [5, 0]
click at [83, 173] on link "Messages" at bounding box center [72, 174] width 34 height 15
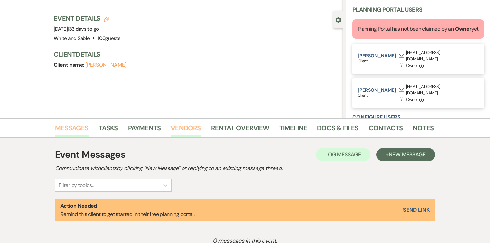
scroll to position [49, 0]
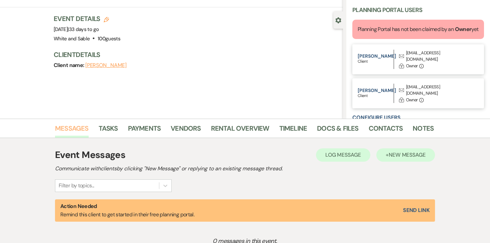
click at [396, 154] on span "New Message" at bounding box center [406, 154] width 37 height 7
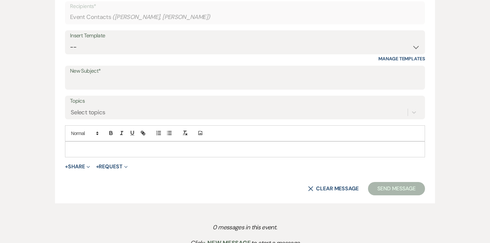
scroll to position [314, 0]
click at [253, 81] on input "New Subject*" at bounding box center [245, 82] width 350 height 13
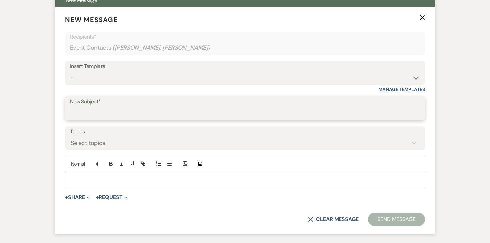
scroll to position [285, 0]
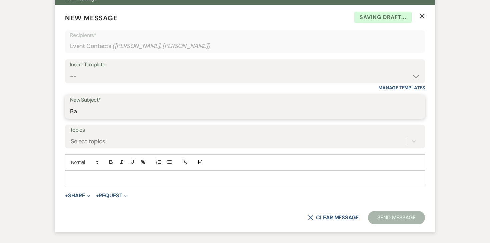
type input "B"
type input "Celebrating Baby Anderson :)"
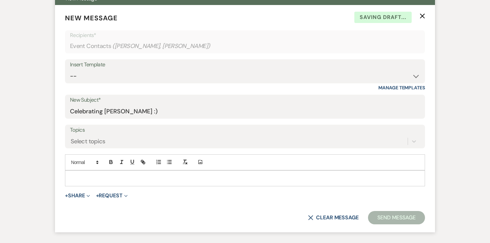
click at [145, 177] on p at bounding box center [244, 178] width 349 height 7
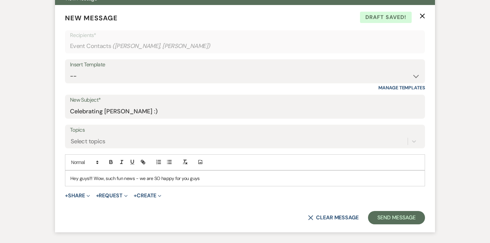
click at [203, 178] on p "Hey guys!!! Wow, such fun news - we are SO happy for you guys" at bounding box center [244, 178] width 349 height 7
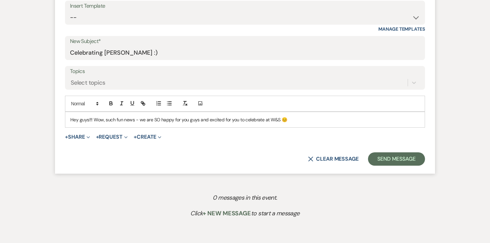
scroll to position [351, 0]
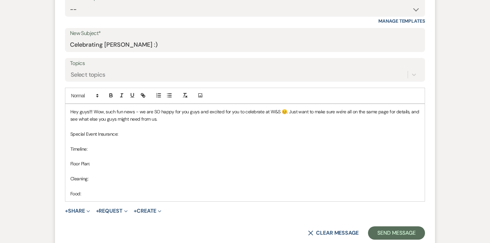
drag, startPoint x: 82, startPoint y: 195, endPoint x: 62, endPoint y: 135, distance: 64.0
click at [62, 135] on form "New Message X Saving draft... Recipients* Event Contacts ( Luke Anderson, Lydia…" at bounding box center [245, 92] width 380 height 309
click at [112, 96] on icon "button" at bounding box center [111, 95] width 6 height 6
click at [127, 136] on p "Special Event Insurance:" at bounding box center [244, 133] width 349 height 7
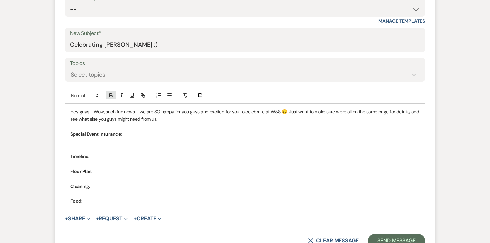
click at [111, 95] on icon "button" at bounding box center [111, 95] width 6 height 6
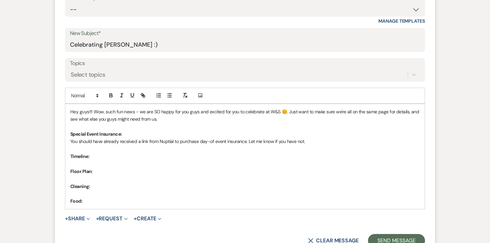
click at [98, 156] on p "Timeline:" at bounding box center [244, 156] width 349 height 7
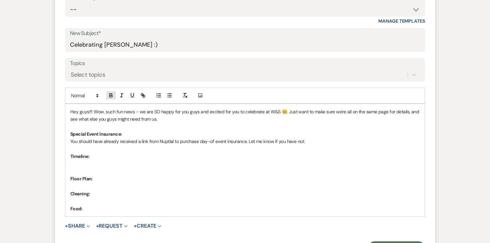
click at [111, 97] on icon "button" at bounding box center [111, 96] width 3 height 2
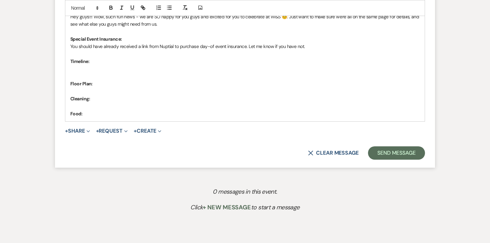
scroll to position [430, 0]
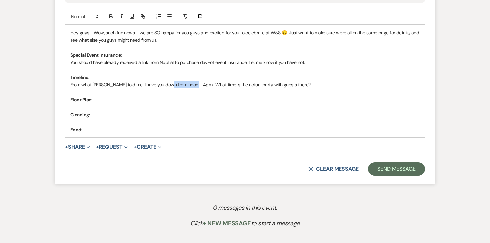
drag, startPoint x: 169, startPoint y: 85, endPoint x: 195, endPoint y: 85, distance: 25.6
click at [195, 85] on p "From what Landon told me, I have you down from noon - 4pm. What time is the act…" at bounding box center [244, 84] width 349 height 7
click at [111, 16] on icon "button" at bounding box center [111, 17] width 3 height 2
click at [98, 99] on p "Floor Plan:" at bounding box center [244, 99] width 349 height 7
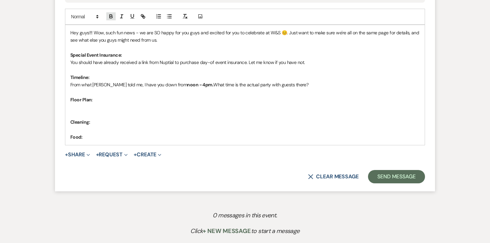
drag, startPoint x: 112, startPoint y: 16, endPoint x: 113, endPoint y: 23, distance: 7.0
click at [112, 16] on icon "button" at bounding box center [111, 16] width 6 height 6
click at [201, 108] on p "What do you guys need set up as far as tables and chairs go? Here's a li" at bounding box center [244, 107] width 349 height 7
click at [212, 107] on p "What do you guys need set up as far as tables and chairs go? Here's a li" at bounding box center [244, 107] width 349 height 7
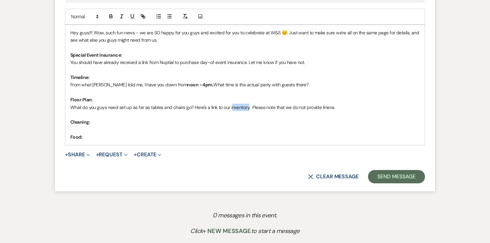
drag, startPoint x: 229, startPoint y: 107, endPoint x: 246, endPoint y: 107, distance: 17.0
click at [246, 108] on p "What do you guys need set up as far as tables and chairs go? Here's a link to o…" at bounding box center [244, 107] width 349 height 7
drag, startPoint x: 247, startPoint y: 108, endPoint x: 228, endPoint y: 106, distance: 19.4
click at [228, 106] on p "What do you guys need set up as far as tables and chairs go? Here's a link to o…" at bounding box center [244, 107] width 349 height 7
click at [112, 18] on icon "button" at bounding box center [111, 16] width 6 height 6
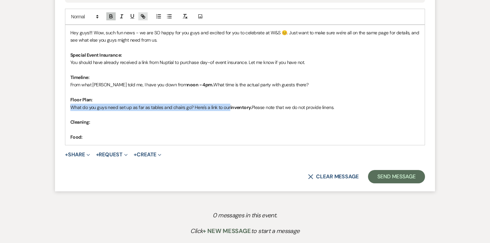
click at [143, 17] on icon "button" at bounding box center [144, 17] width 2 height 2
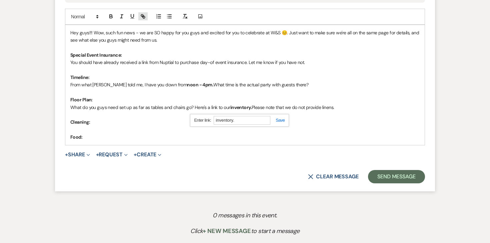
paste input "https://www.canva.com/design/DAGWScBbc2I/RCFVWqBmBkJwFavBMzY46g/view?utm_conten…"
type input "https://www.canva.com/design/DAGWScBbc2I/RCFVWqBmBkJwFavBMzY46g/view?utm_conten…"
click at [283, 121] on link at bounding box center [277, 120] width 14 height 5
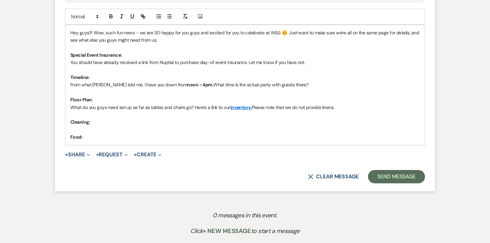
click at [103, 122] on p "Cleaning:" at bounding box center [244, 121] width 349 height 7
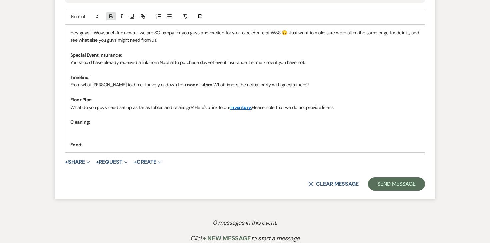
click at [111, 16] on icon "button" at bounding box center [111, 16] width 6 height 6
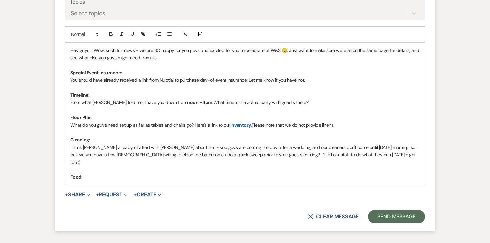
scroll to position [424, 0]
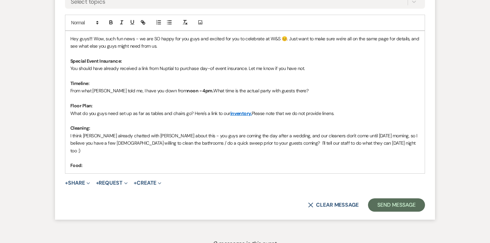
click at [86, 162] on p "Food:" at bounding box center [244, 165] width 349 height 7
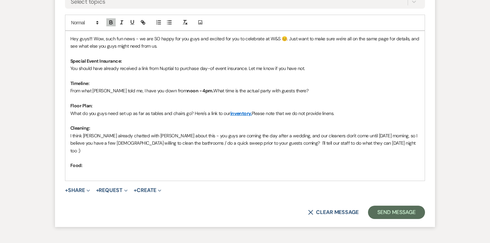
click at [111, 18] on div at bounding box center [127, 23] width 43 height 10
click at [79, 169] on p "﻿" at bounding box center [244, 172] width 349 height 7
drag, startPoint x: 172, startPoint y: 164, endPoint x: 69, endPoint y: 148, distance: 104.2
click at [69, 148] on div "Hey guys!!! Wow, such fun news - we are SO happy for you guys and excited for y…" at bounding box center [244, 106] width 359 height 150
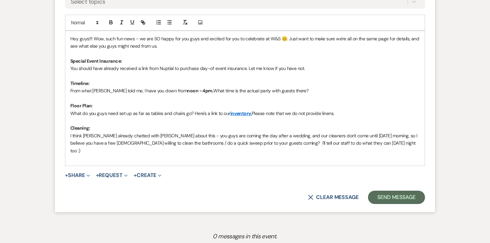
click at [341, 111] on p "What do you guys need set up as far as tables and chairs go? Here's a link to o…" at bounding box center [244, 113] width 349 height 7
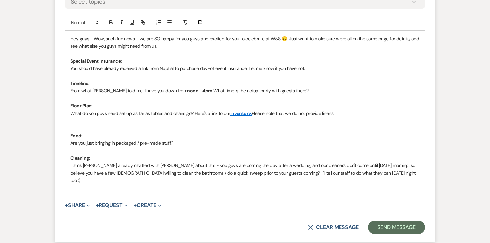
click at [164, 129] on p at bounding box center [244, 127] width 349 height 7
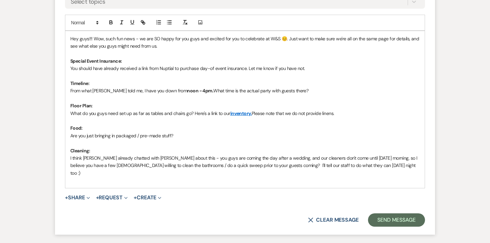
click at [176, 135] on p "Are you just bringing in packaged / pre-made stuff?" at bounding box center [244, 135] width 349 height 7
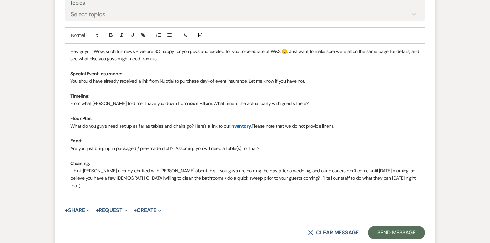
scroll to position [411, 0]
click at [370, 190] on p at bounding box center [244, 193] width 349 height 7
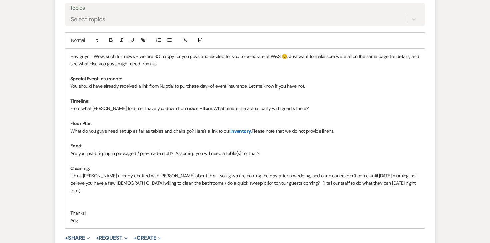
scroll to position [408, 0]
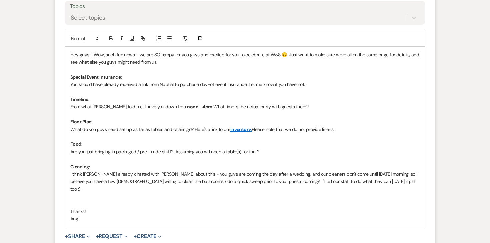
click at [261, 55] on p "Hey guys!!! Wow, such fun news - we are SO happy for you guys and excited for y…" at bounding box center [244, 58] width 349 height 15
click at [268, 52] on p "Hey guys!!! Wow, such fun news - we are SO happy for you guys and excited for y…" at bounding box center [244, 58] width 349 height 15
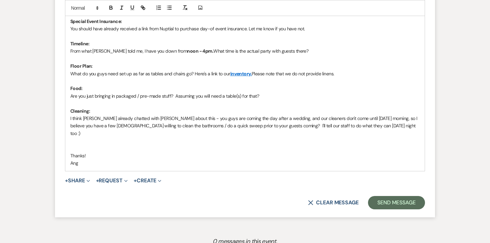
click at [270, 112] on p "Cleaning:" at bounding box center [244, 110] width 349 height 7
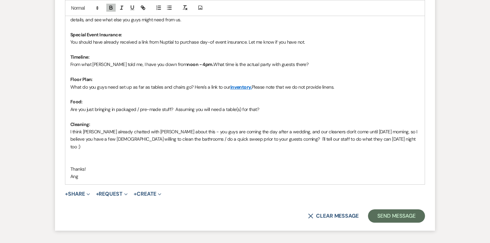
scroll to position [451, 0]
click at [389, 208] on button "Send Message" at bounding box center [396, 214] width 57 height 13
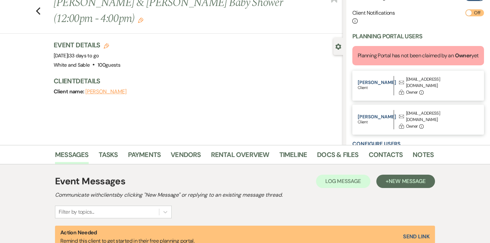
scroll to position [0, 0]
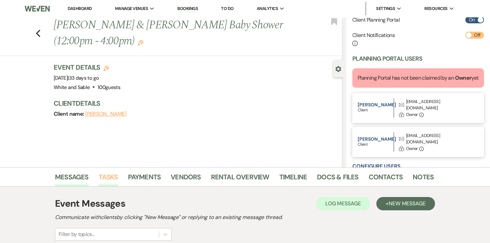
click at [111, 173] on link "Tasks" at bounding box center [108, 179] width 19 height 15
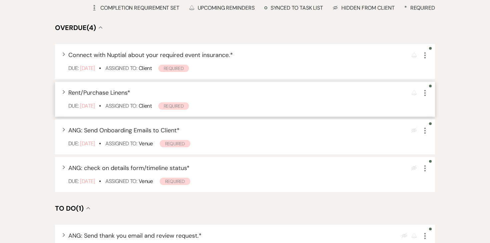
scroll to position [252, 0]
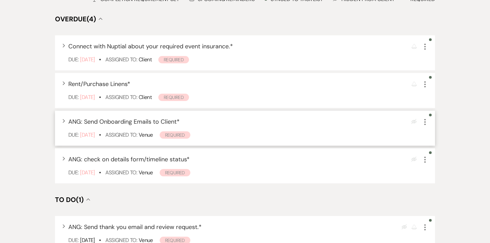
click at [425, 125] on use "button" at bounding box center [424, 122] width 1 height 6
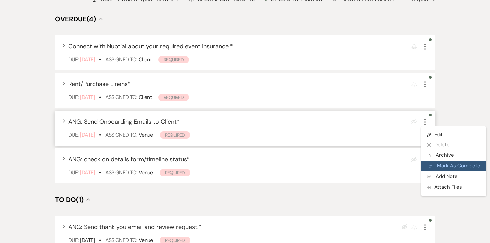
click at [436, 165] on button "Plan Portal Link Mark As Complete" at bounding box center [453, 166] width 65 height 11
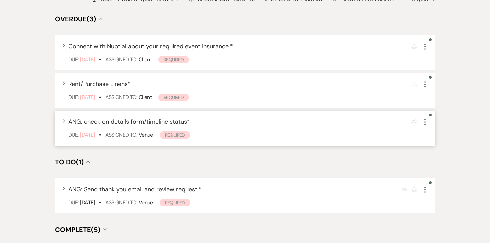
click at [426, 123] on icon "More" at bounding box center [425, 122] width 8 height 8
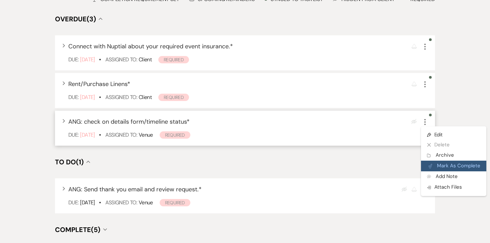
click at [435, 168] on button "Plan Portal Link Mark As Complete" at bounding box center [453, 166] width 65 height 11
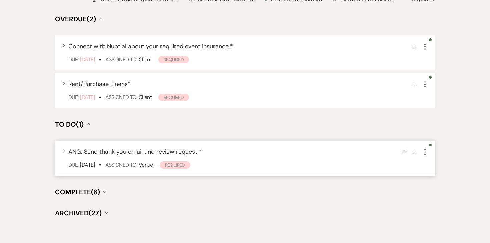
click at [428, 153] on icon "More" at bounding box center [425, 152] width 8 height 8
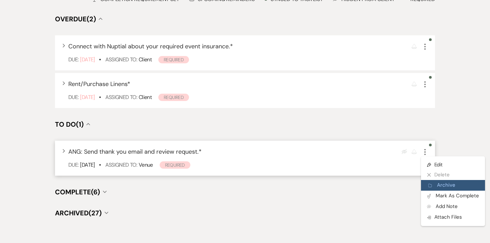
click at [432, 186] on button "Archive Archive" at bounding box center [453, 185] width 64 height 11
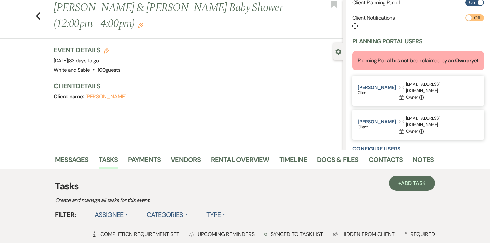
scroll to position [0, 0]
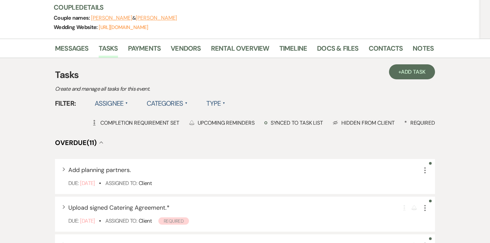
scroll to position [96, 0]
click at [81, 51] on link "Messages" at bounding box center [72, 50] width 34 height 15
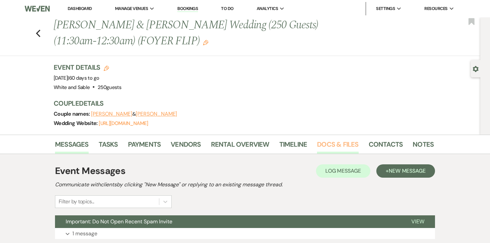
click at [338, 146] on link "Docs & Files" at bounding box center [337, 146] width 41 height 15
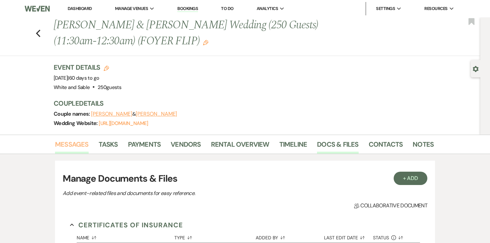
click at [77, 145] on link "Messages" at bounding box center [72, 146] width 34 height 15
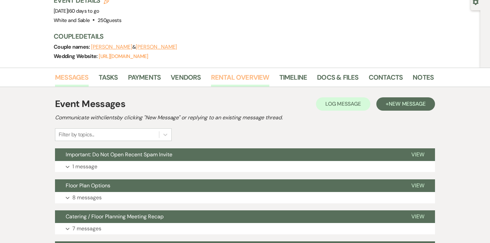
scroll to position [73, 0]
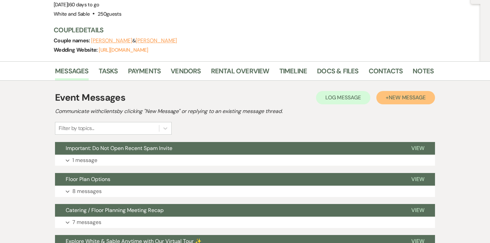
click at [392, 98] on span "New Message" at bounding box center [406, 97] width 37 height 7
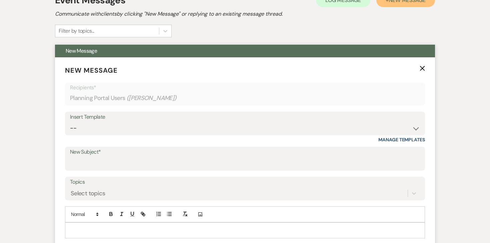
scroll to position [171, 0]
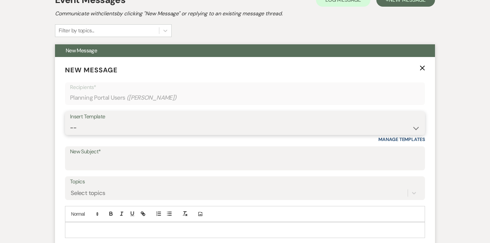
click at [191, 128] on select "-- Inquiry Response (Venue Guide) Schedule - Venue Tour Appt Confirmation Sched…" at bounding box center [245, 127] width 350 height 13
select select "5414"
type input "Final Details Form & Walkthrough Scheduling"
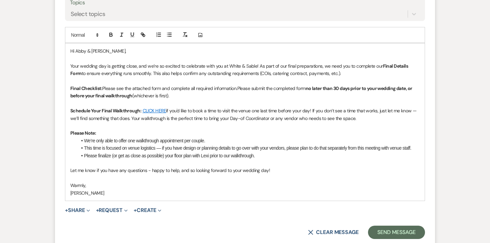
scroll to position [350, 0]
click at [313, 110] on span "if you'd like to book a time to visit the venue one last time before your day! …" at bounding box center [243, 113] width 347 height 13
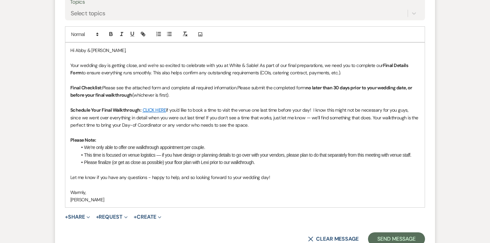
drag, startPoint x: 261, startPoint y: 125, endPoint x: 208, endPoint y: 117, distance: 53.8
click at [208, 117] on p "Schedule Your Final Walkthrough: CLICK HERE if you'd like to book a time to vis…" at bounding box center [244, 117] width 349 height 22
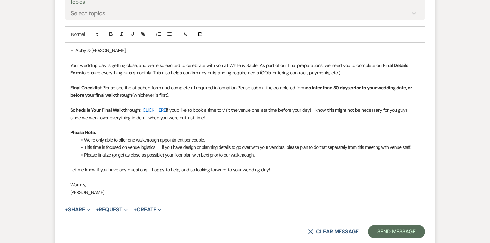
click at [181, 132] on p "Please Note:" at bounding box center [244, 132] width 349 height 7
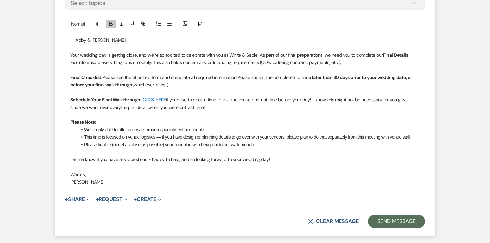
scroll to position [362, 0]
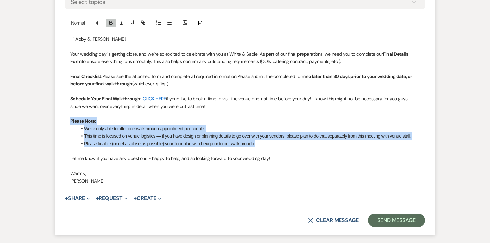
drag, startPoint x: 258, startPoint y: 146, endPoint x: 57, endPoint y: 118, distance: 202.8
click at [57, 118] on form "New Message X Draft Recipients* Planning Portal Users ( Abby Knight ) Insert Te…" at bounding box center [245, 50] width 380 height 369
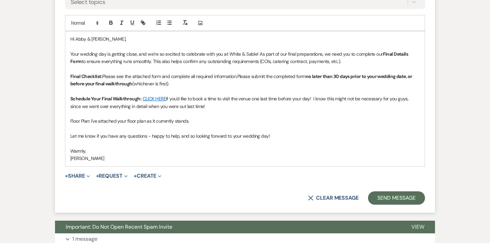
drag, startPoint x: 212, startPoint y: 107, endPoint x: 314, endPoint y: 99, distance: 102.5
click at [314, 99] on p "Schedule Your Final Walkthrough: CLICK HERE if you'd like to book a time to vis…" at bounding box center [244, 102] width 349 height 15
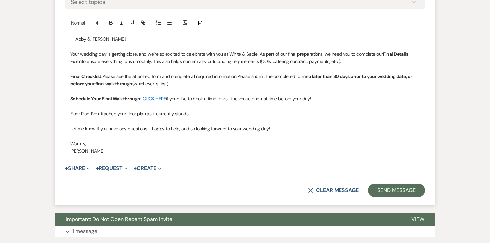
click at [216, 111] on p "Floor Plan: I've attached your floor plan as it currently stands." at bounding box center [244, 113] width 349 height 7
drag, startPoint x: 90, startPoint y: 114, endPoint x: 58, endPoint y: 113, distance: 32.6
click at [58, 113] on form "New Message X Saving draft... Recipients* Planning Portal Users ( Abby Knight )…" at bounding box center [245, 35] width 380 height 339
click at [114, 24] on button "button" at bounding box center [110, 23] width 9 height 8
click at [80, 168] on button "+ Share Expand" at bounding box center [77, 168] width 25 height 5
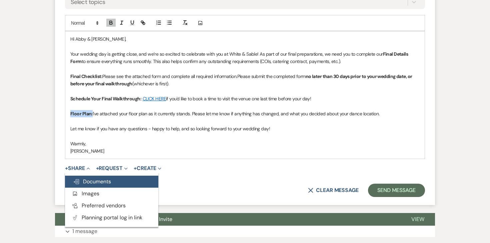
click at [90, 178] on span "Doc Upload Documents" at bounding box center [92, 181] width 38 height 7
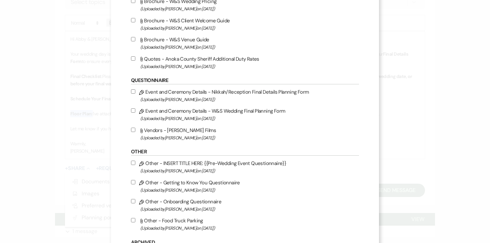
scroll to position [774, 0]
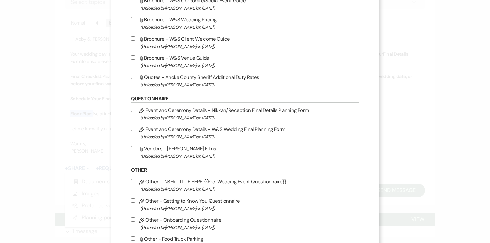
click at [135, 131] on input "Pencil Event and Ceremony Details - W&S Wedding Final Planning Form (Uploaded b…" at bounding box center [133, 129] width 4 height 4
checkbox input "true"
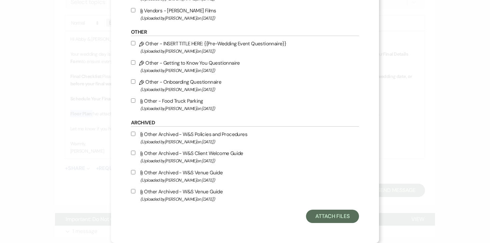
scroll to position [920, 0]
click at [326, 219] on button "Attach Files" at bounding box center [332, 215] width 53 height 13
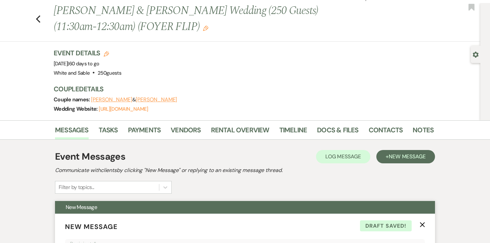
scroll to position [16, 0]
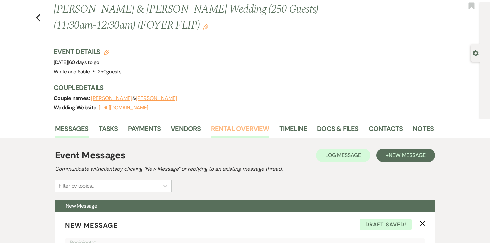
click at [219, 123] on link "Rental Overview" at bounding box center [240, 130] width 58 height 15
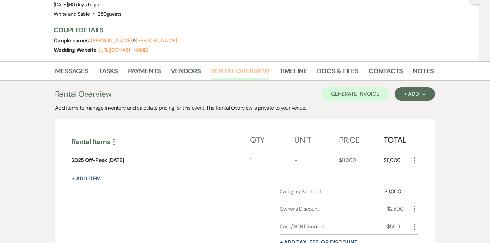
scroll to position [39, 0]
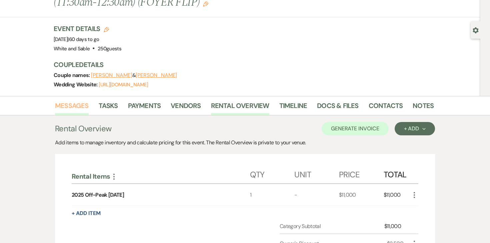
click at [74, 107] on link "Messages" at bounding box center [72, 107] width 34 height 15
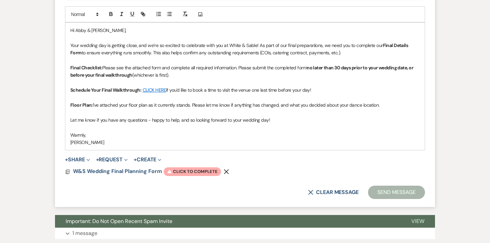
scroll to position [371, 0]
click at [196, 179] on form "New Message X Saving draft... Recipients* Planning Portal Users ( Abby Knight )…" at bounding box center [245, 32] width 380 height 350
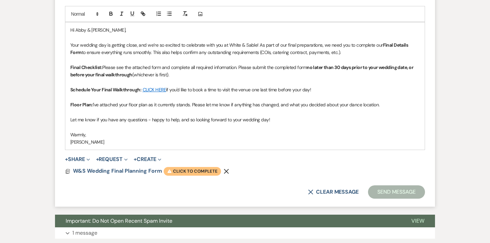
click at [196, 171] on span "Warning Click to complete" at bounding box center [192, 171] width 57 height 9
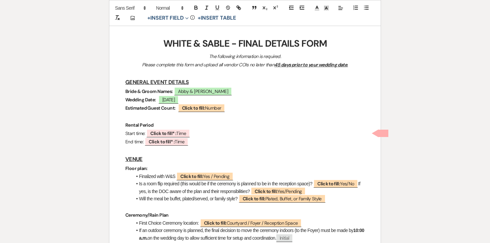
scroll to position [88, 0]
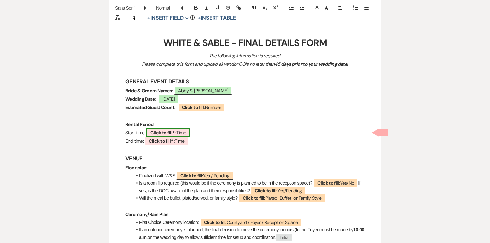
click at [173, 130] on b "Click to fill* :" at bounding box center [163, 133] width 26 height 6
select select "owner"
select select "Time"
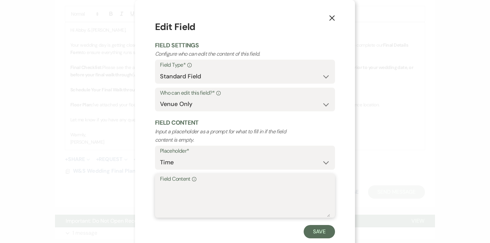
click at [192, 202] on textarea "Field Content Info" at bounding box center [245, 199] width 170 height 33
type textarea "11:30am"
click at [313, 230] on button "Save" at bounding box center [318, 231] width 31 height 13
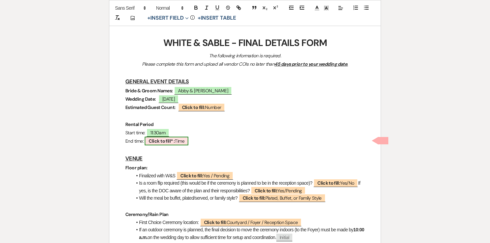
click at [181, 142] on span "Click to fill* : Time" at bounding box center [167, 141] width 44 height 9
select select "owner"
select select "Time"
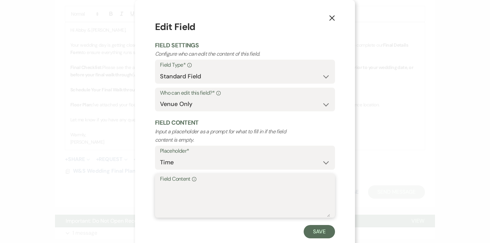
click at [198, 207] on textarea "Field Content Info" at bounding box center [245, 199] width 170 height 33
type textarea "12:30am"
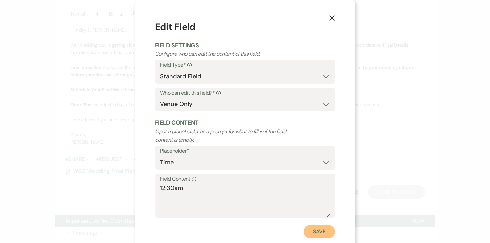
click at [310, 232] on button "Save" at bounding box center [318, 231] width 31 height 13
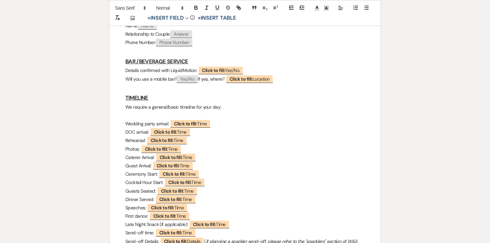
scroll to position [0, 0]
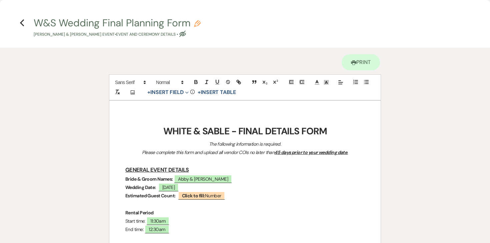
click at [199, 22] on icon "Pencil" at bounding box center [197, 23] width 7 height 7
select select "49"
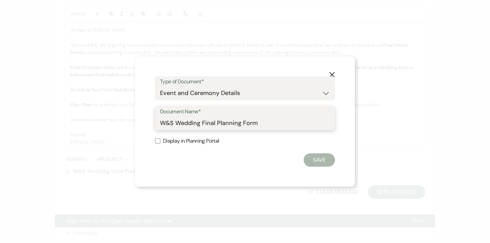
click at [277, 121] on input "W&S Wedding Final Planning Form" at bounding box center [245, 123] width 170 height 13
type input "W&S Wedding Final Planning Form - Abby & Michael"
click at [317, 160] on button "Save" at bounding box center [318, 159] width 31 height 13
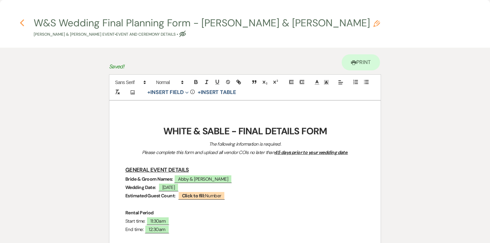
click at [21, 20] on icon "Previous" at bounding box center [22, 23] width 5 height 8
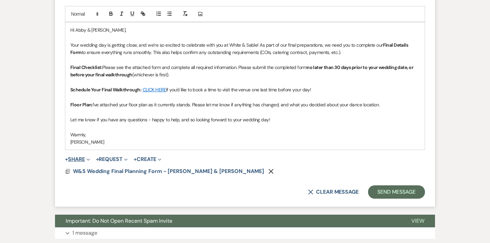
click at [80, 160] on button "+ Share Expand" at bounding box center [77, 159] width 25 height 5
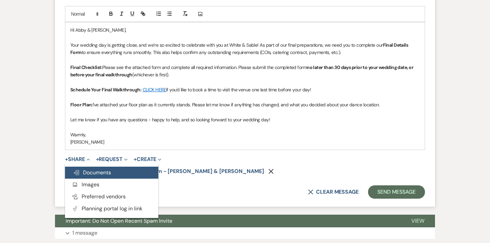
click at [82, 172] on span "Doc Upload Documents" at bounding box center [92, 172] width 38 height 7
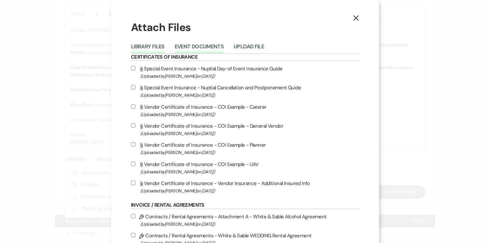
click at [196, 46] on button "Event Documents" at bounding box center [199, 48] width 49 height 9
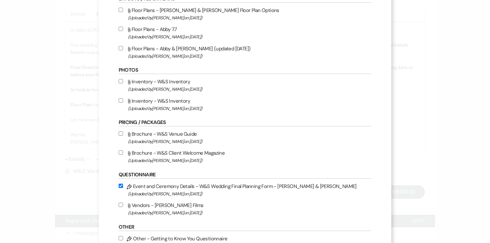
scroll to position [388, 0]
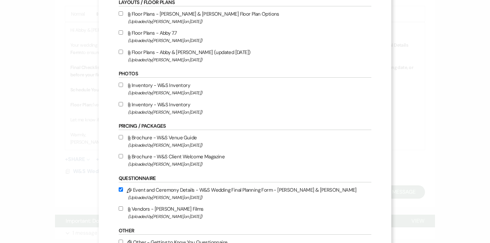
click at [123, 54] on input "Attach File Floor Plans - Abby & Michael Floor Plan (updated 7.16.25) (Uploaded…" at bounding box center [121, 52] width 4 height 4
checkbox input "true"
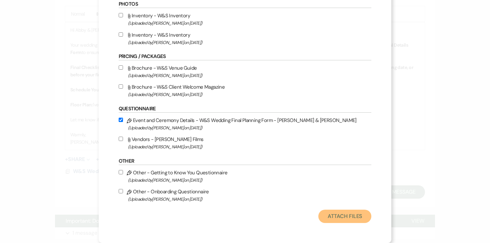
click at [327, 215] on button "Attach Files" at bounding box center [344, 215] width 53 height 13
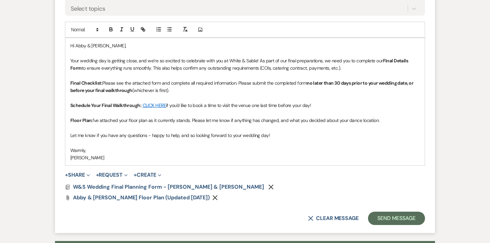
scroll to position [350, 0]
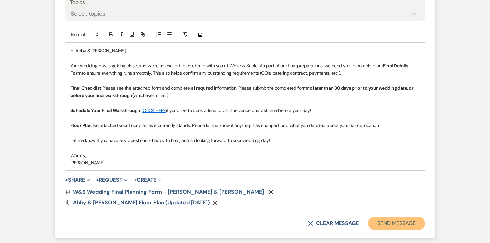
click at [400, 221] on button "Send Message" at bounding box center [396, 222] width 57 height 13
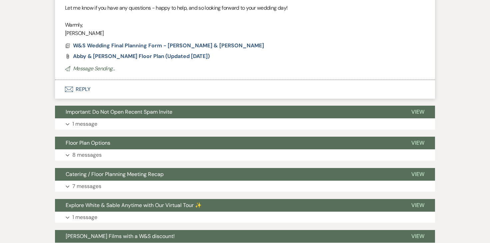
scroll to position [103, 0]
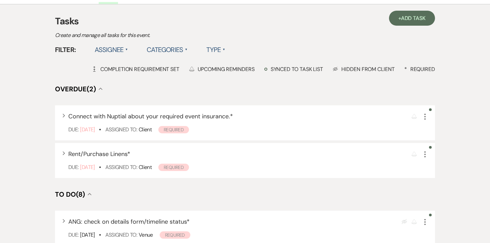
scroll to position [138, 0]
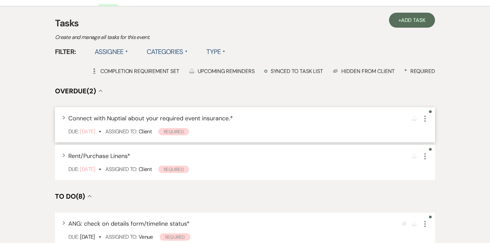
click at [426, 118] on icon "More" at bounding box center [425, 119] width 8 height 8
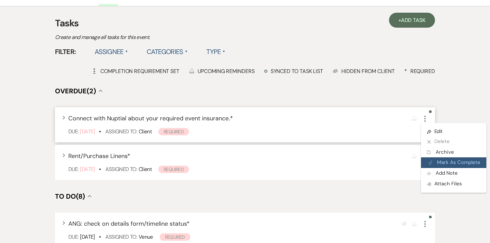
click at [439, 160] on button "Plan Portal Link Mark As Complete" at bounding box center [453, 162] width 65 height 11
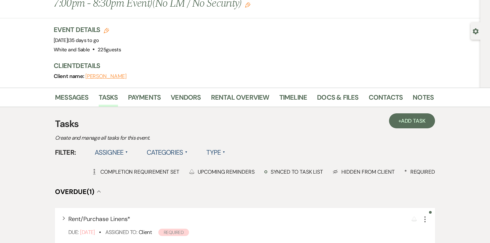
scroll to position [23, 0]
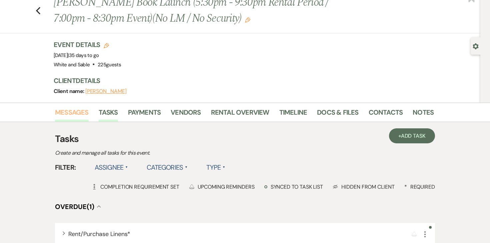
click at [80, 114] on link "Messages" at bounding box center [72, 114] width 34 height 15
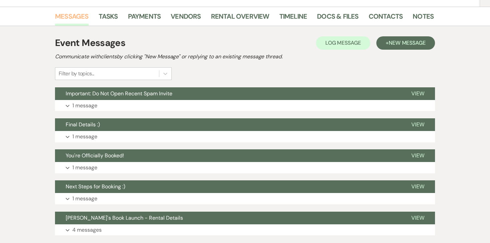
scroll to position [119, 0]
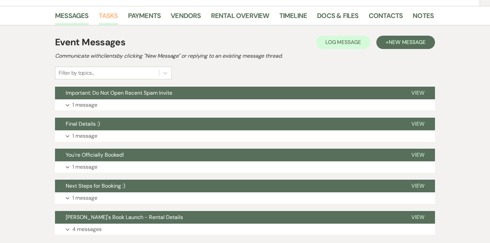
click at [104, 10] on link "Tasks" at bounding box center [108, 17] width 19 height 15
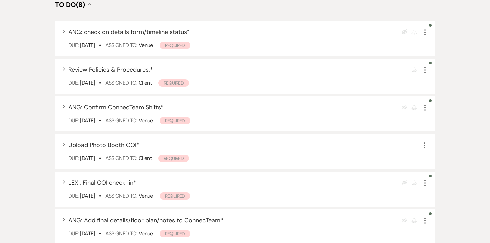
scroll to position [297, 0]
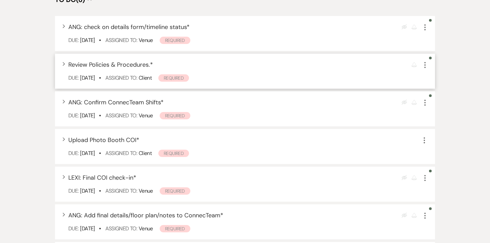
click at [424, 65] on icon "More" at bounding box center [425, 65] width 8 height 8
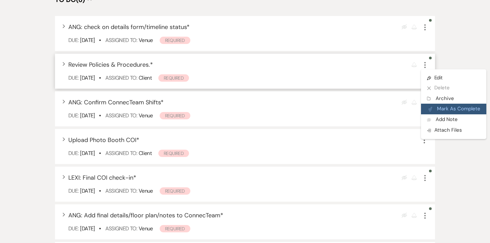
click at [439, 112] on button "Plan Portal Link Mark As Complete" at bounding box center [453, 109] width 65 height 11
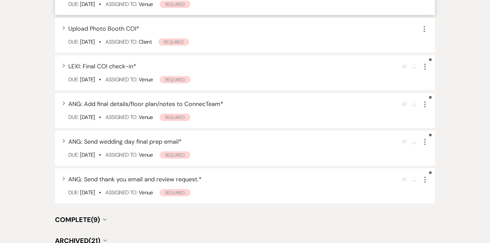
scroll to position [0, 0]
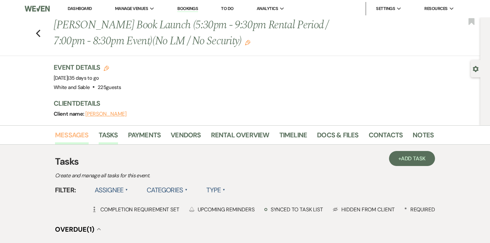
click at [61, 133] on link "Messages" at bounding box center [72, 137] width 34 height 15
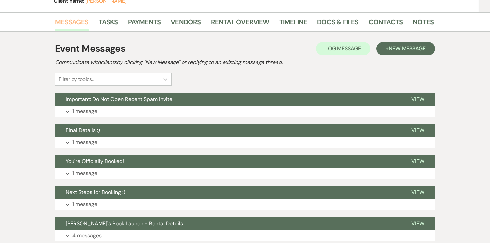
scroll to position [114, 0]
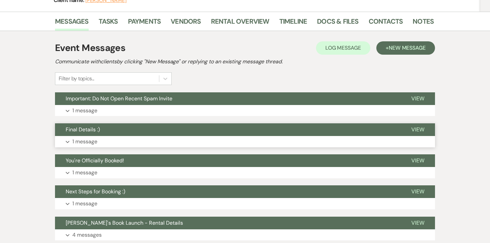
click at [81, 142] on p "1 message" at bounding box center [84, 141] width 25 height 9
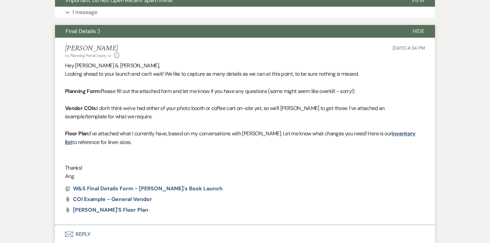
scroll to position [212, 0]
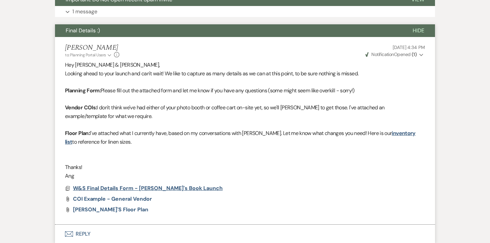
click at [111, 187] on span "W&S Final Details Form - [PERSON_NAME]'s Book Launch" at bounding box center [148, 187] width 150 height 7
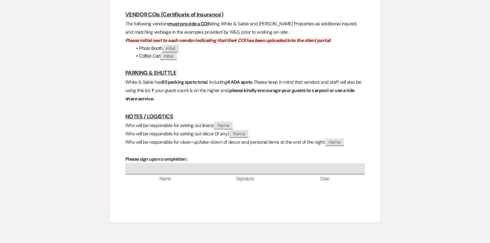
scroll to position [0, 0]
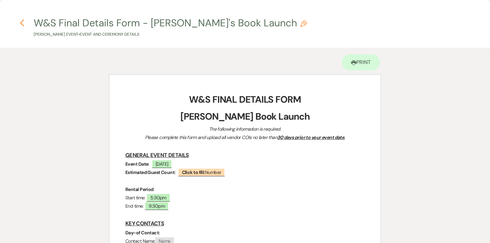
click at [22, 20] on icon "Previous" at bounding box center [22, 23] width 5 height 8
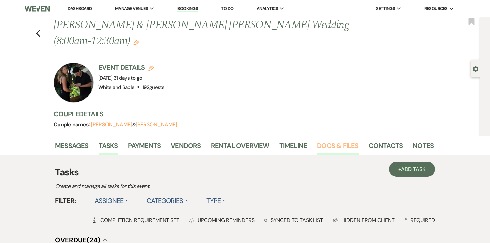
click at [342, 140] on link "Docs & Files" at bounding box center [337, 147] width 41 height 15
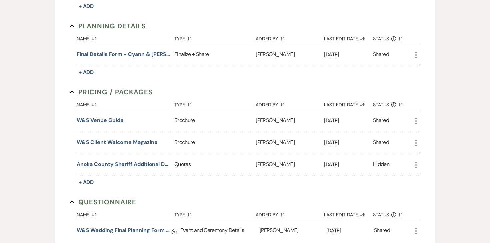
scroll to position [1244, 0]
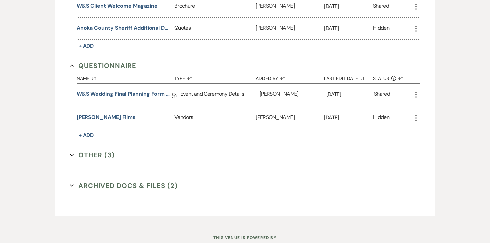
click at [130, 90] on link "W&S Wedding Final Planning Form - [PERSON_NAME] & [PERSON_NAME]" at bounding box center [124, 95] width 95 height 10
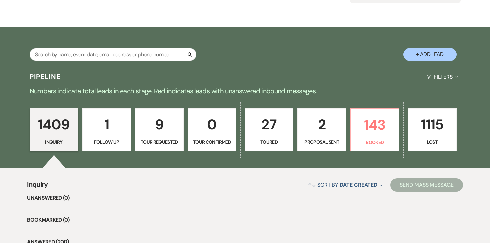
scroll to position [90, 0]
click at [116, 54] on input "text" at bounding box center [113, 54] width 167 height 13
type input "[PERSON_NAME]"
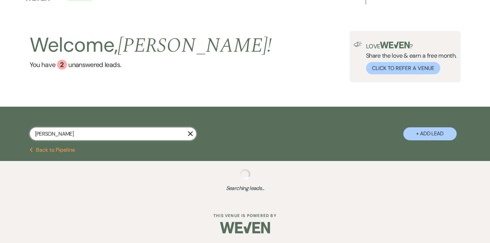
scroll to position [28, 0]
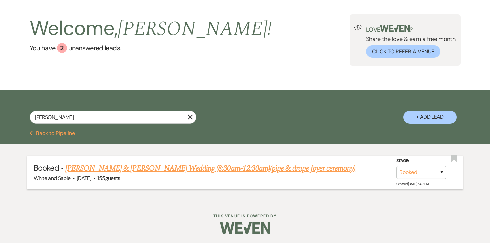
click at [115, 164] on link "[PERSON_NAME] & [PERSON_NAME] Wedding (8:30am-12:30am)(pipe & drape foyer cerem…" at bounding box center [210, 168] width 290 height 12
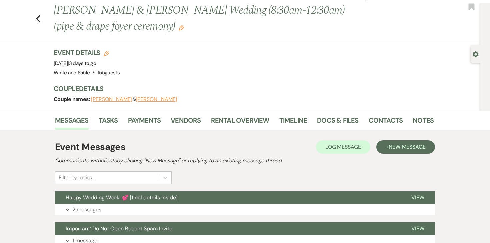
scroll to position [15, 0]
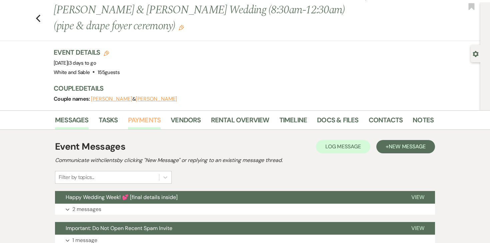
click at [143, 115] on link "Payments" at bounding box center [144, 122] width 33 height 15
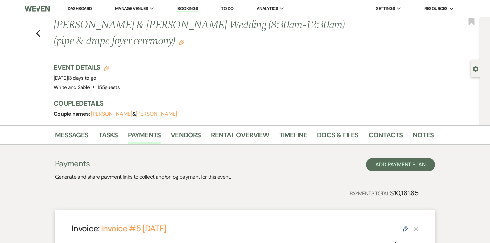
click at [83, 8] on link "Dashboard" at bounding box center [80, 9] width 24 height 6
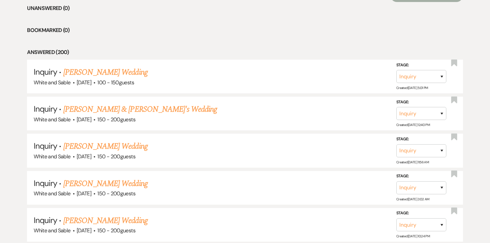
scroll to position [280, 0]
click at [133, 71] on link "[PERSON_NAME] Wedding" at bounding box center [105, 72] width 84 height 12
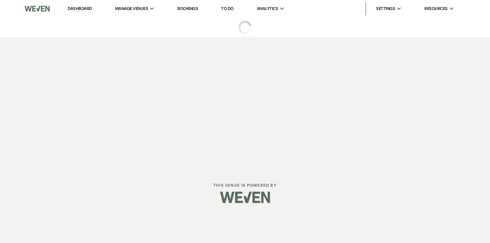
select select "5"
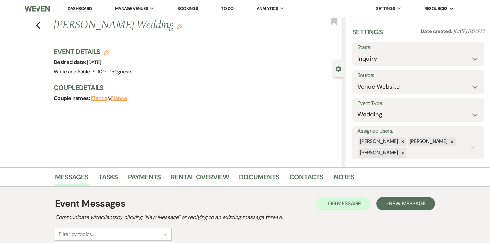
scroll to position [82, 0]
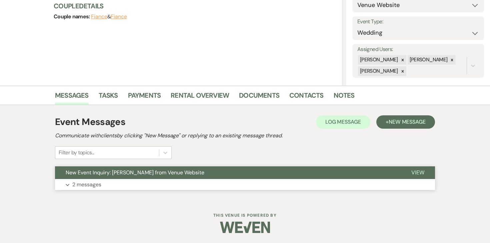
click at [78, 183] on p "2 messages" at bounding box center [86, 184] width 29 height 9
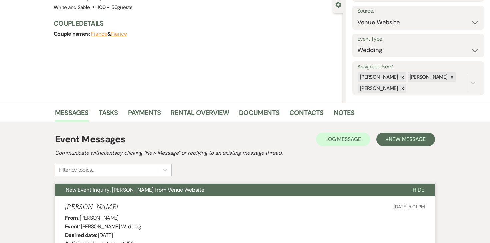
scroll to position [0, 0]
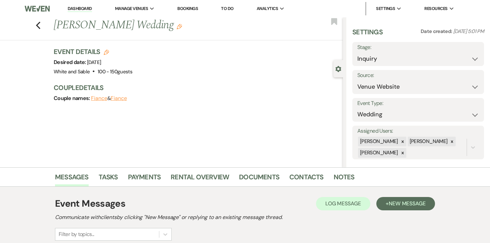
click at [84, 6] on link "Dashboard" at bounding box center [80, 9] width 24 height 6
